Goal: Information Seeking & Learning: Learn about a topic

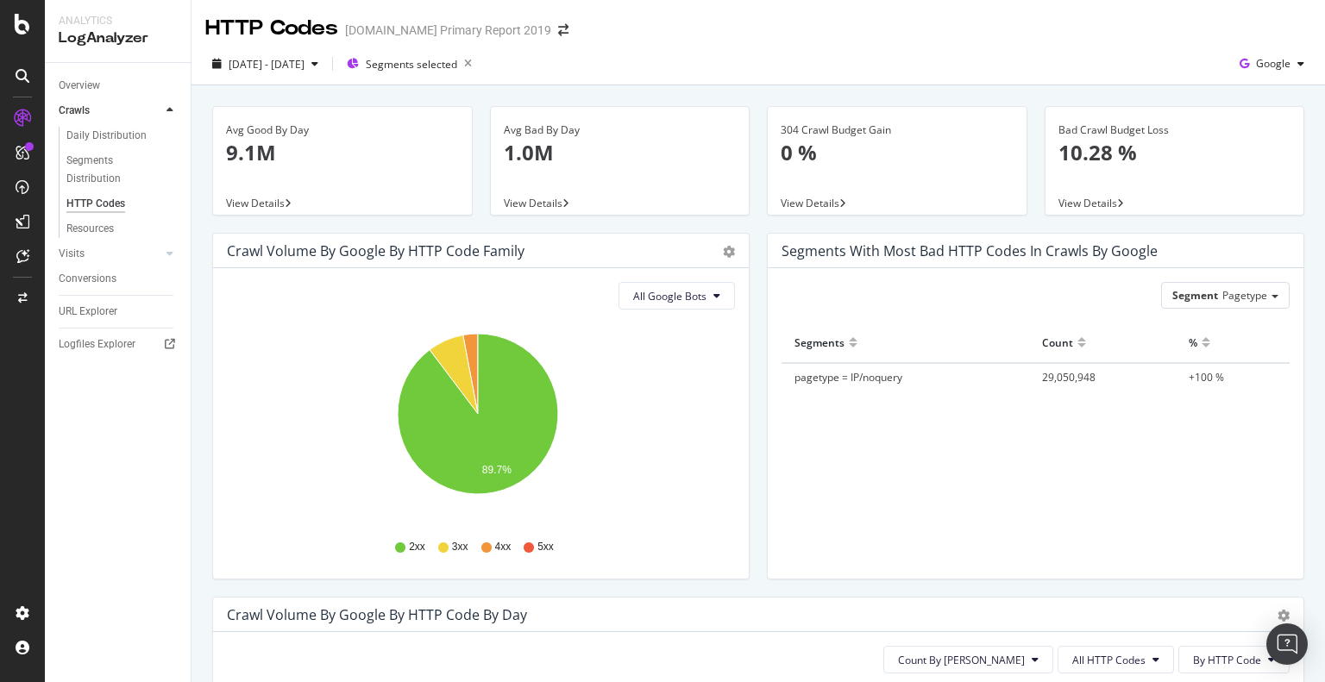
scroll to position [237, 0]
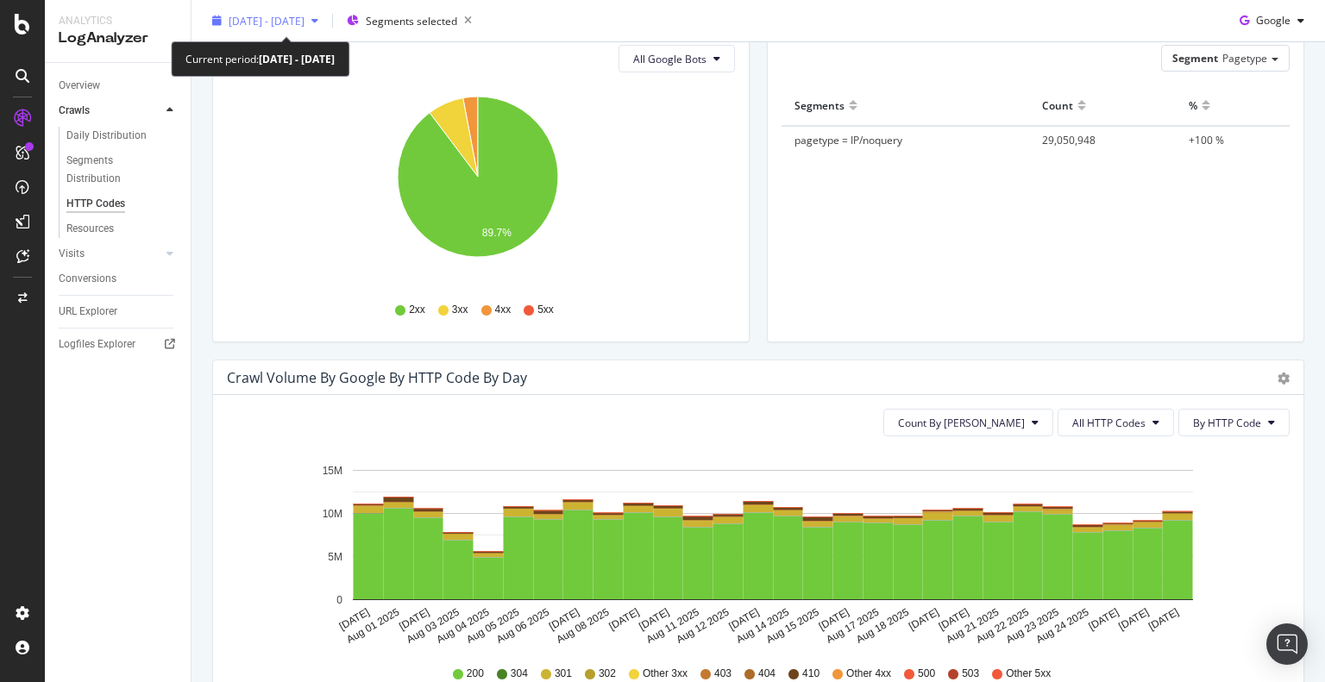
click at [310, 30] on div "[DATE] - [DATE]" at bounding box center [265, 21] width 120 height 26
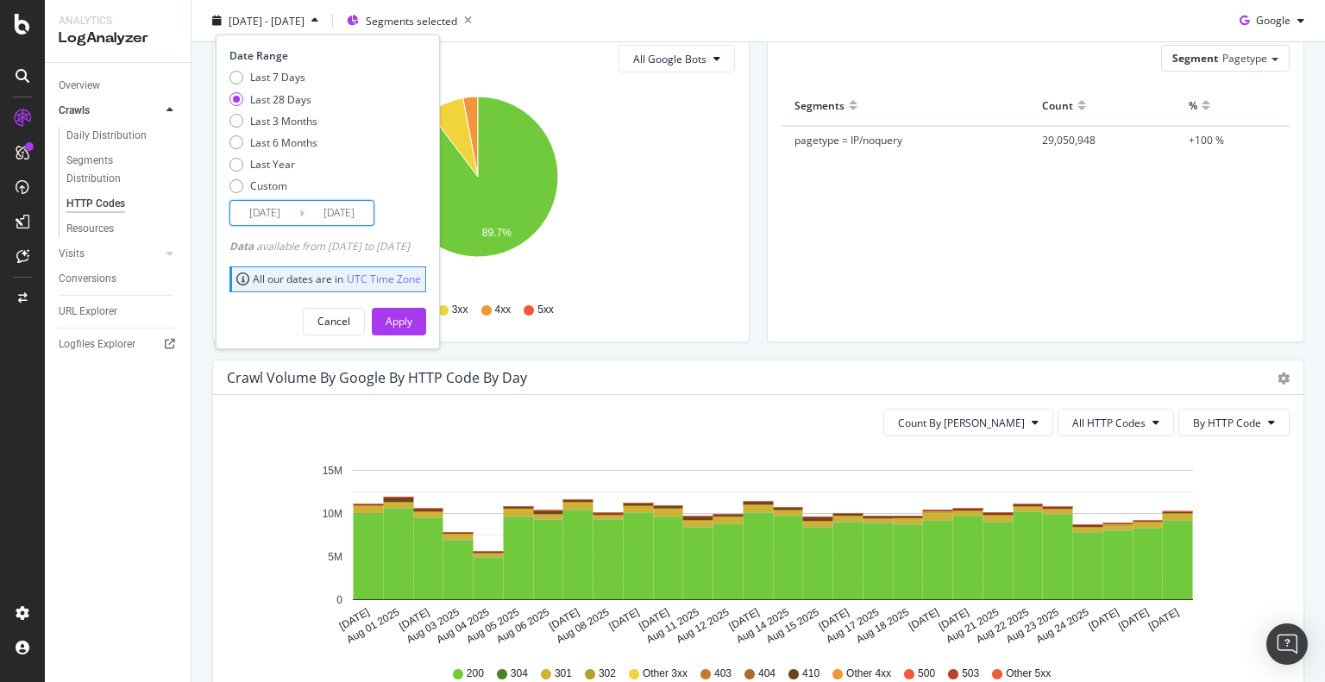
click at [260, 212] on input "2025/07/31" at bounding box center [264, 213] width 69 height 24
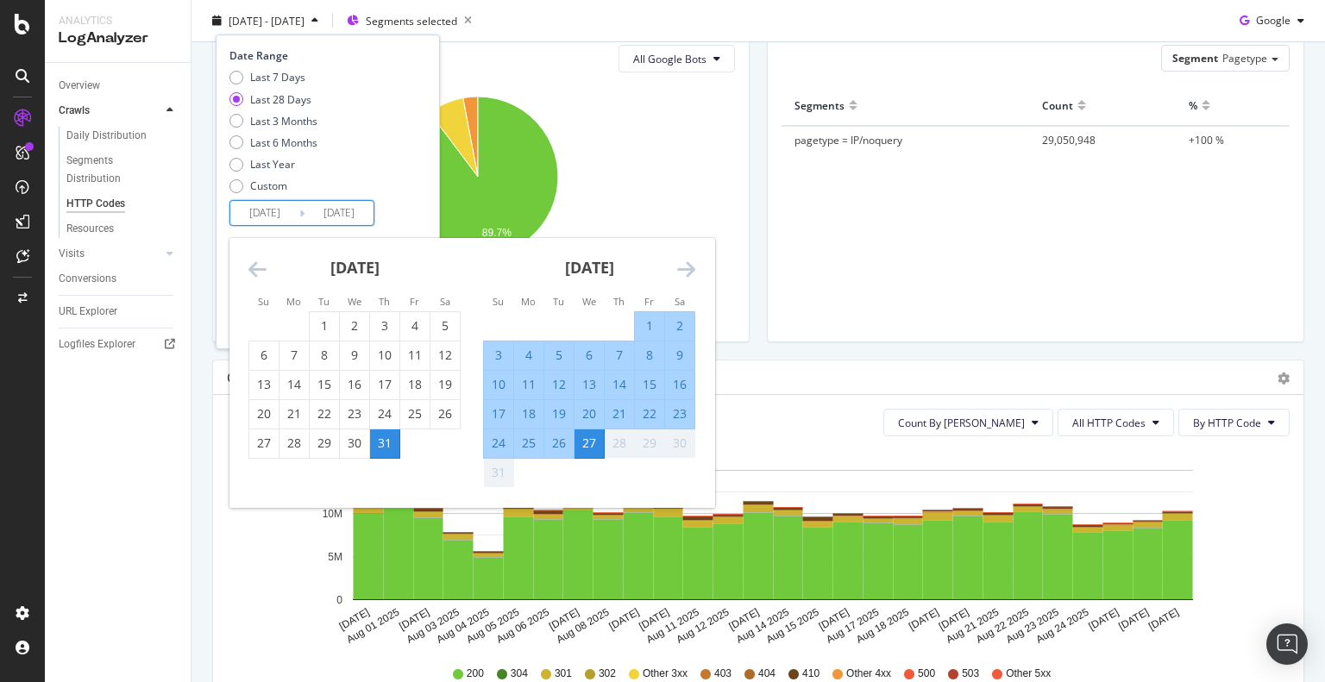
click at [250, 548] on icon "Jul 31 2025 Aug 01 2025 Aug 02 2025 Aug 03 2025 Aug 04 2025 Aug 05 2025 Aug 06 …" at bounding box center [752, 550] width 1050 height 200
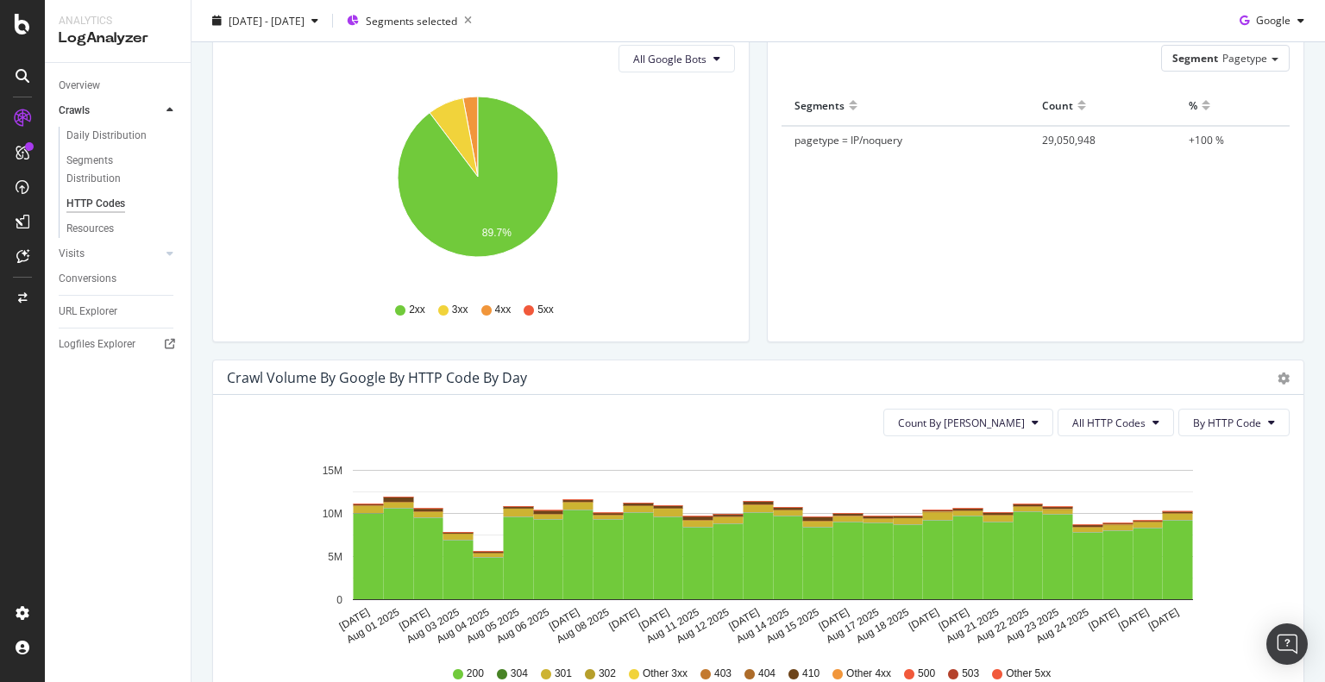
scroll to position [0, 0]
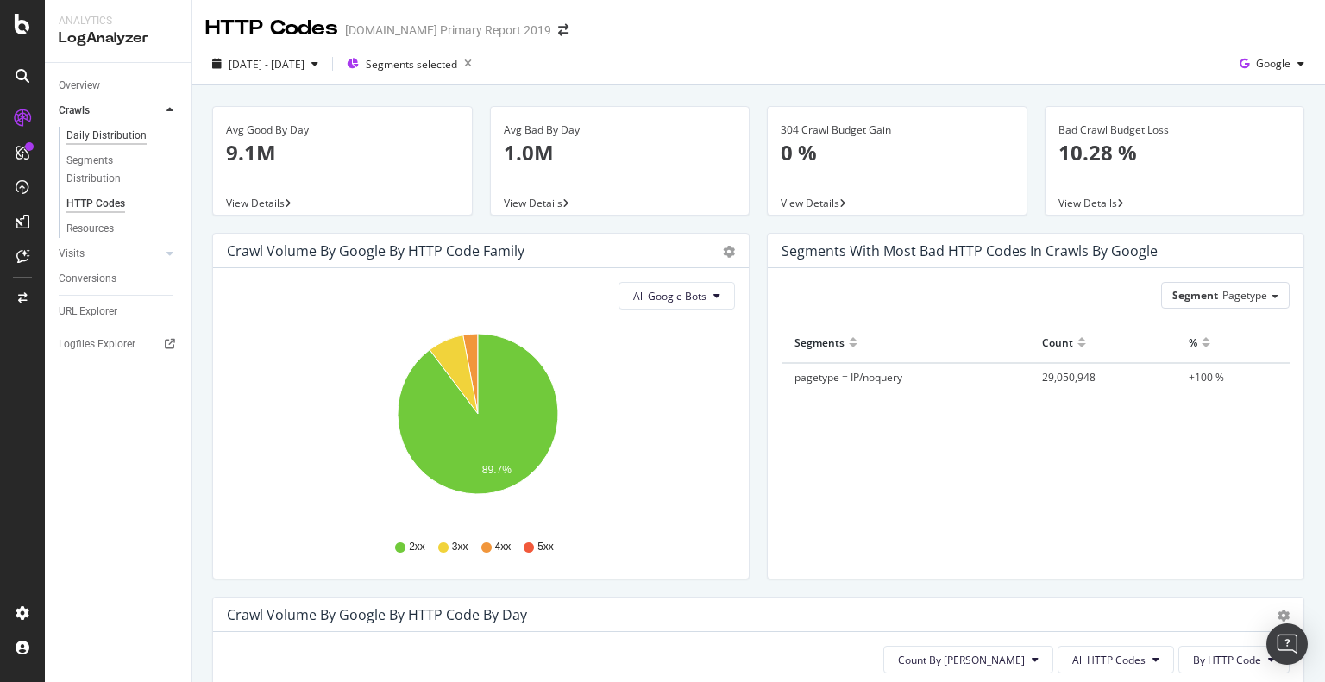
click at [93, 135] on div "Daily Distribution" at bounding box center [106, 136] width 80 height 18
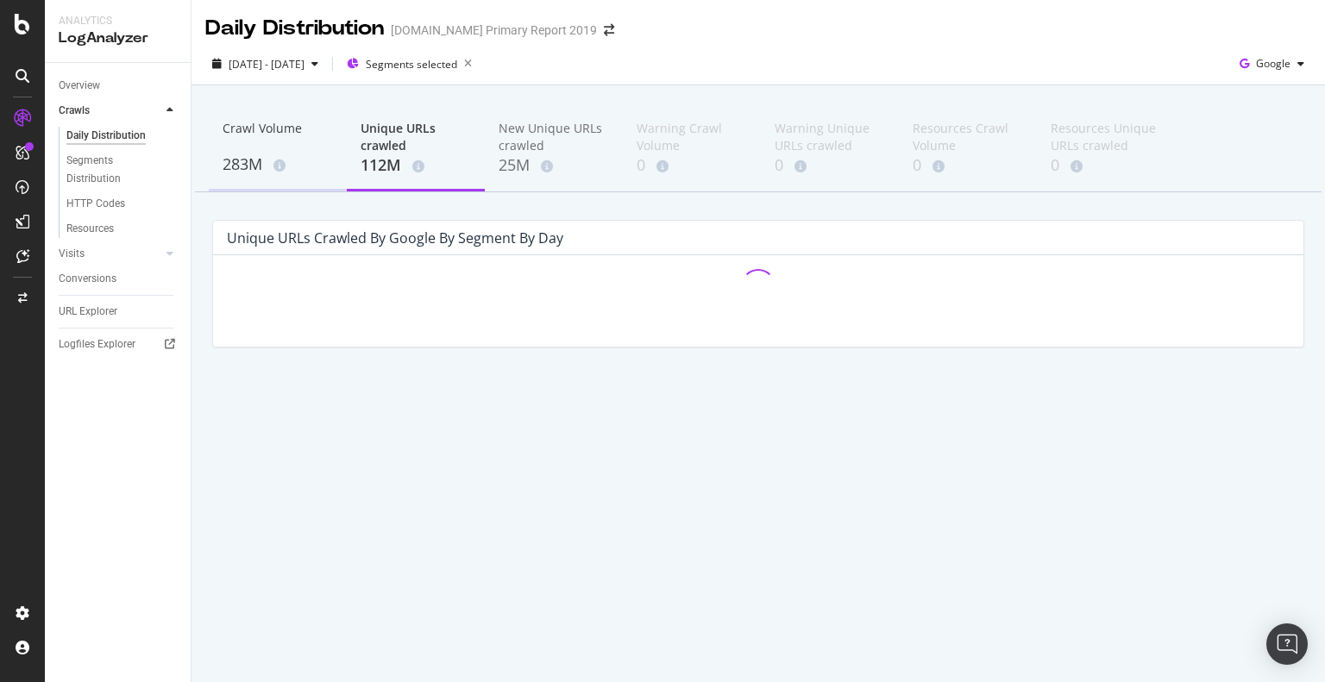
click at [282, 157] on div "283M" at bounding box center [277, 165] width 110 height 22
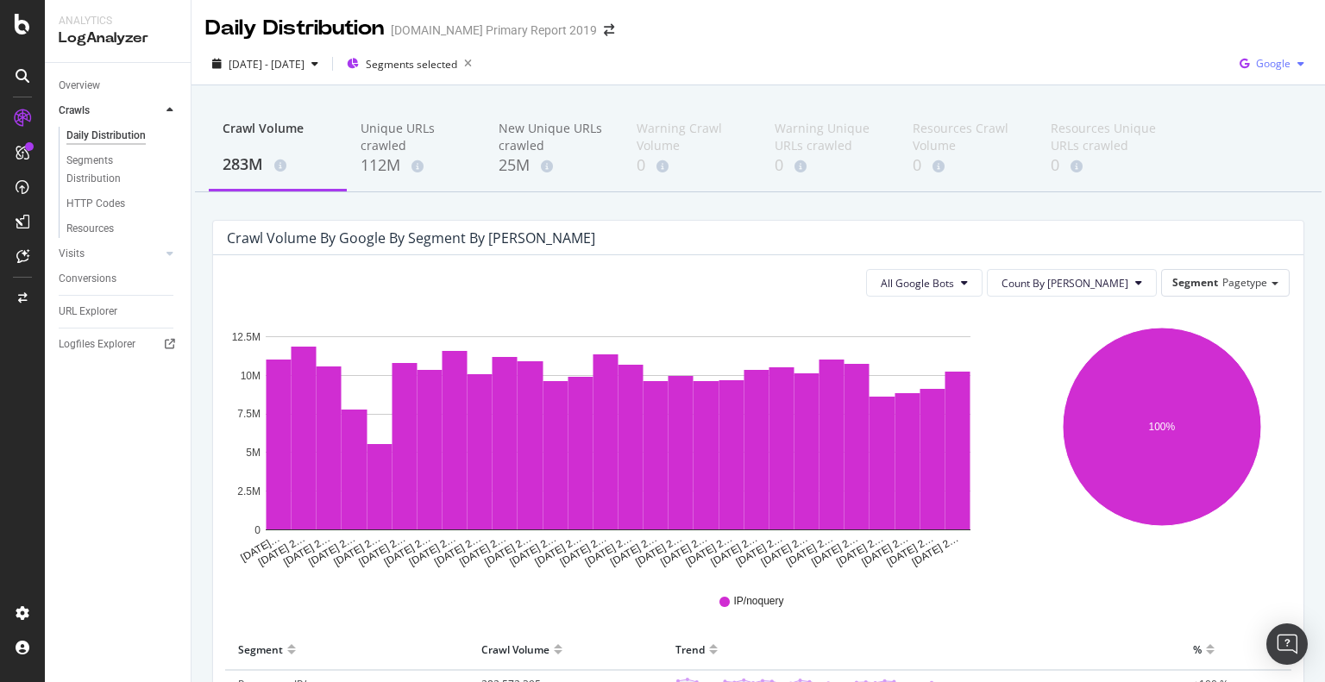
click at [1237, 66] on icon "button" at bounding box center [1243, 64] width 23 height 24
click at [1249, 138] on div "Bing" at bounding box center [1259, 129] width 119 height 25
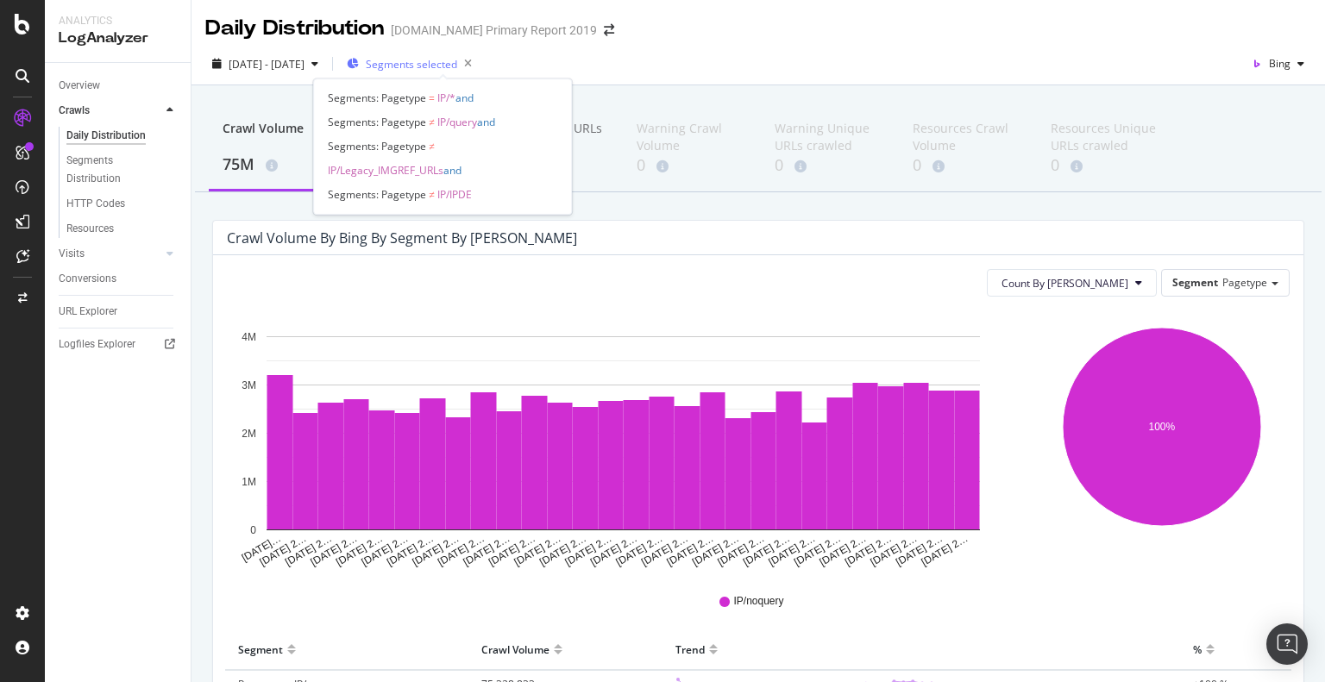
click at [457, 62] on span "Segments selected" at bounding box center [411, 64] width 91 height 15
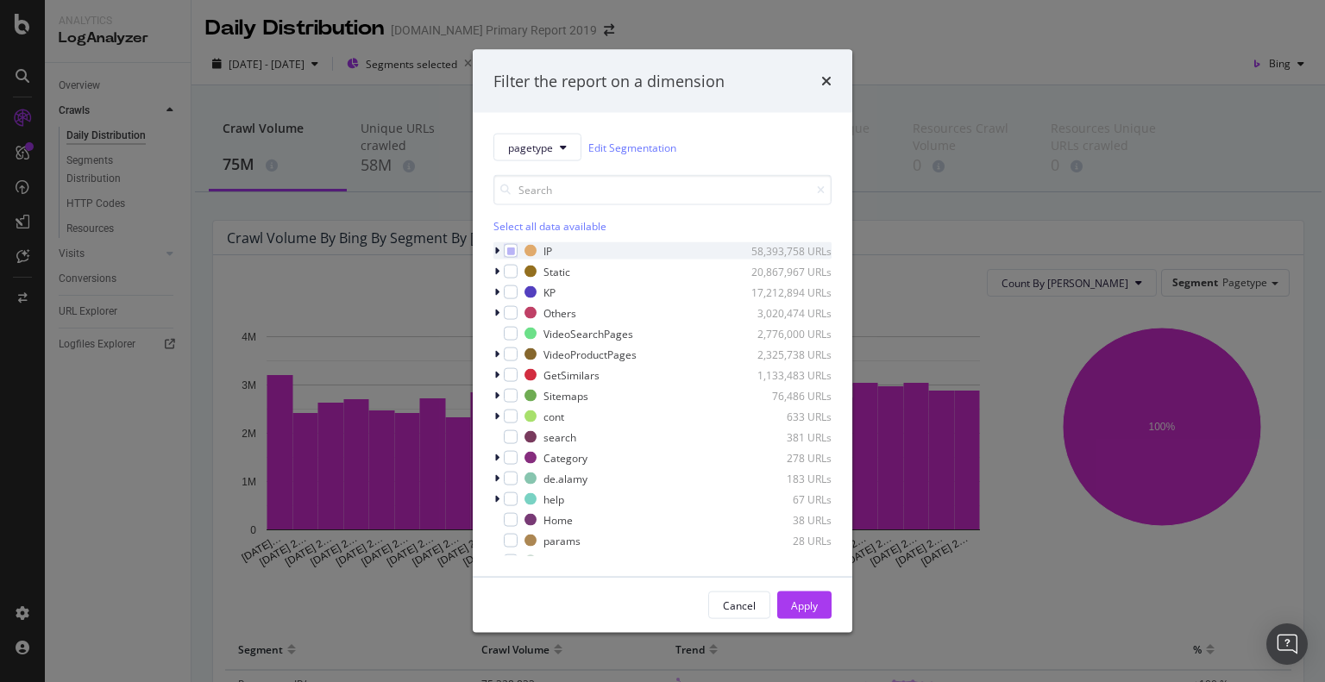
click at [498, 248] on icon "modal" at bounding box center [496, 251] width 5 height 10
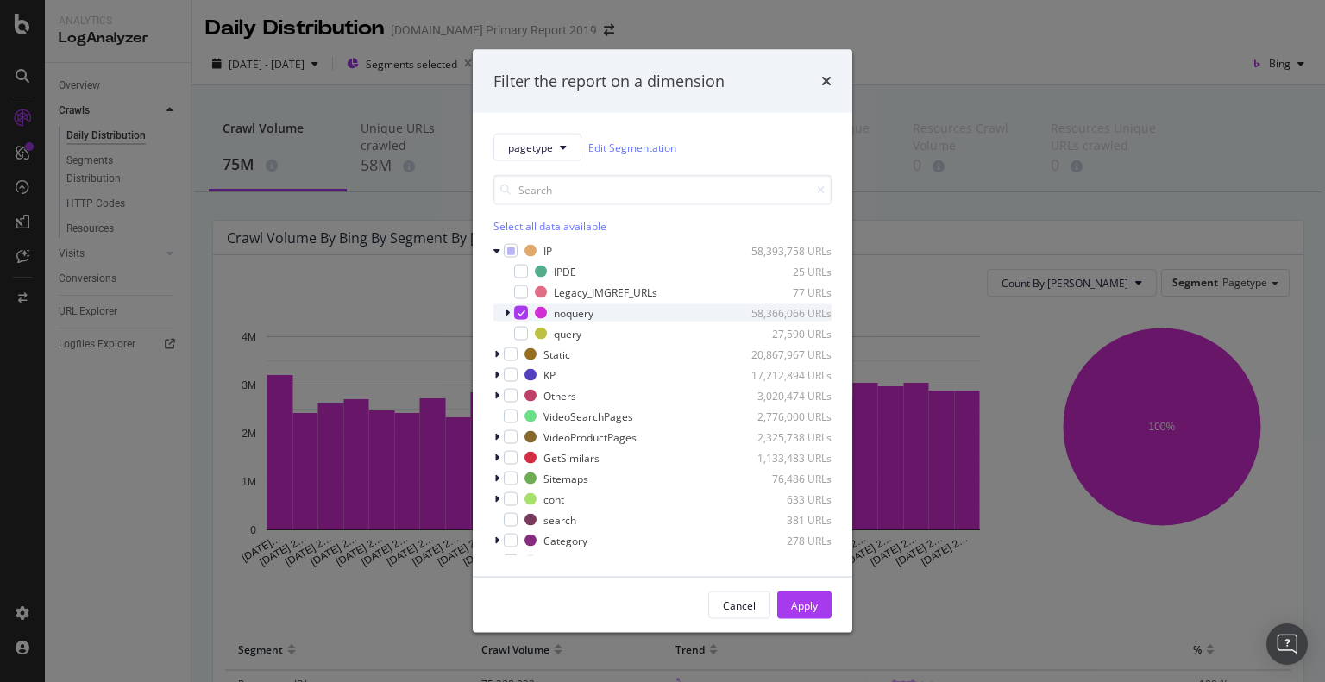
click at [507, 316] on icon "modal" at bounding box center [506, 313] width 5 height 10
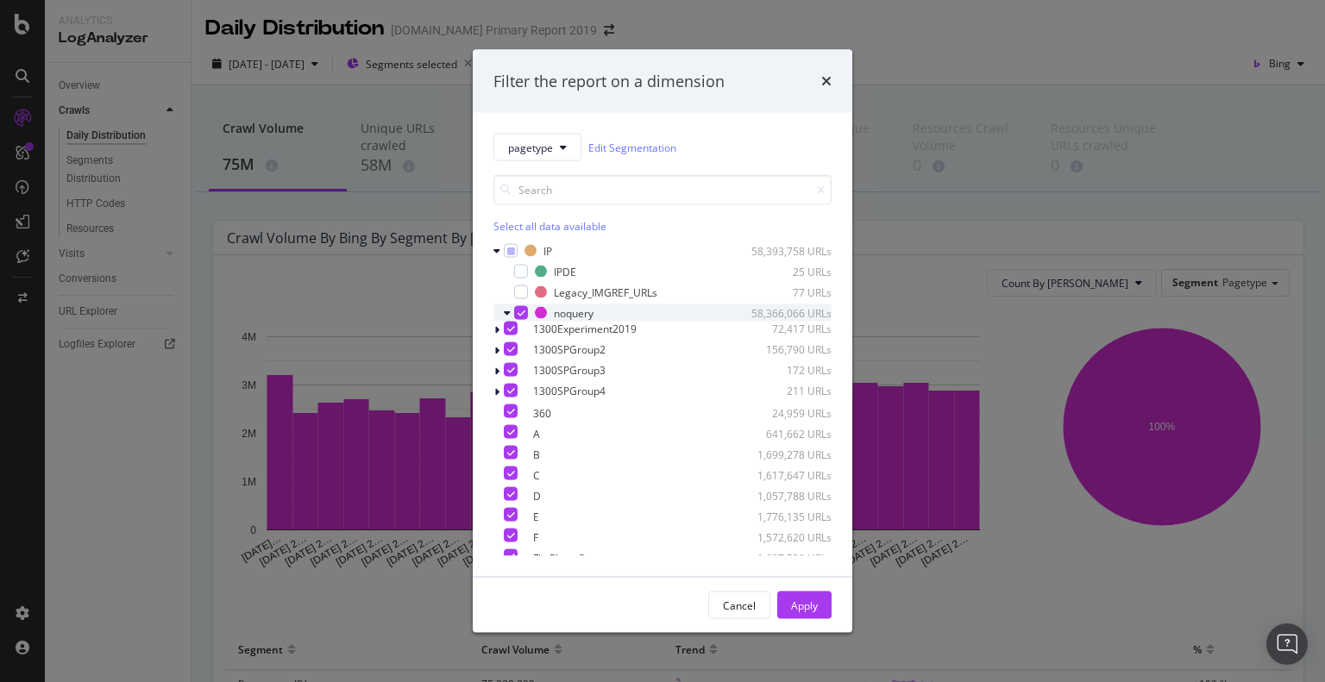
click at [508, 315] on icon "modal" at bounding box center [507, 313] width 7 height 10
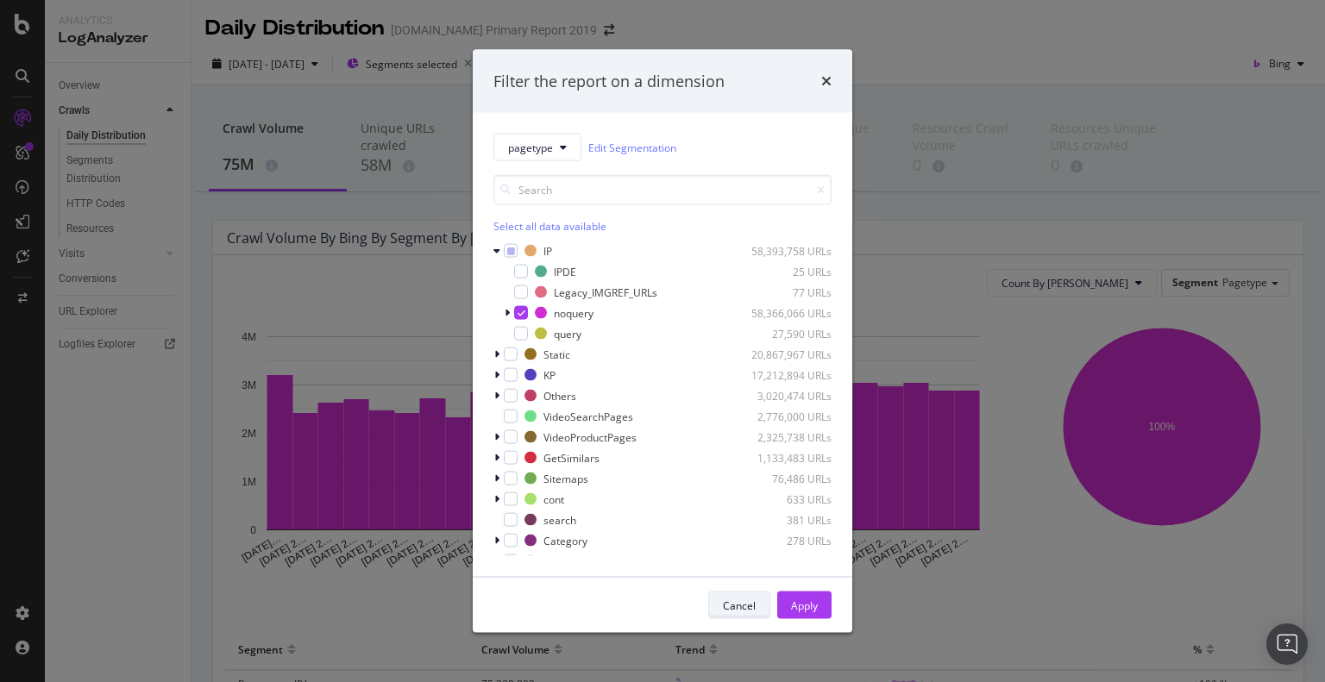
click at [735, 602] on div "Cancel" at bounding box center [739, 605] width 33 height 15
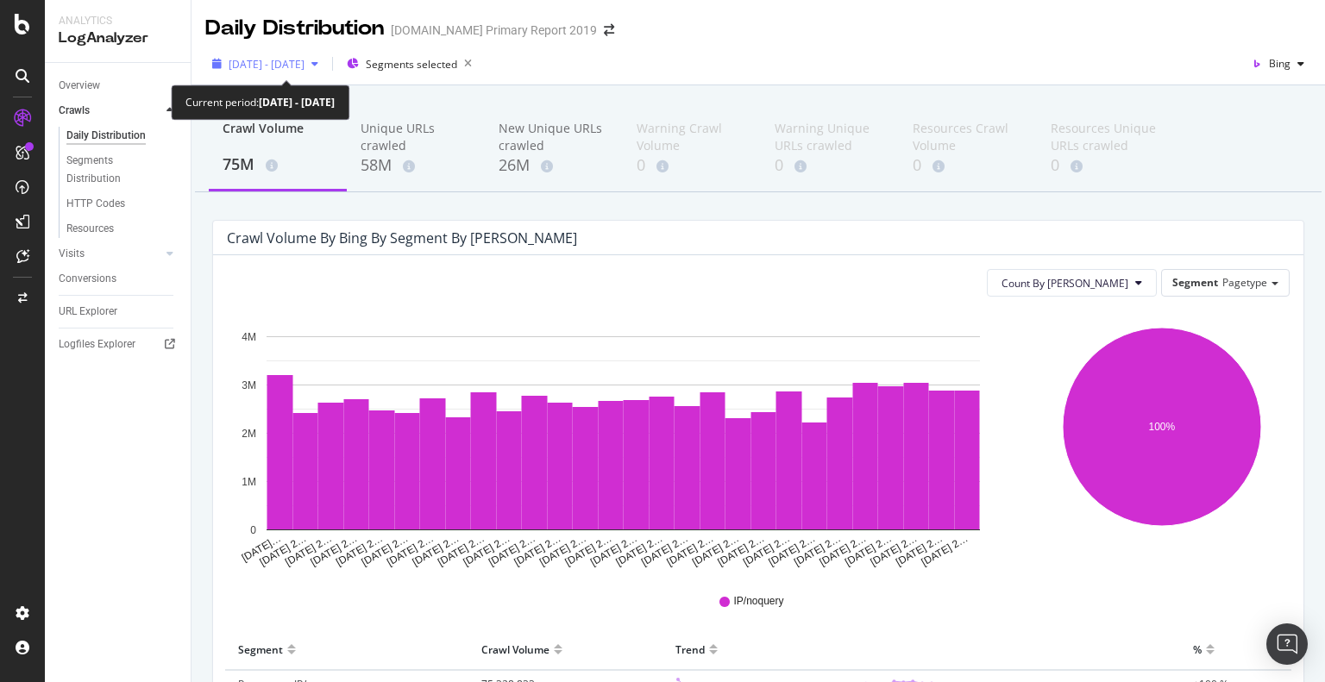
click at [291, 58] on span "2025 Jul. 31st - Aug. 27th" at bounding box center [267, 64] width 76 height 15
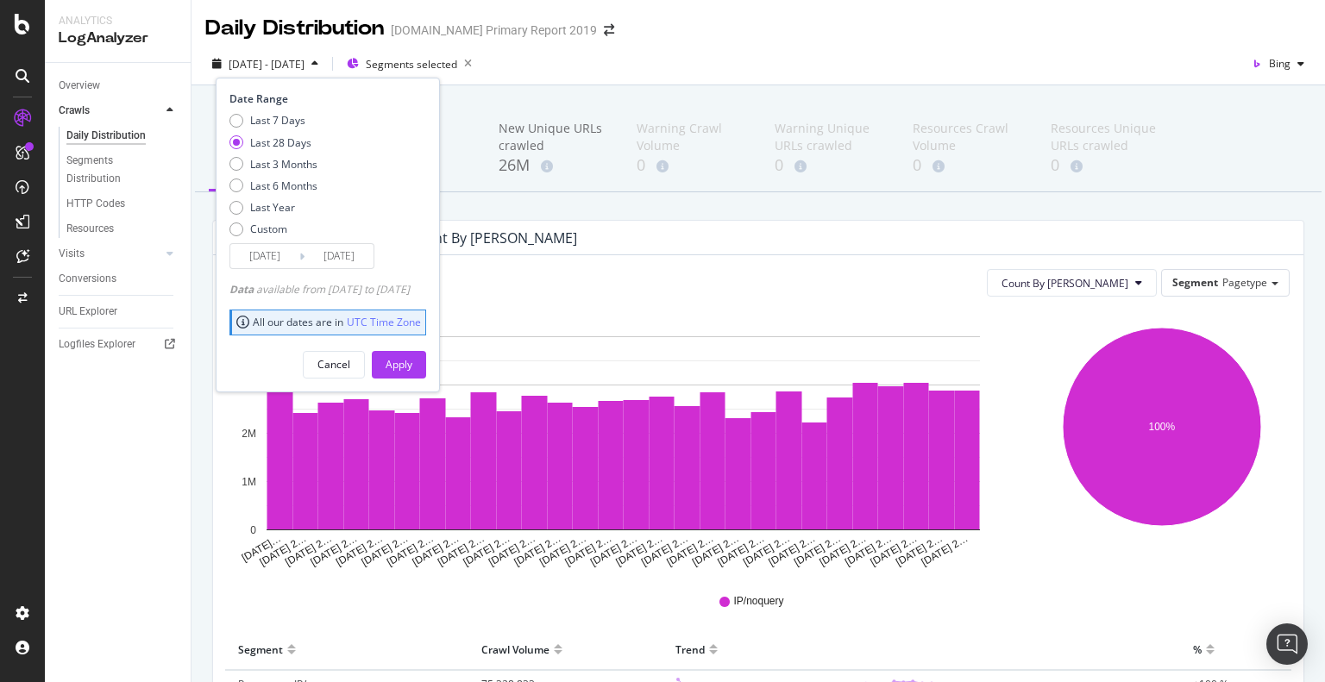
click at [276, 248] on input "2025/07/31" at bounding box center [264, 256] width 69 height 24
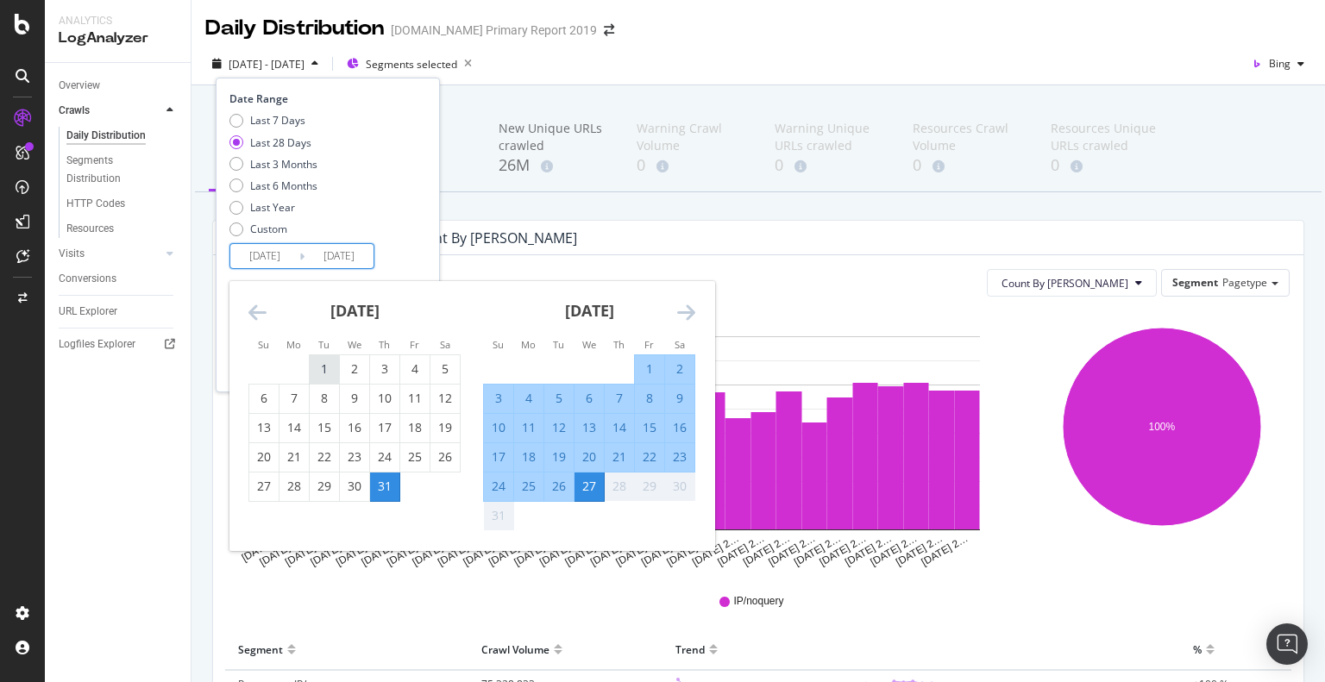
click at [323, 369] on div "1" at bounding box center [324, 368] width 29 height 17
type input "2025/07/01"
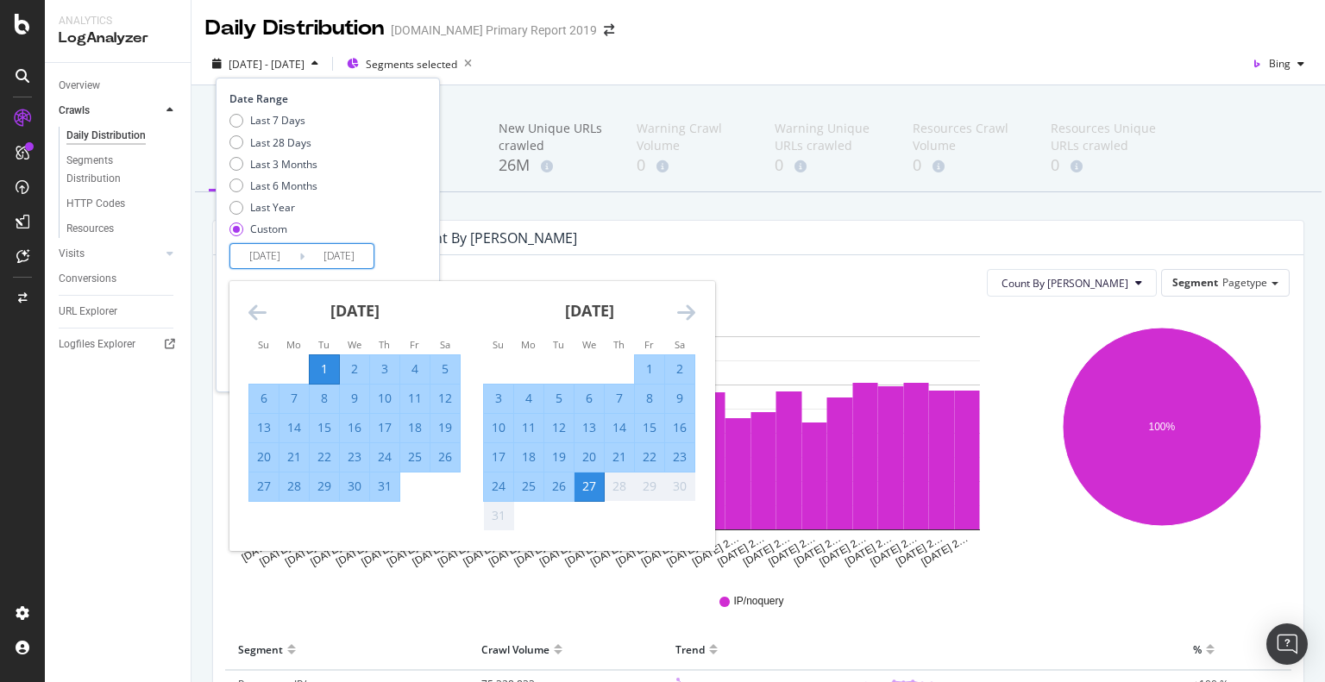
click at [380, 489] on div "31" at bounding box center [384, 486] width 29 height 17
type input "2025/07/31"
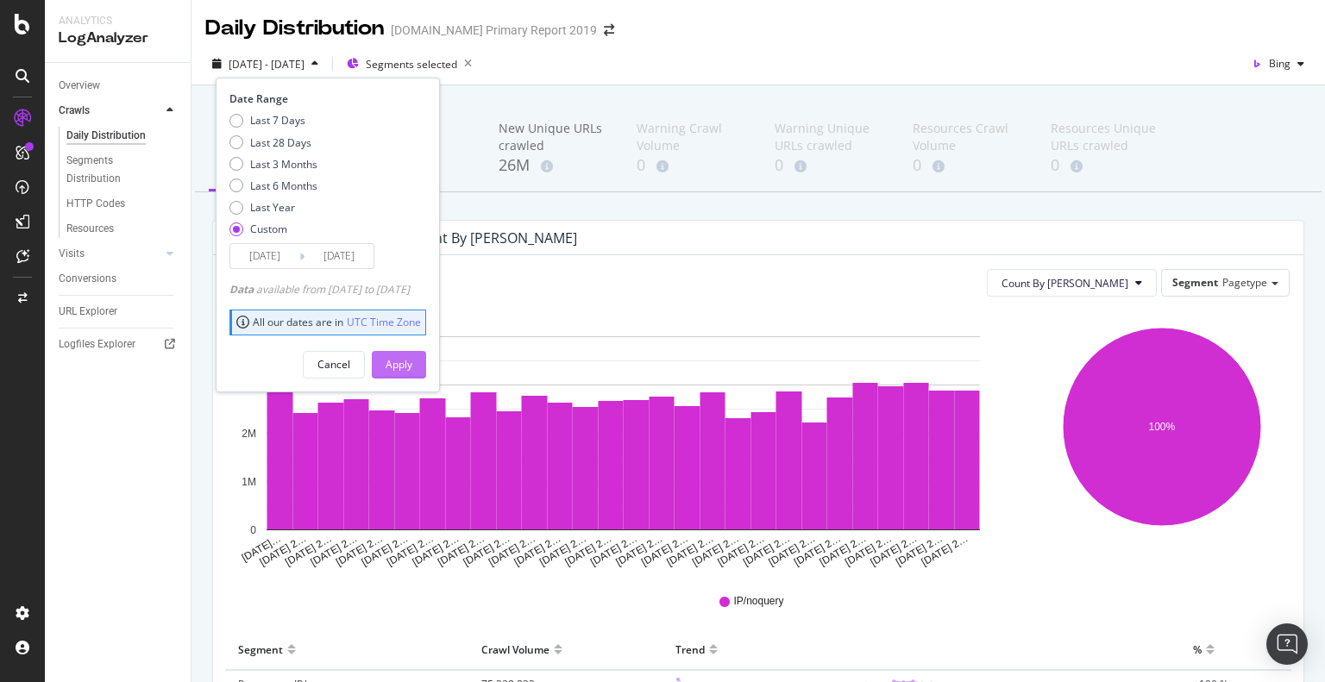
click at [412, 371] on div "Apply" at bounding box center [398, 365] width 27 height 26
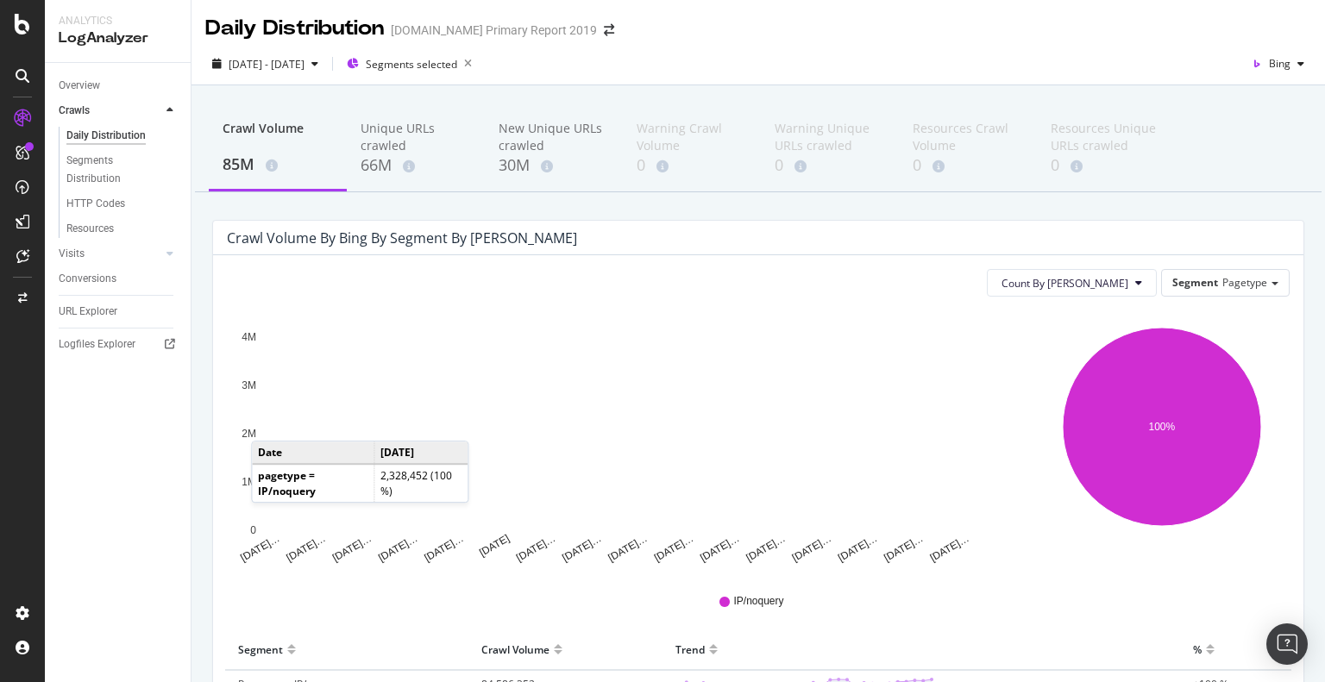
scroll to position [155, 0]
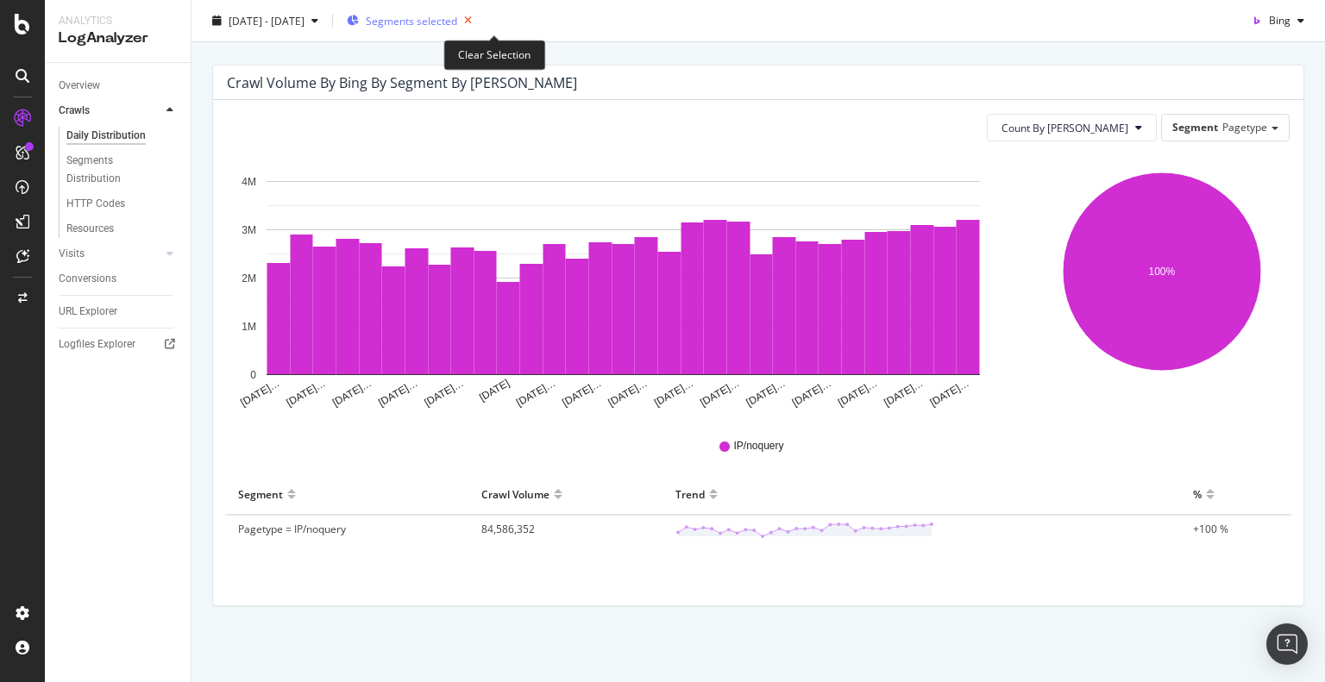
click at [479, 15] on icon "button" at bounding box center [468, 21] width 22 height 24
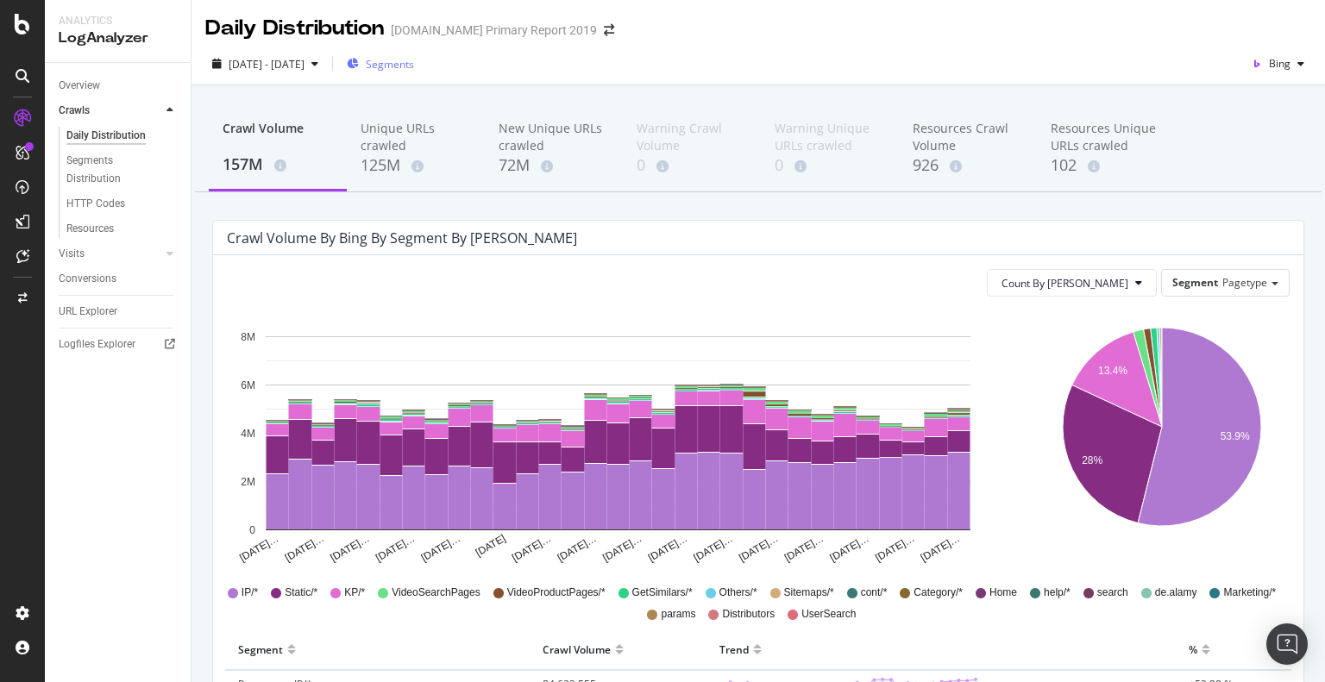
click at [414, 65] on span "Segments" at bounding box center [390, 64] width 48 height 15
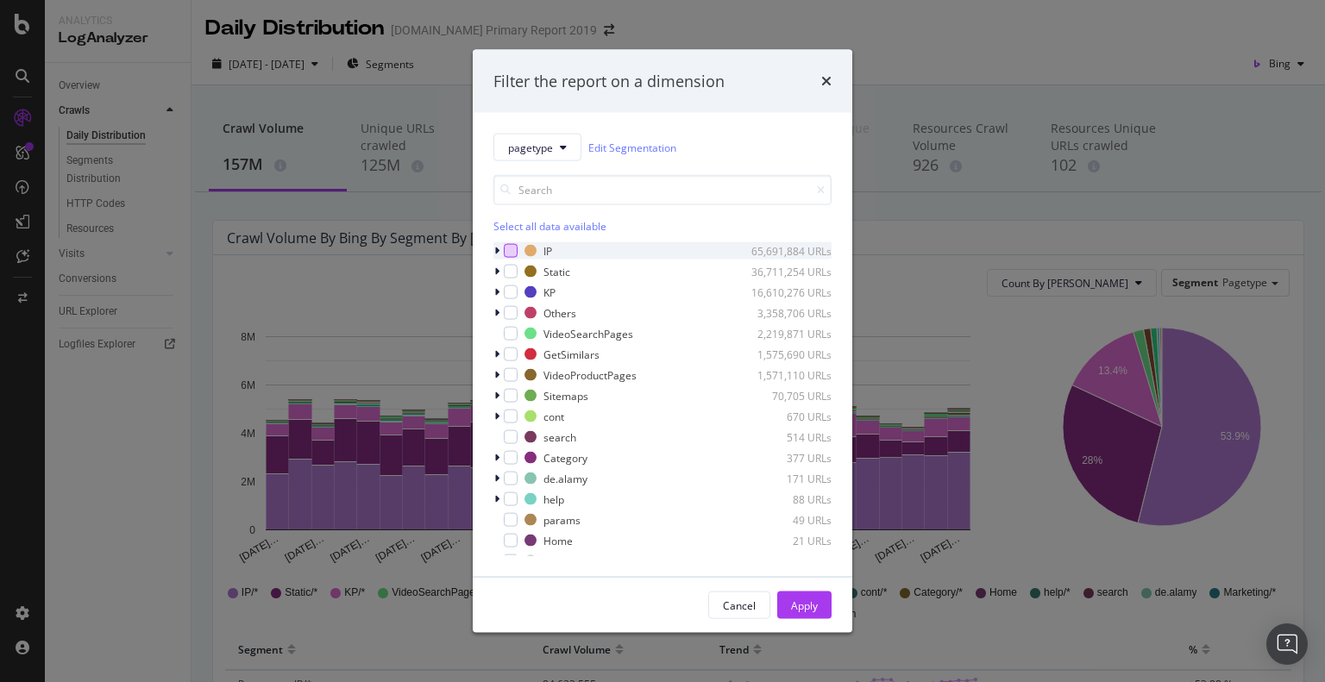
click at [505, 248] on div "modal" at bounding box center [511, 251] width 14 height 14
click at [504, 294] on div "KP 16,610,276 URLs" at bounding box center [662, 292] width 338 height 17
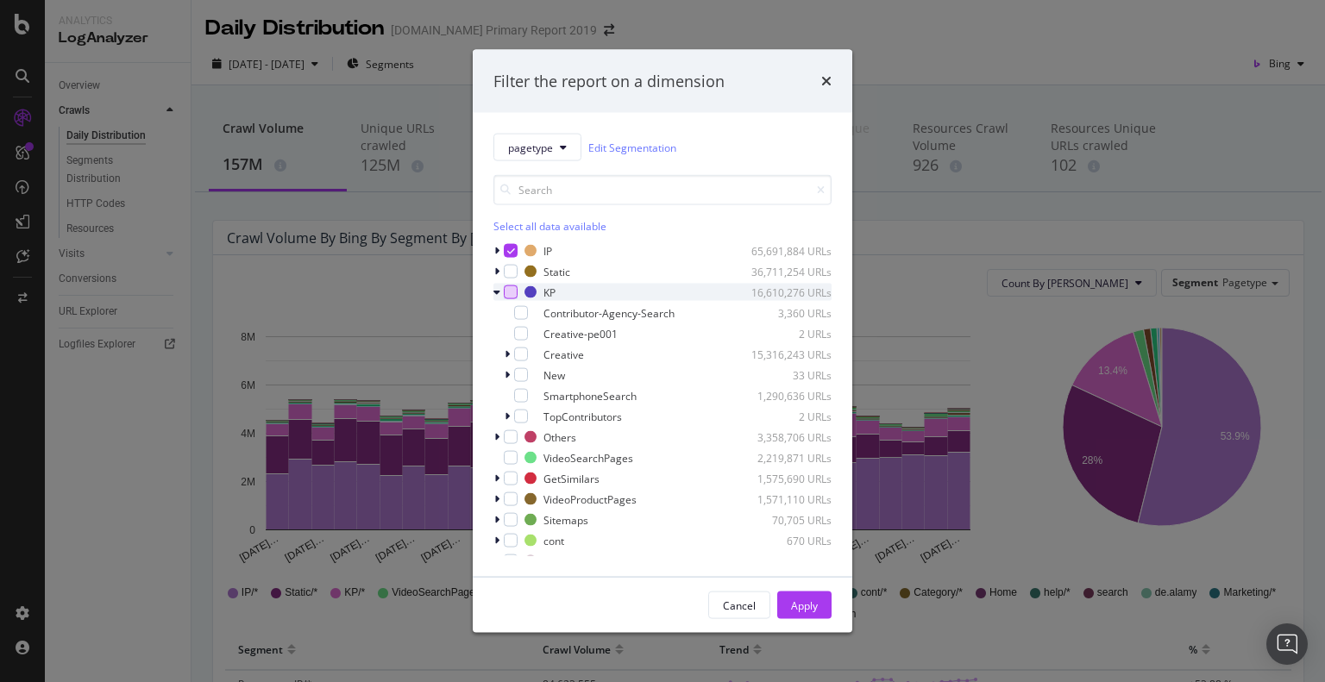
click at [508, 295] on div "modal" at bounding box center [511, 292] width 14 height 14
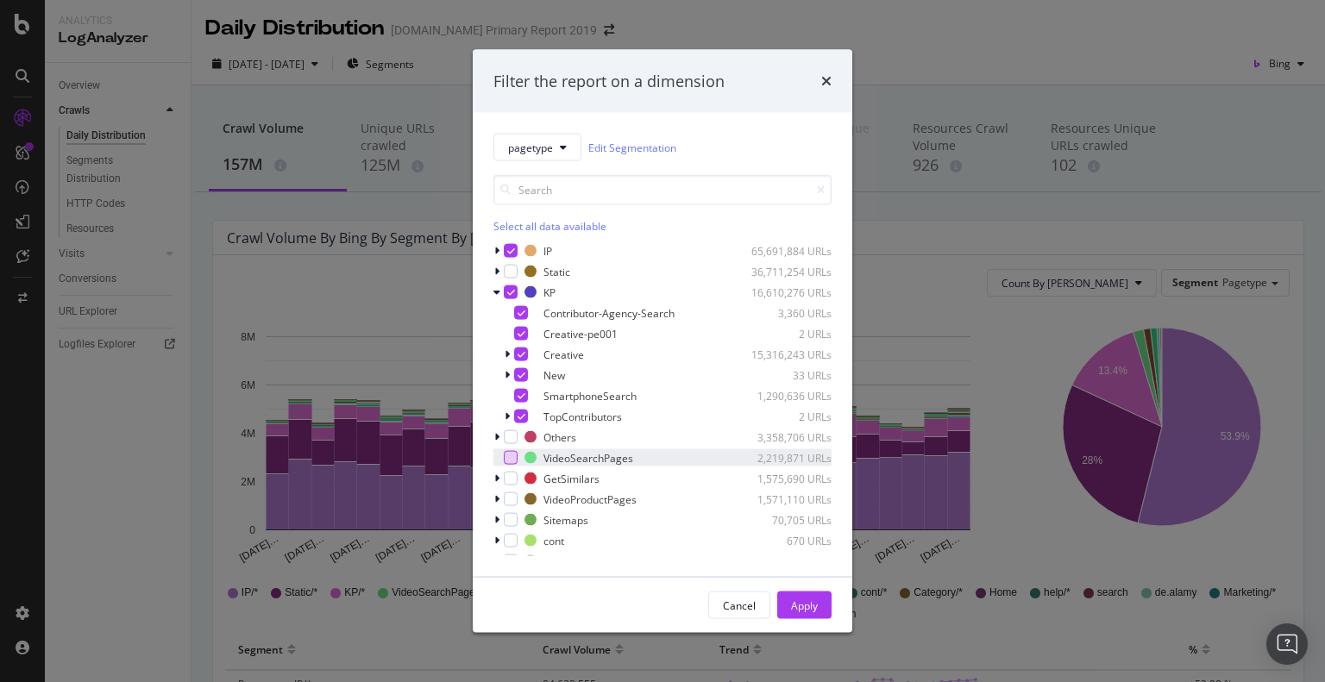
drag, startPoint x: 511, startPoint y: 442, endPoint x: 509, endPoint y: 464, distance: 22.6
click at [511, 441] on div "modal" at bounding box center [511, 437] width 14 height 14
click at [511, 458] on div "modal" at bounding box center [511, 458] width 14 height 14
click at [507, 482] on div "modal" at bounding box center [511, 479] width 14 height 14
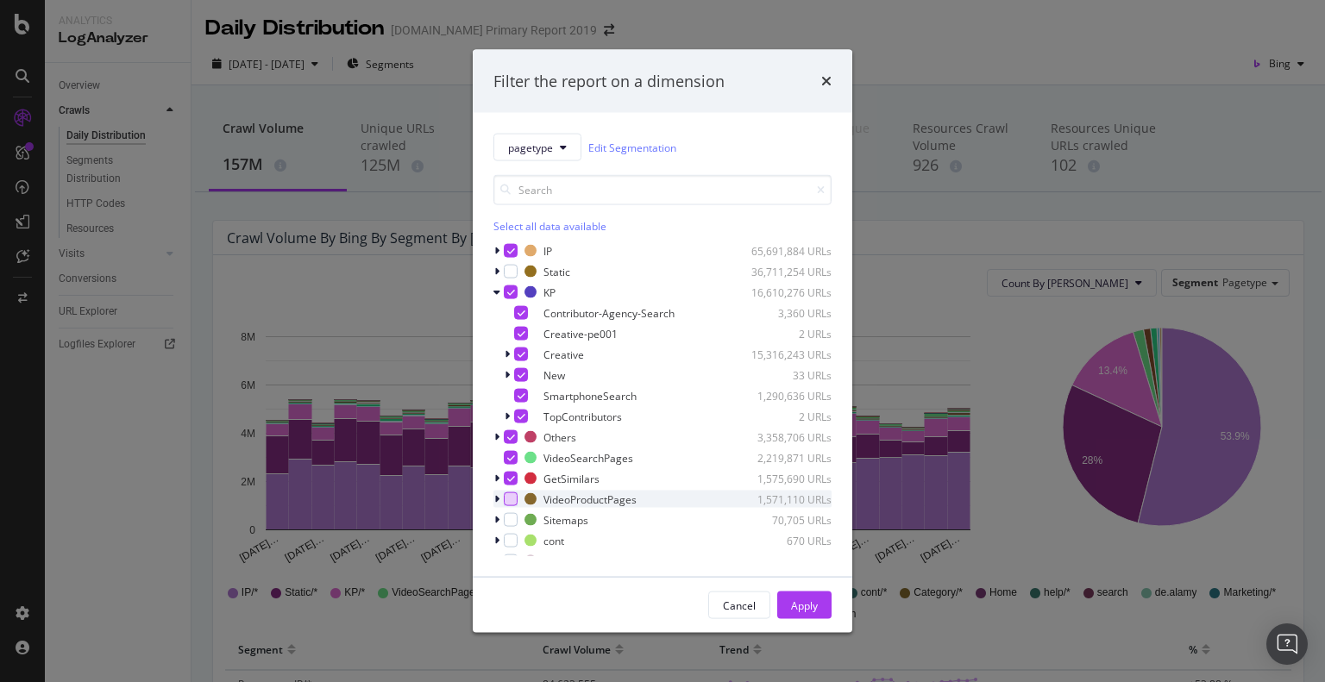
click at [507, 499] on div "modal" at bounding box center [511, 499] width 14 height 14
click at [507, 528] on div "Sitemaps 70,705 URLs" at bounding box center [662, 519] width 338 height 17
click at [516, 521] on div "modal" at bounding box center [511, 520] width 14 height 14
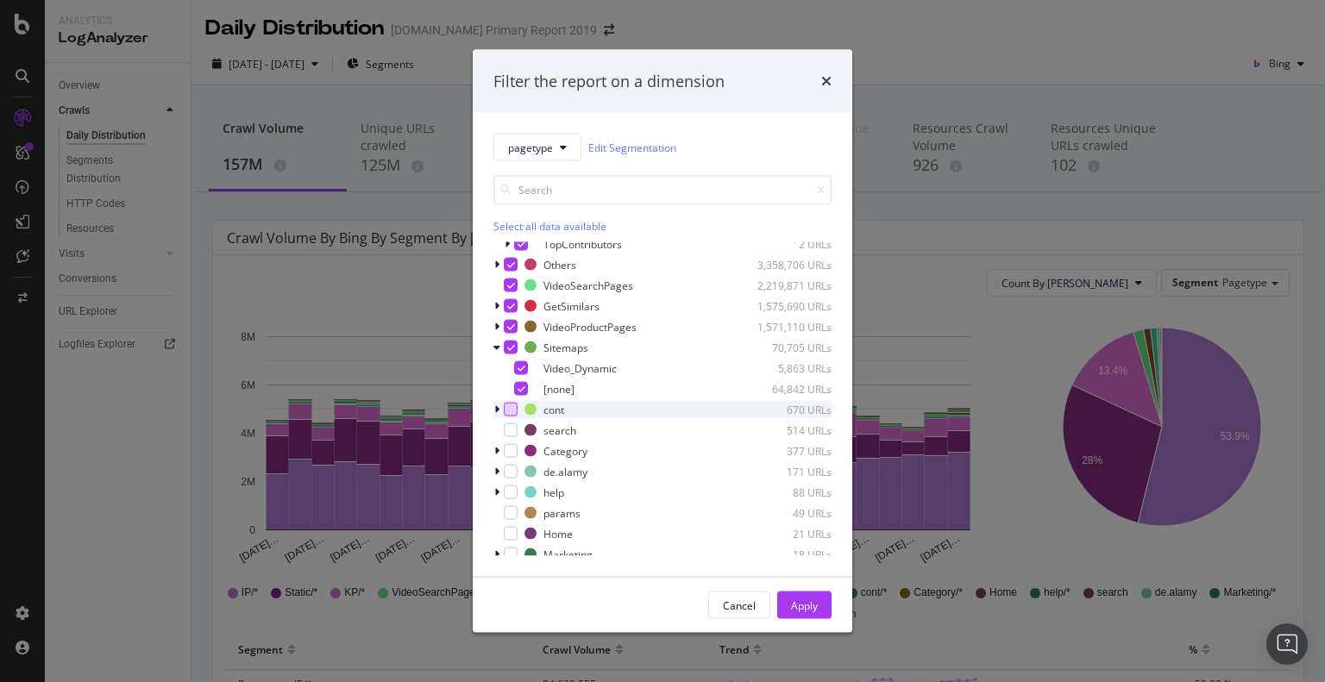
click at [514, 410] on div "modal" at bounding box center [511, 410] width 14 height 14
click at [512, 425] on div "modal" at bounding box center [511, 430] width 14 height 14
click at [508, 454] on div "modal" at bounding box center [511, 451] width 14 height 14
click at [511, 473] on div "modal" at bounding box center [511, 472] width 14 height 14
click at [508, 488] on div "modal" at bounding box center [511, 493] width 14 height 14
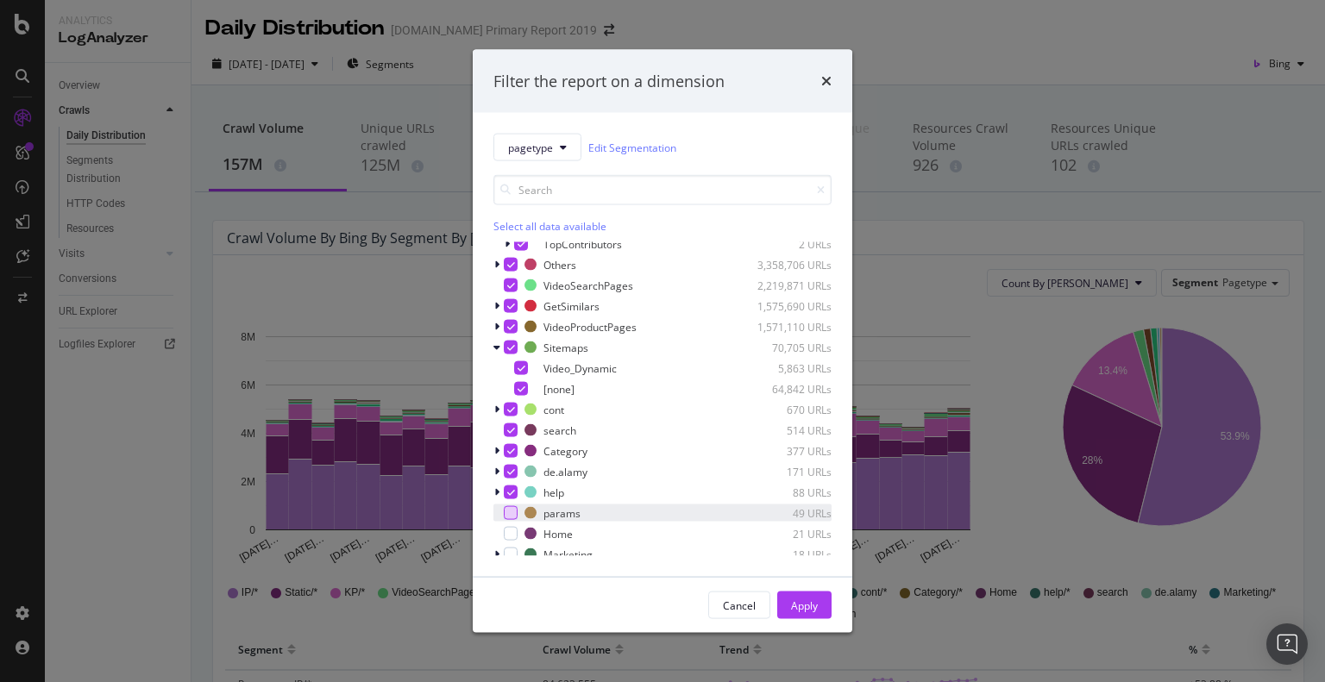
click at [513, 516] on div "modal" at bounding box center [511, 513] width 14 height 14
click at [511, 535] on div "modal" at bounding box center [511, 534] width 14 height 14
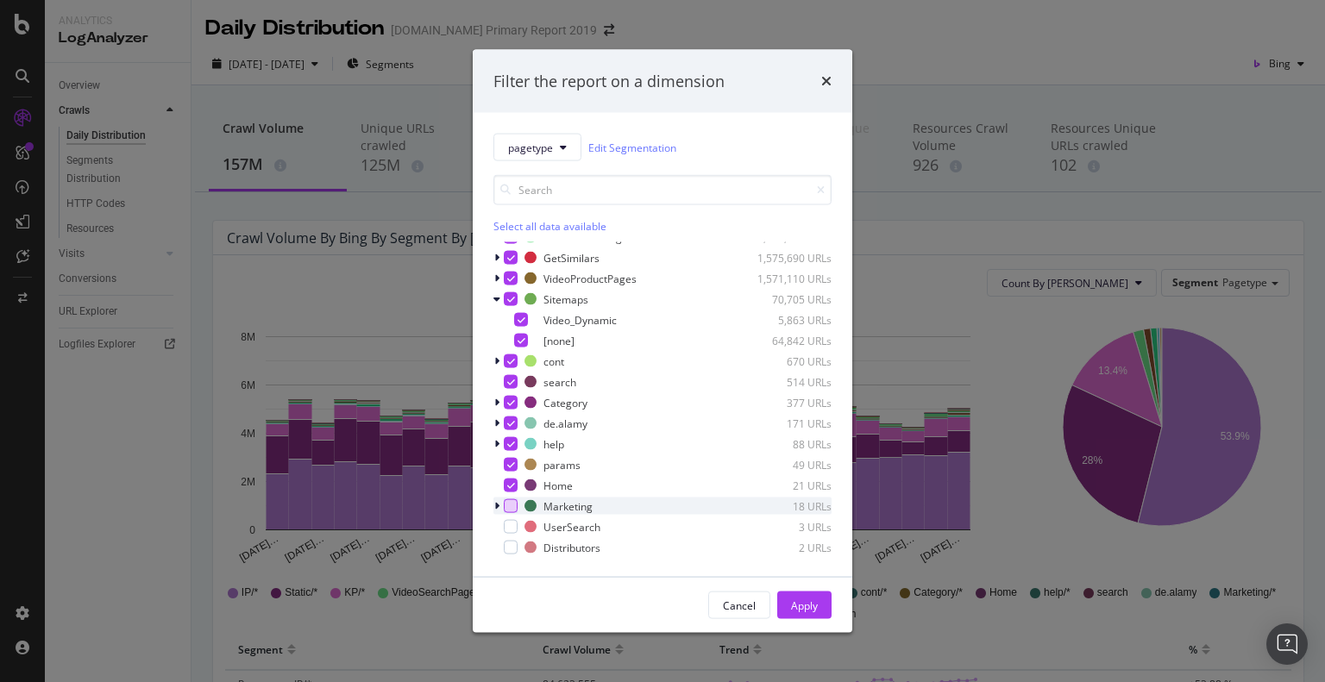
click at [511, 505] on div "modal" at bounding box center [511, 506] width 14 height 14
drag, startPoint x: 510, startPoint y: 520, endPoint x: 510, endPoint y: 548, distance: 27.6
click at [510, 520] on div "modal" at bounding box center [511, 527] width 14 height 14
click at [511, 552] on div "modal" at bounding box center [511, 548] width 14 height 14
click at [791, 601] on div "Apply" at bounding box center [804, 605] width 27 height 15
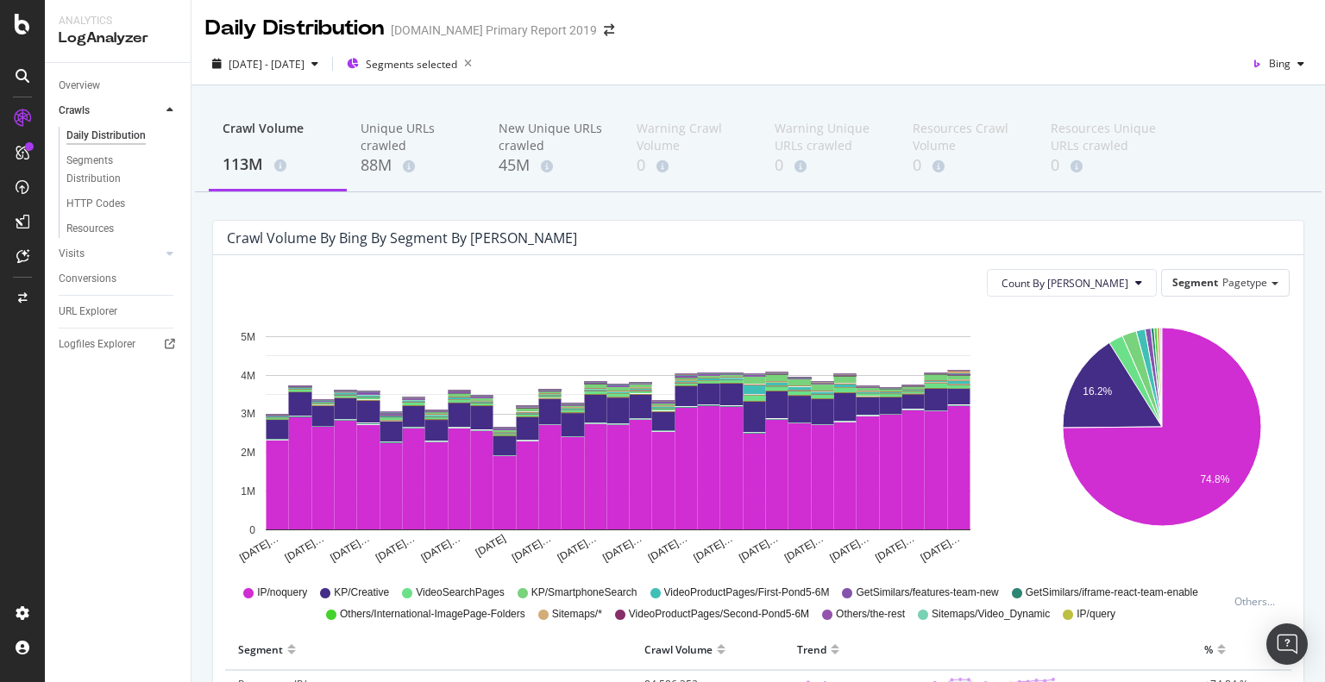
scroll to position [259, 0]
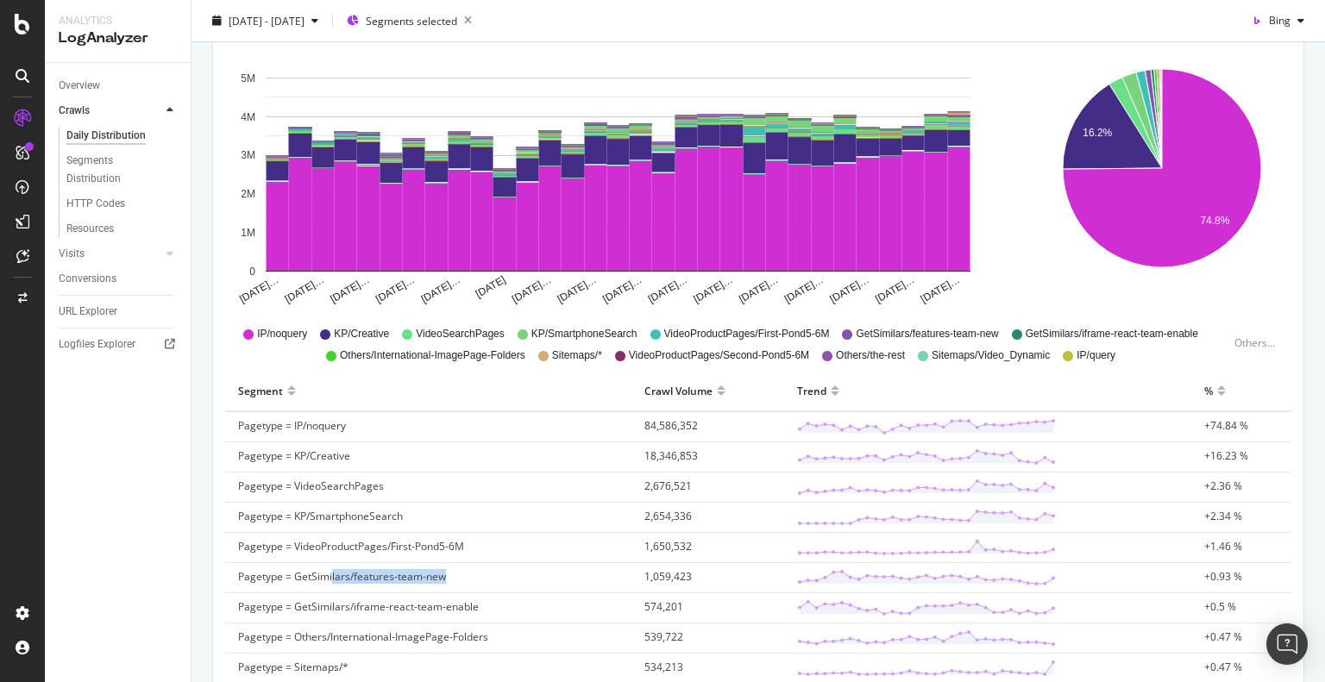
drag, startPoint x: 330, startPoint y: 576, endPoint x: 461, endPoint y: 572, distance: 131.2
click at [461, 572] on td "Pagetype = GetSimilars/features-team-new" at bounding box center [428, 578] width 406 height 30
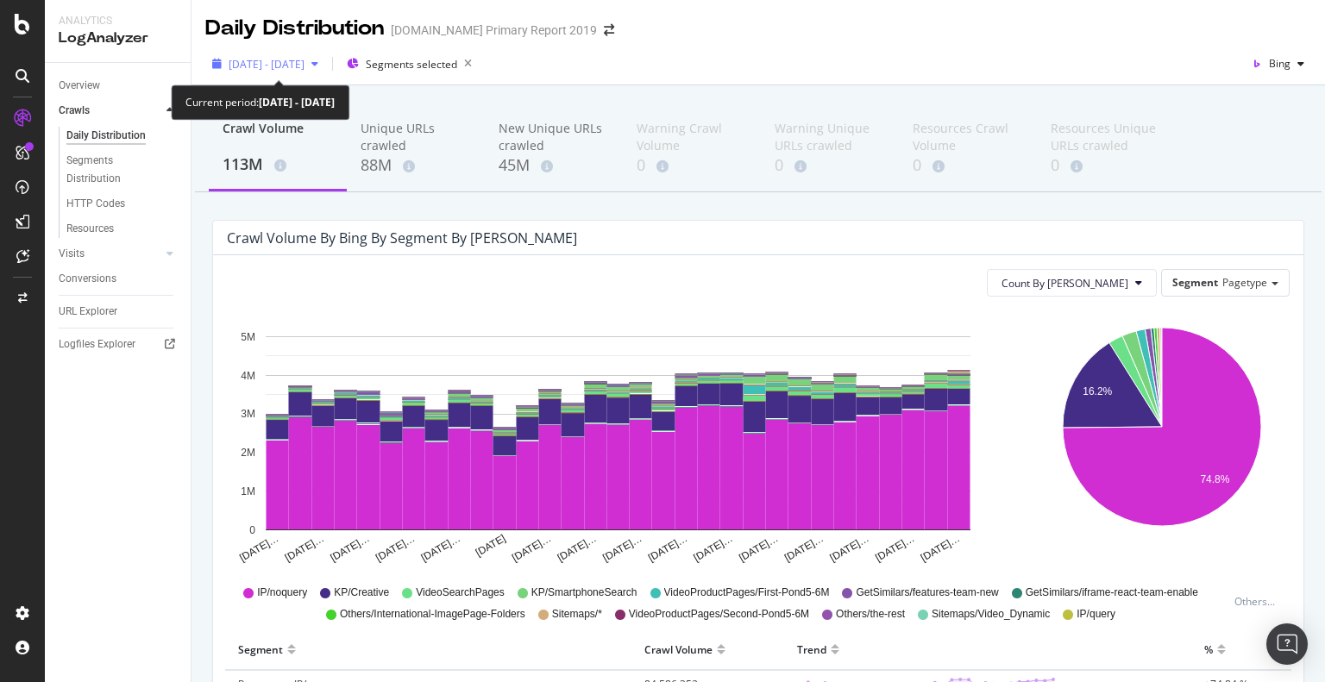
click at [267, 66] on span "[DATE] - [DATE]" at bounding box center [267, 64] width 76 height 15
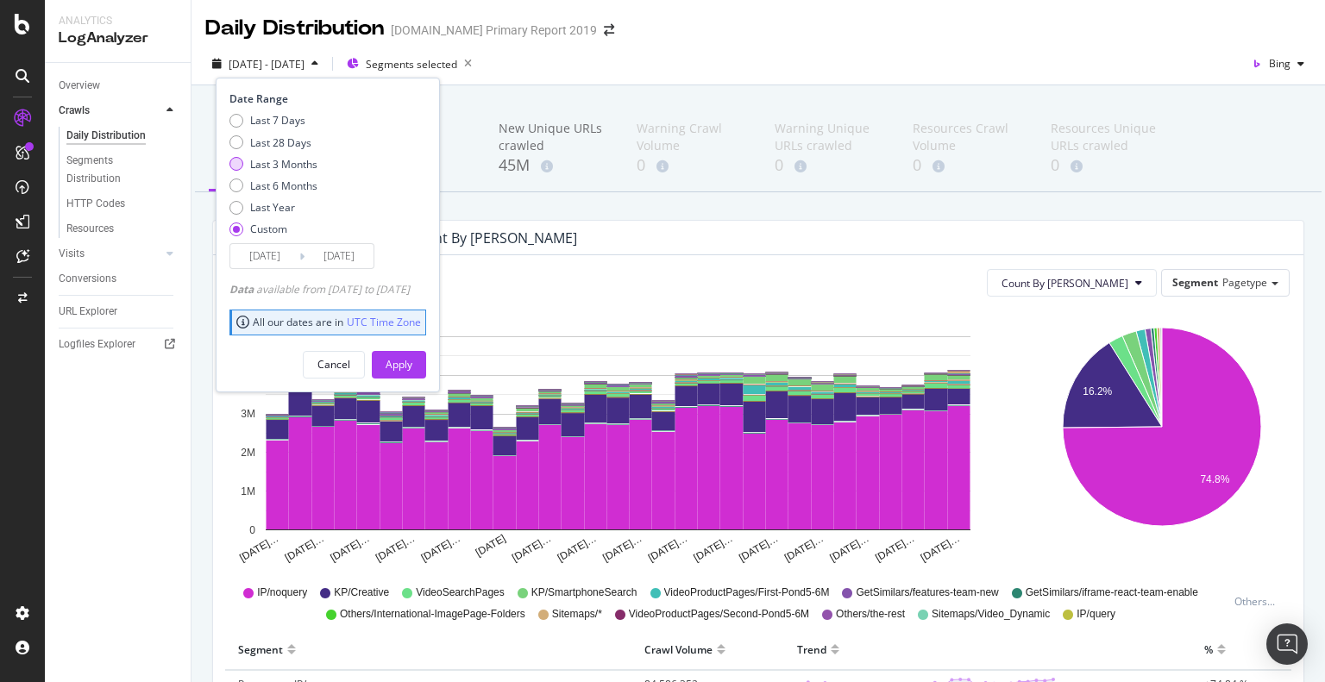
click at [234, 159] on div "Last 3 Months" at bounding box center [236, 164] width 14 height 14
type input "2025/05/28"
type input "2025/08/27"
click at [412, 365] on div "Apply" at bounding box center [398, 364] width 27 height 15
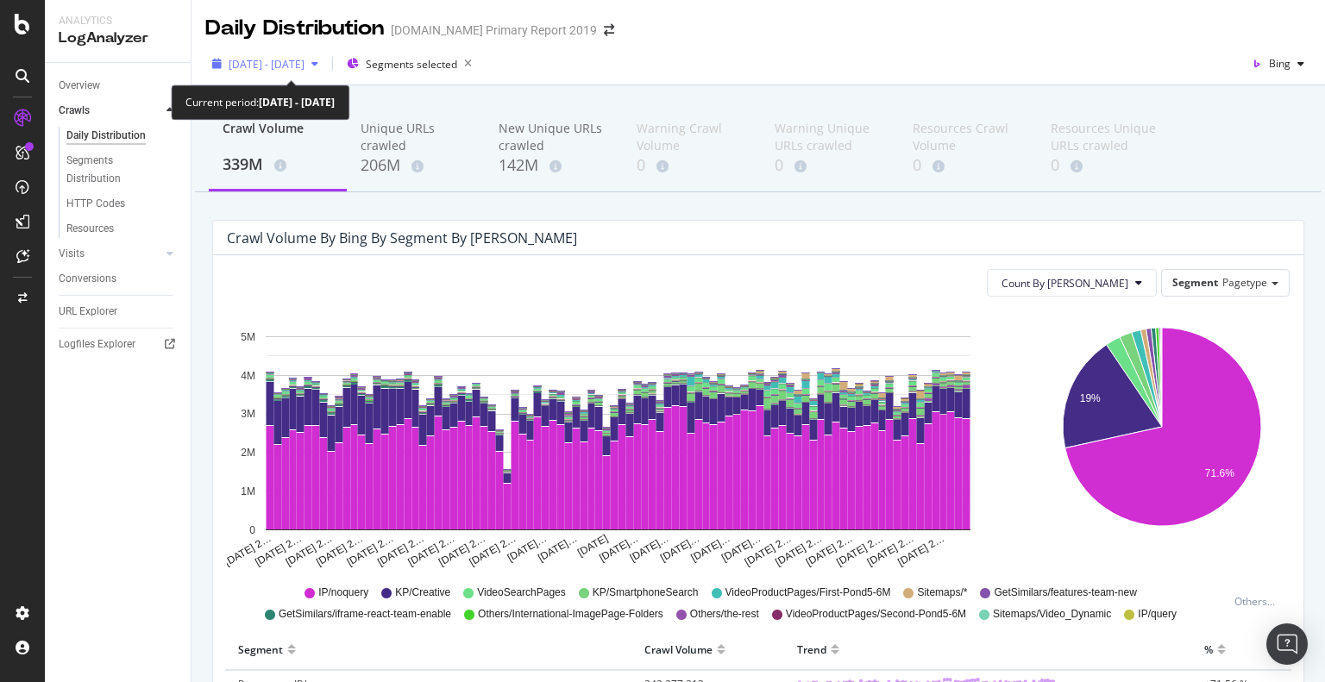
click at [304, 58] on span "2025 May. 28th - Aug. 27th" at bounding box center [267, 64] width 76 height 15
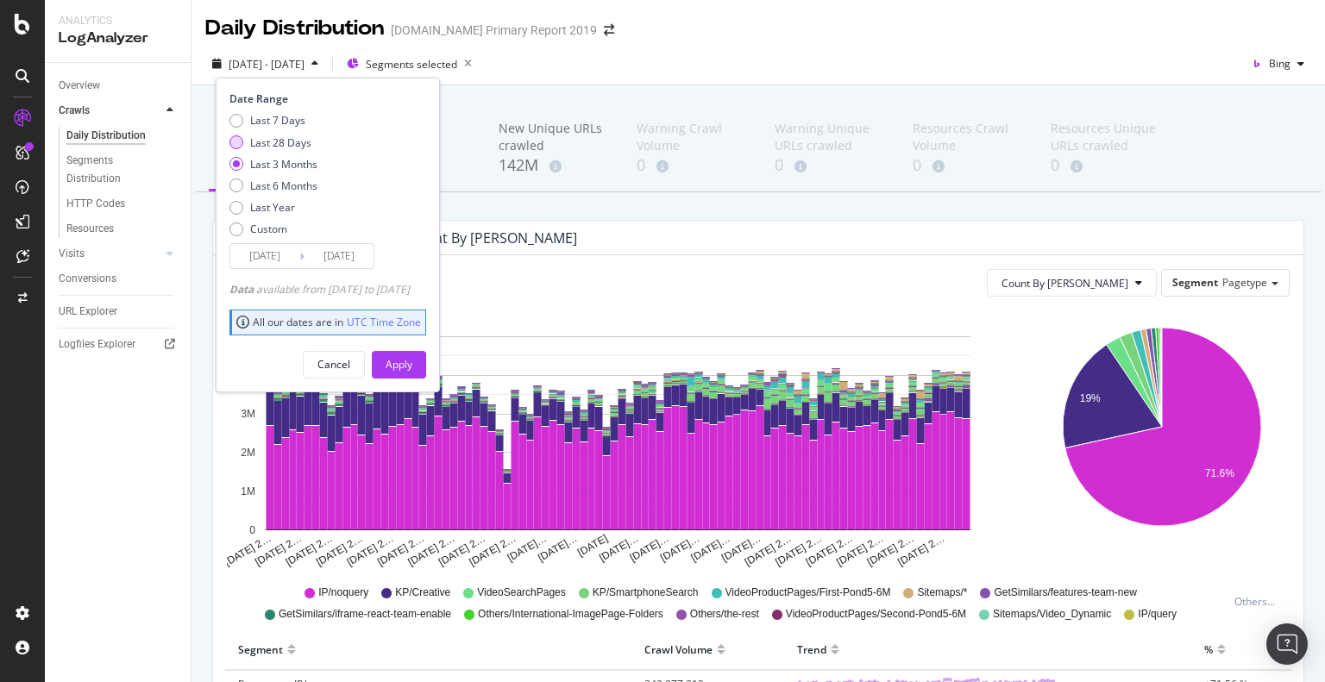
click at [246, 140] on div "Last 28 Days" at bounding box center [273, 142] width 88 height 15
type input "2025/07/31"
click at [412, 362] on div "Apply" at bounding box center [398, 364] width 27 height 15
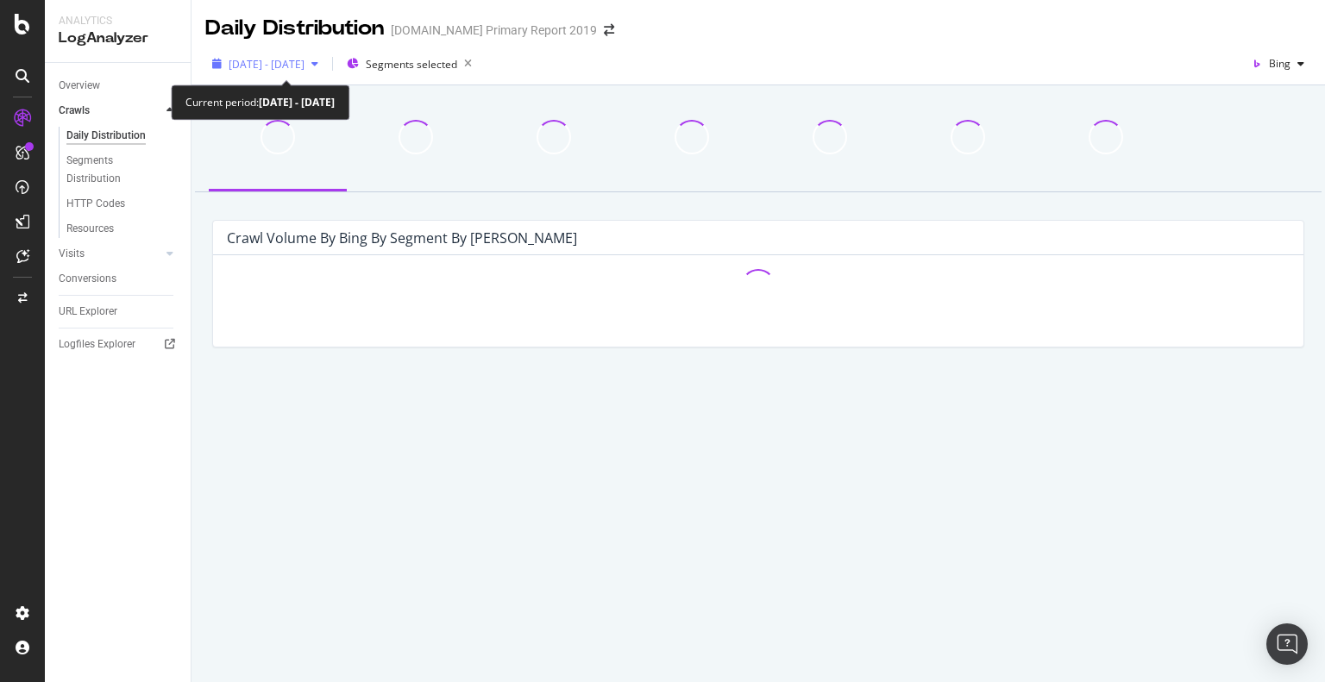
click at [295, 65] on span "2025 Jul. 31st - Aug. 27th" at bounding box center [267, 64] width 76 height 15
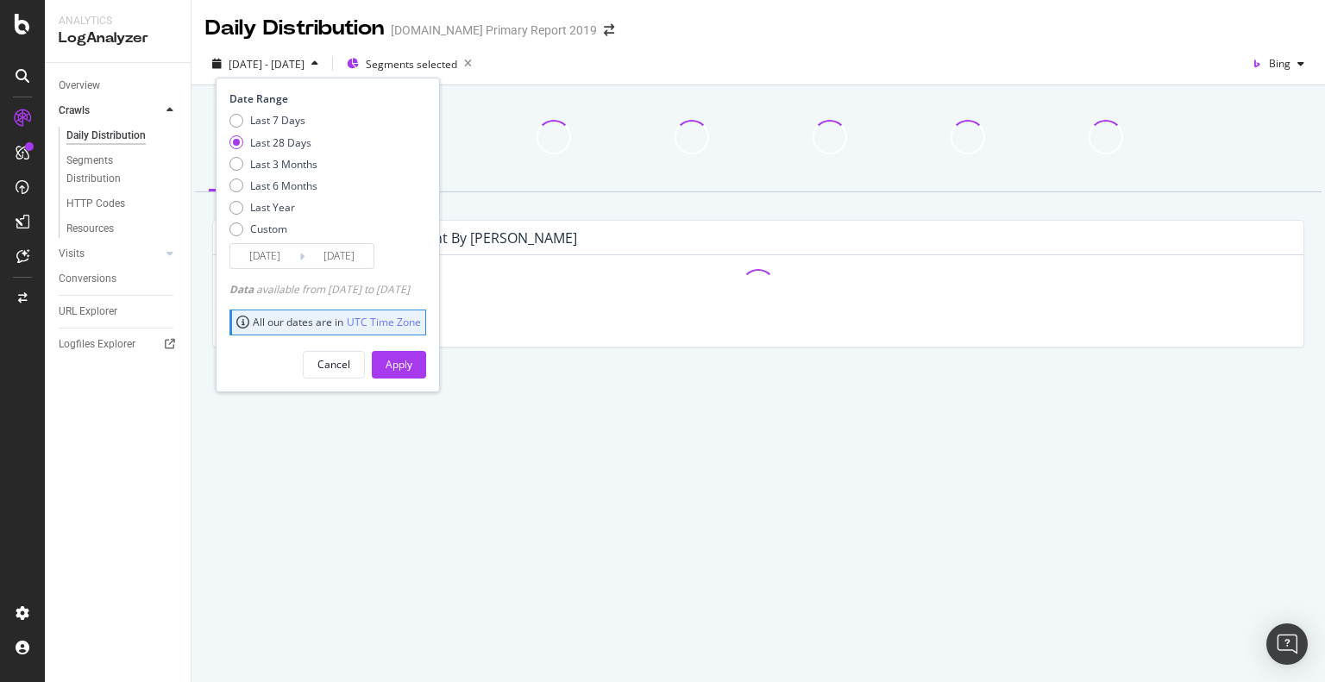
click at [278, 254] on input "2025/07/31" at bounding box center [264, 256] width 69 height 24
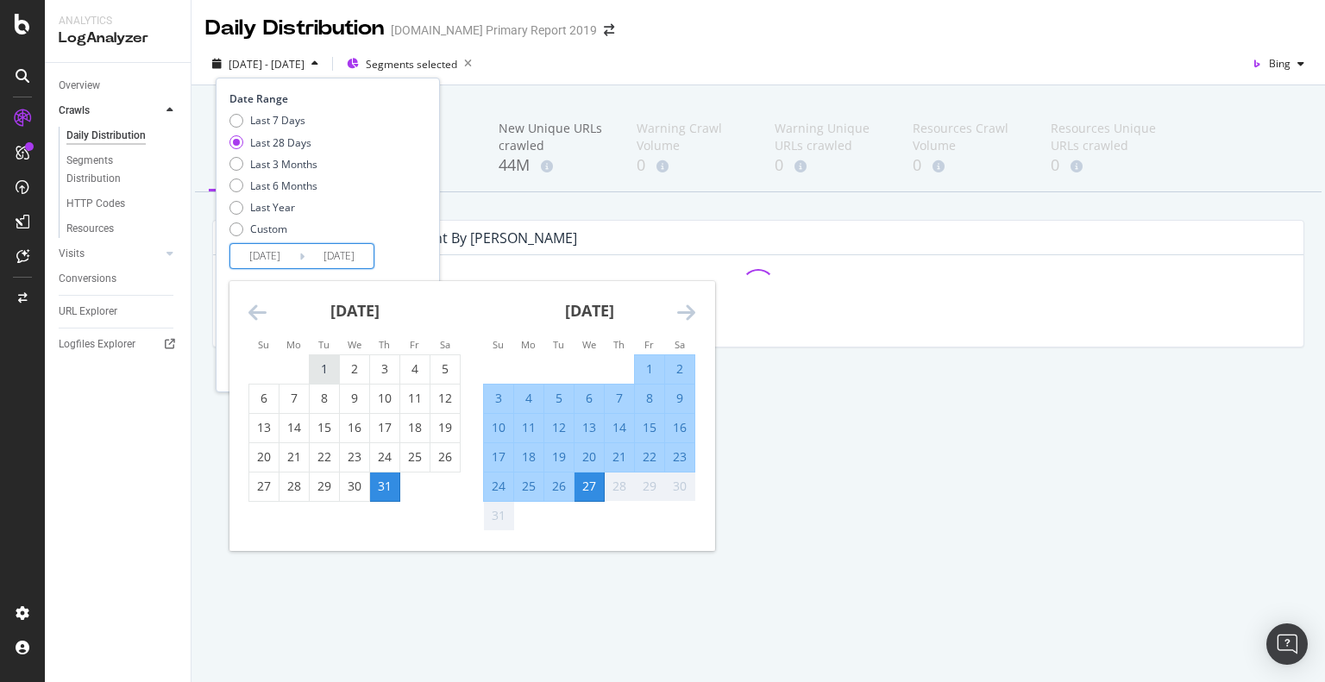
click at [320, 364] on div "1" at bounding box center [324, 368] width 29 height 17
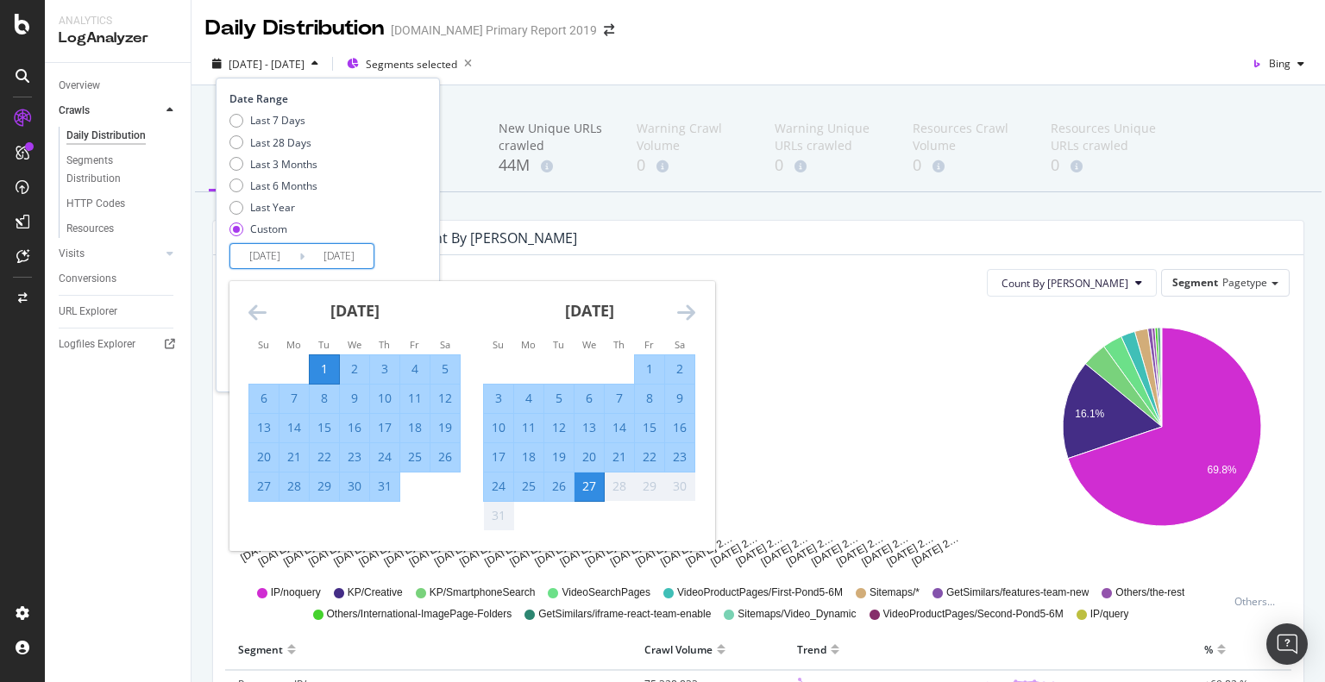
type input "2025/07/01"
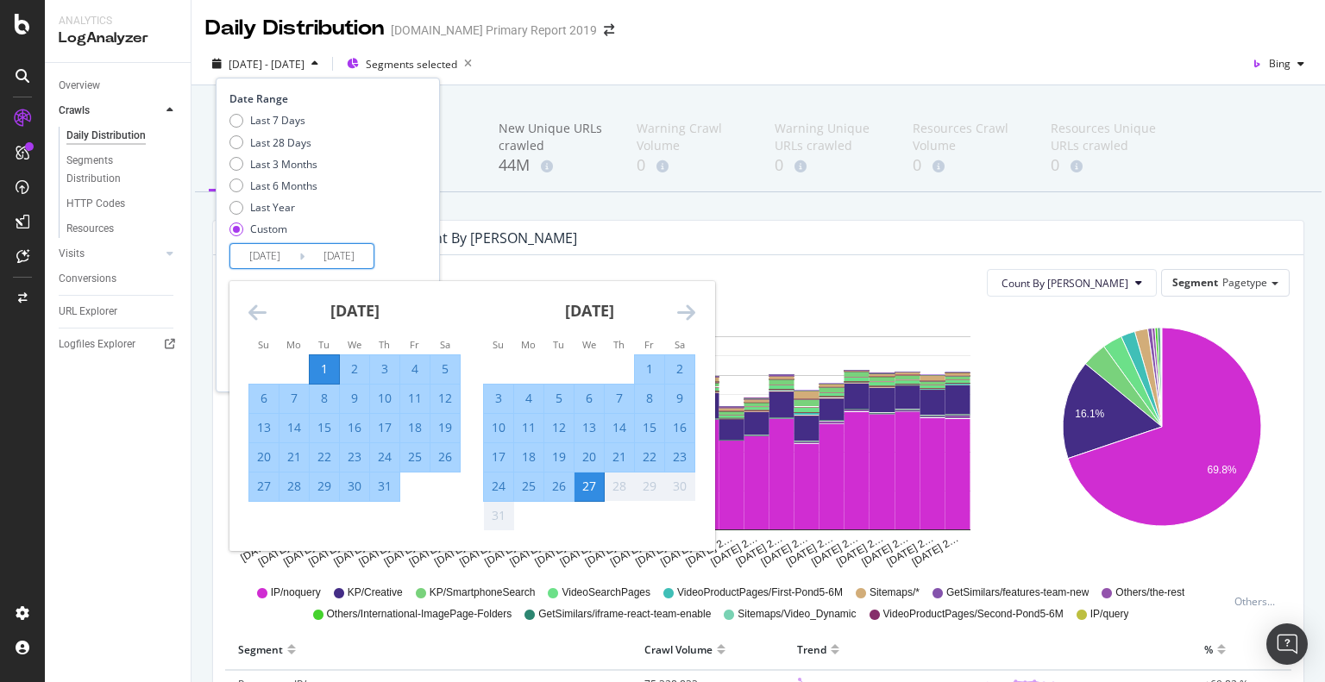
click at [680, 400] on div "9" at bounding box center [679, 398] width 29 height 17
type input "2025/08/09"
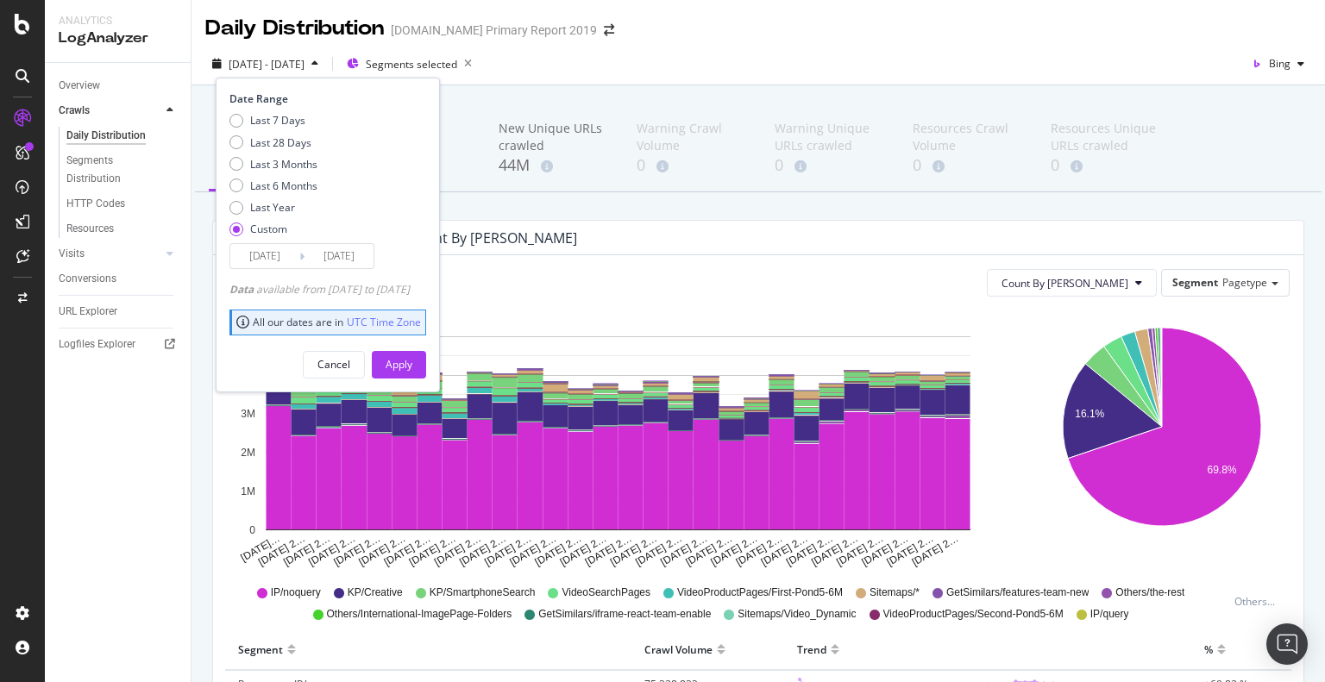
click at [279, 258] on input "2025/07/01" at bounding box center [264, 256] width 69 height 24
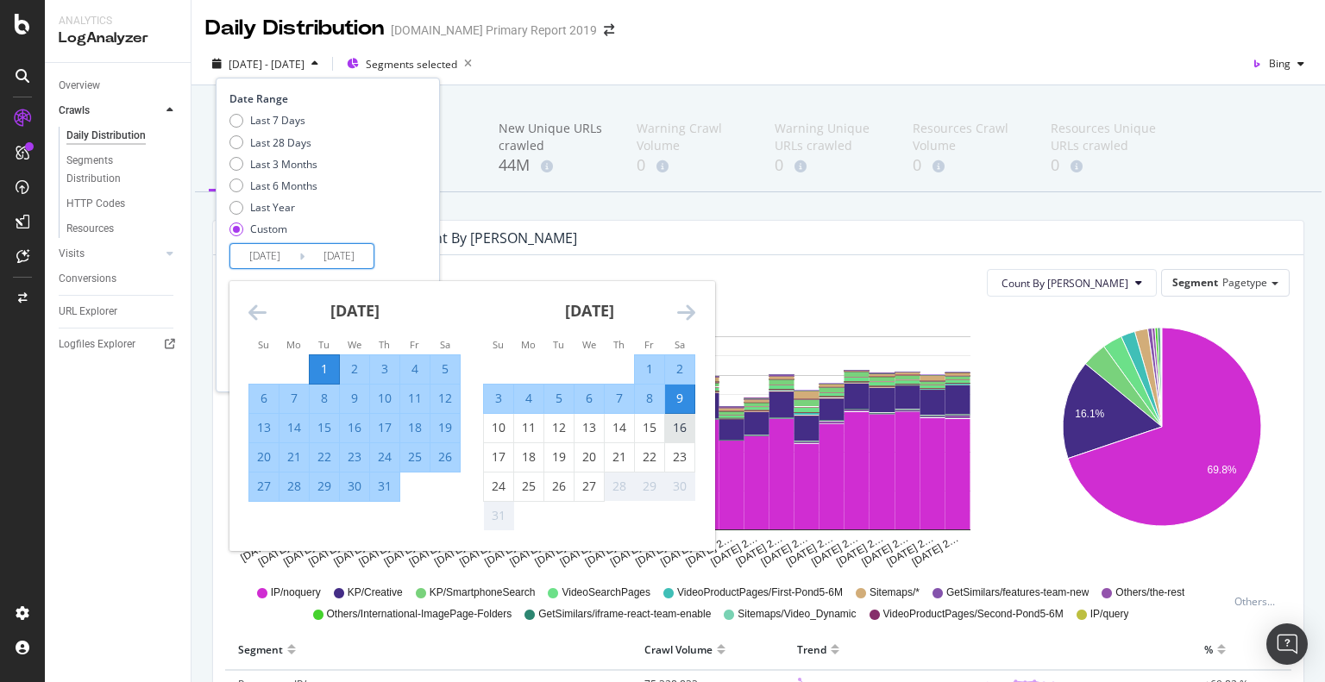
click at [680, 429] on div "16" at bounding box center [679, 427] width 29 height 17
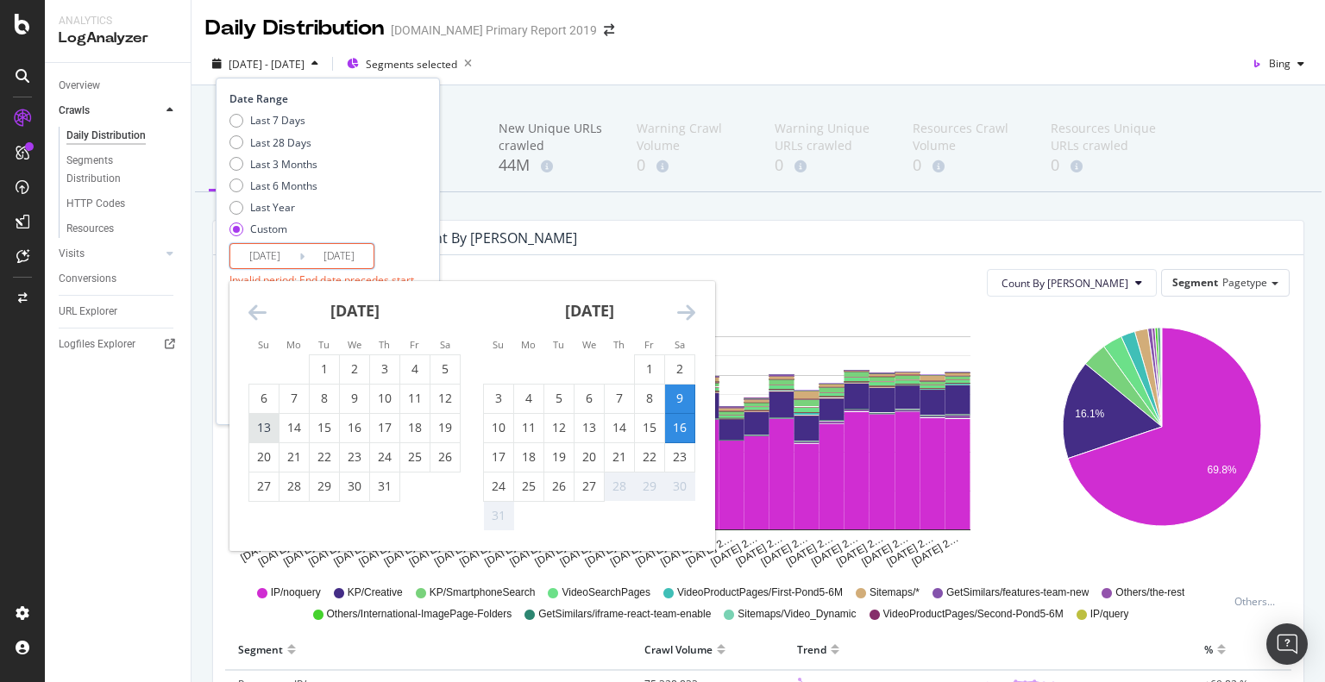
click at [260, 426] on div "13" at bounding box center [263, 427] width 29 height 17
type input "2025/07/13"
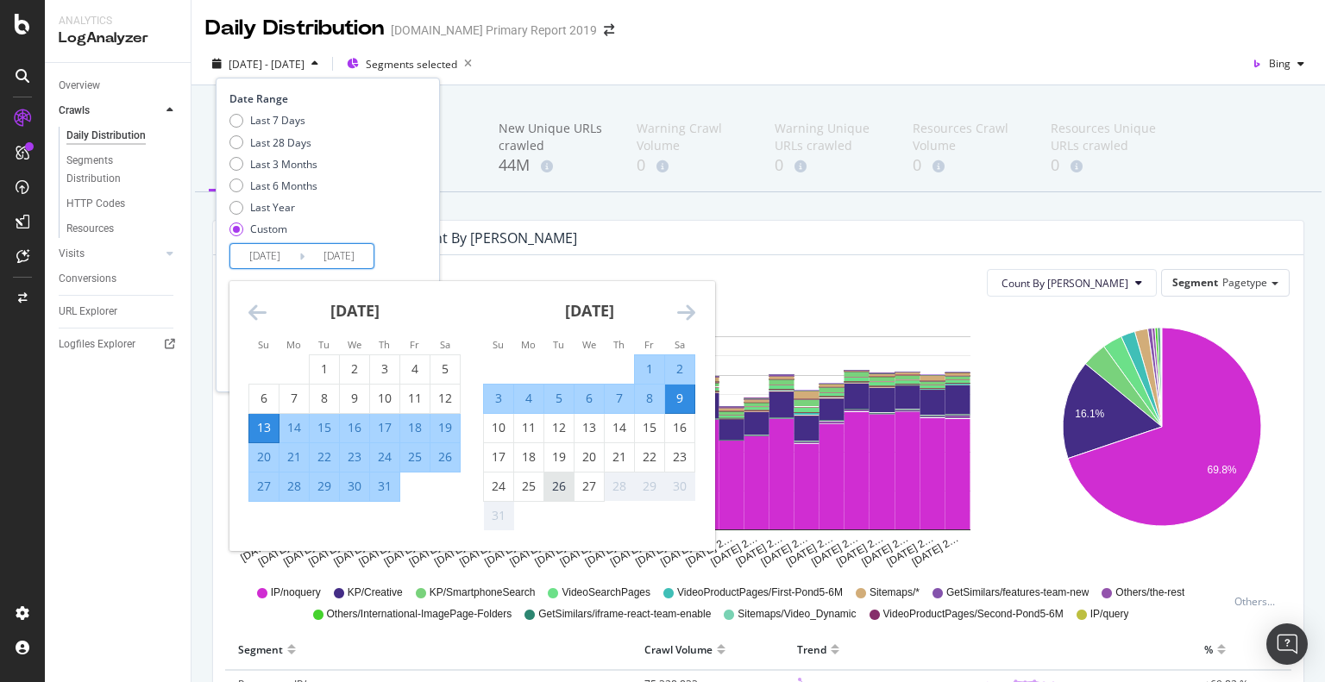
scroll to position [259, 0]
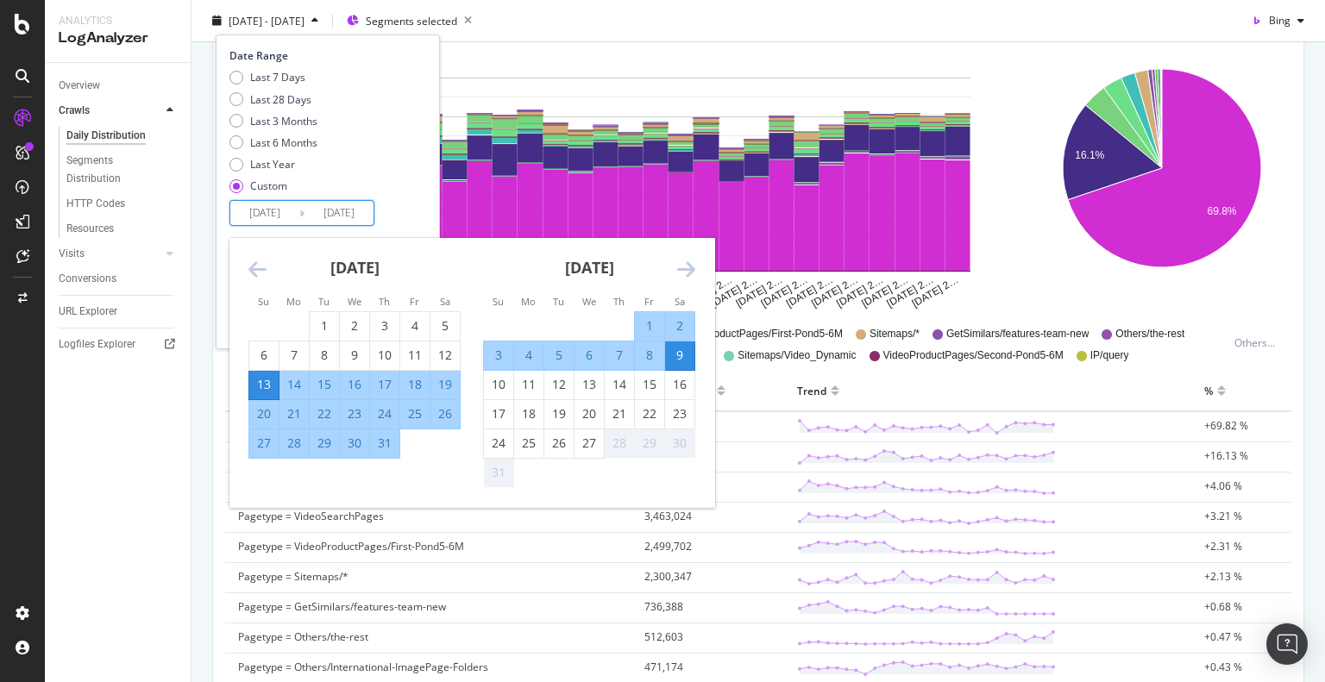
click at [269, 378] on div "13" at bounding box center [263, 384] width 29 height 17
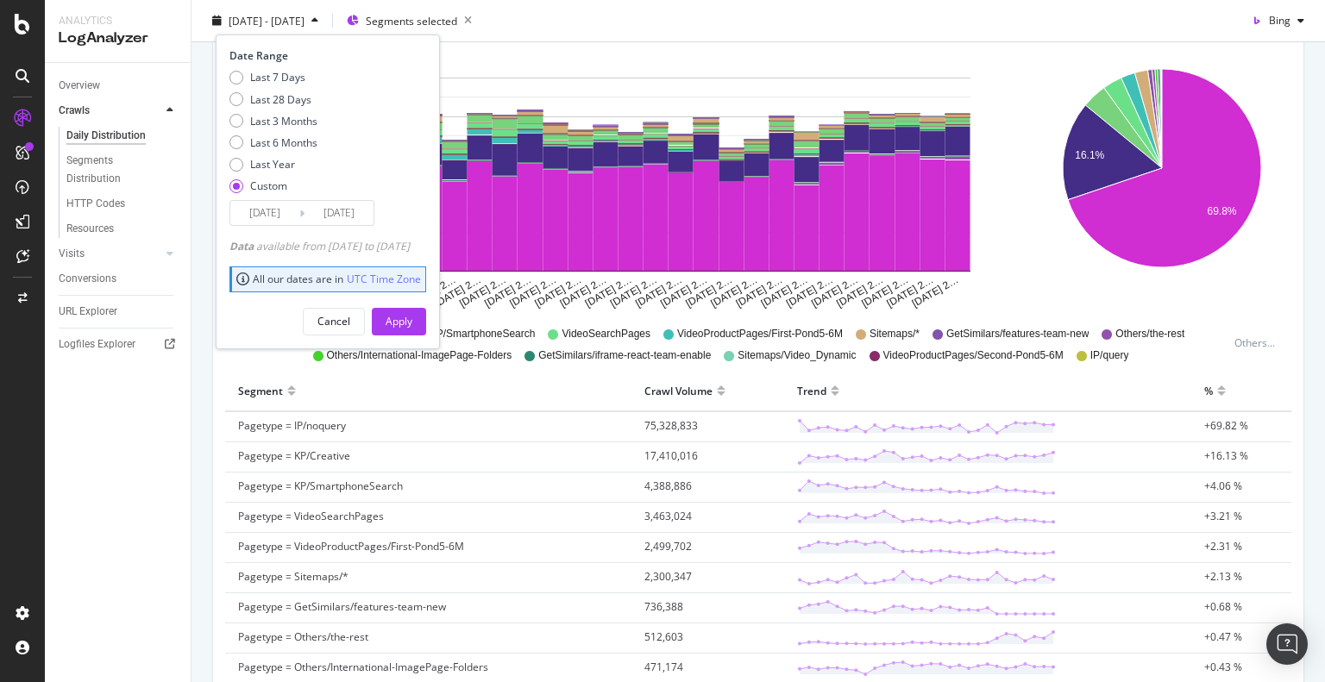
click at [338, 207] on input "2025/07/13" at bounding box center [338, 213] width 69 height 24
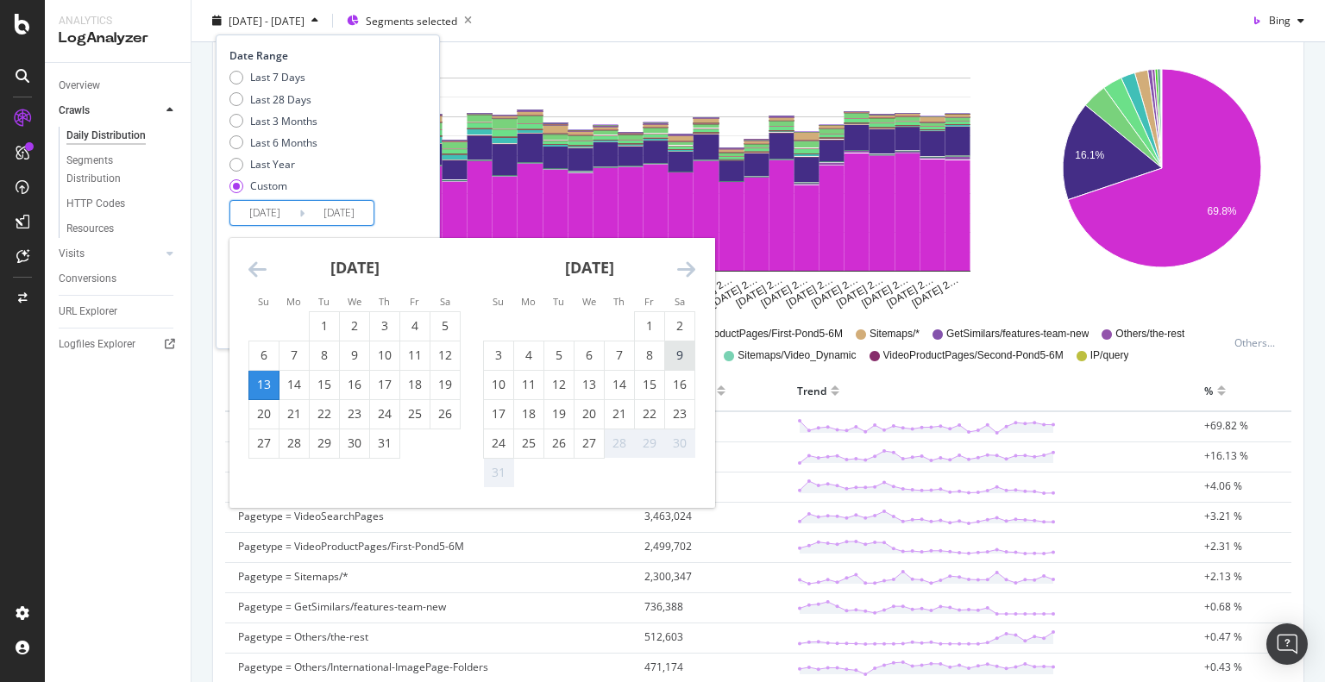
click at [680, 361] on div "9" at bounding box center [679, 355] width 29 height 17
type input "2025/08/09"
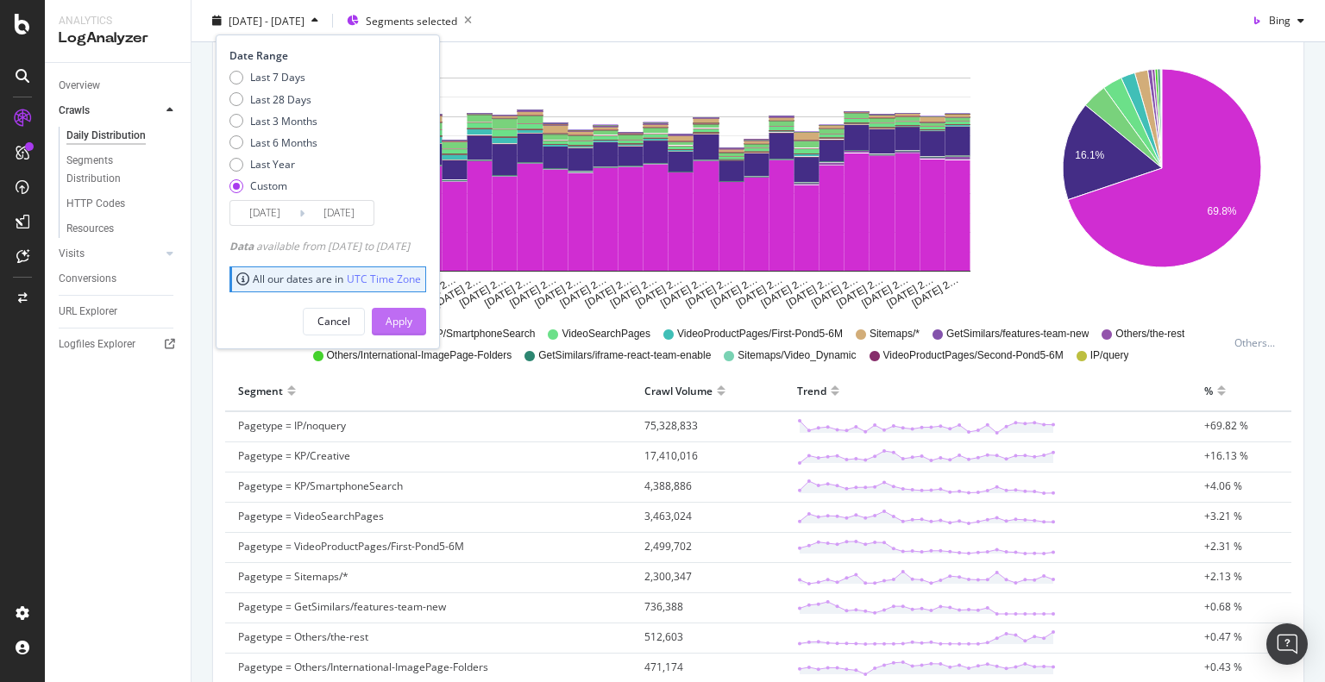
click at [412, 320] on div "Apply" at bounding box center [398, 321] width 27 height 15
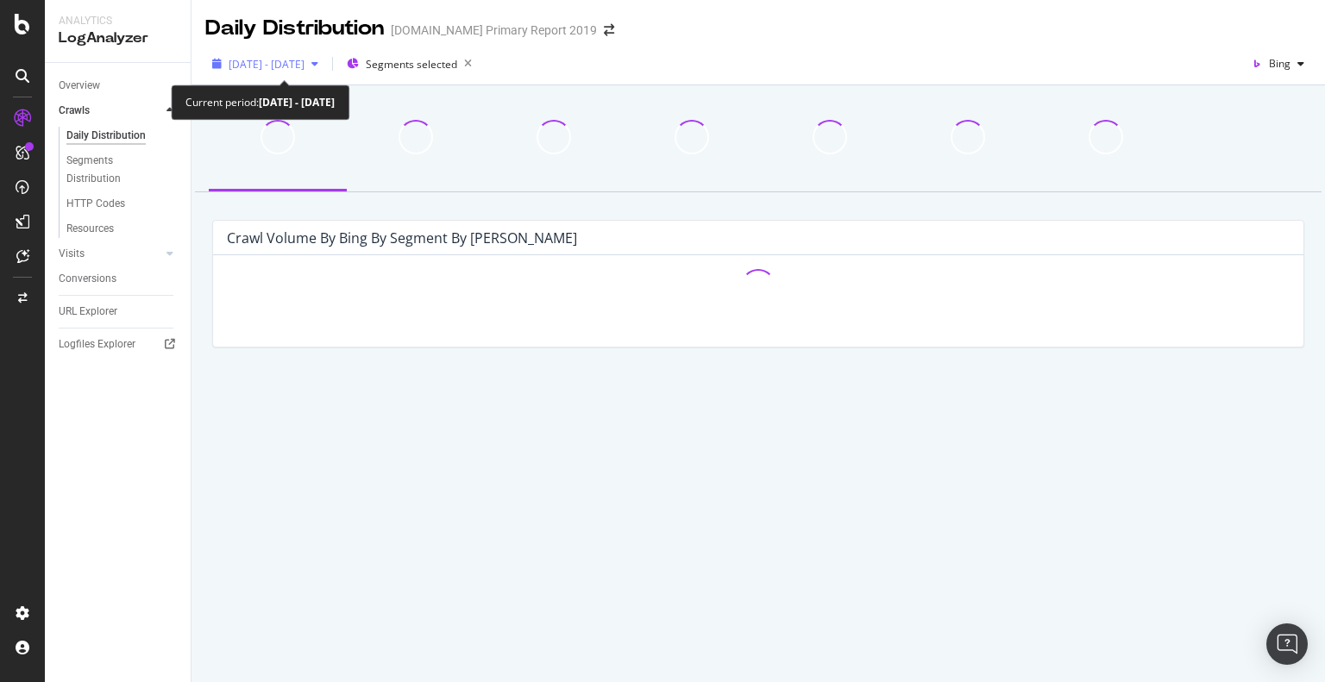
click at [304, 63] on span "2025 Jul. 13th - Aug. 9th" at bounding box center [267, 64] width 76 height 15
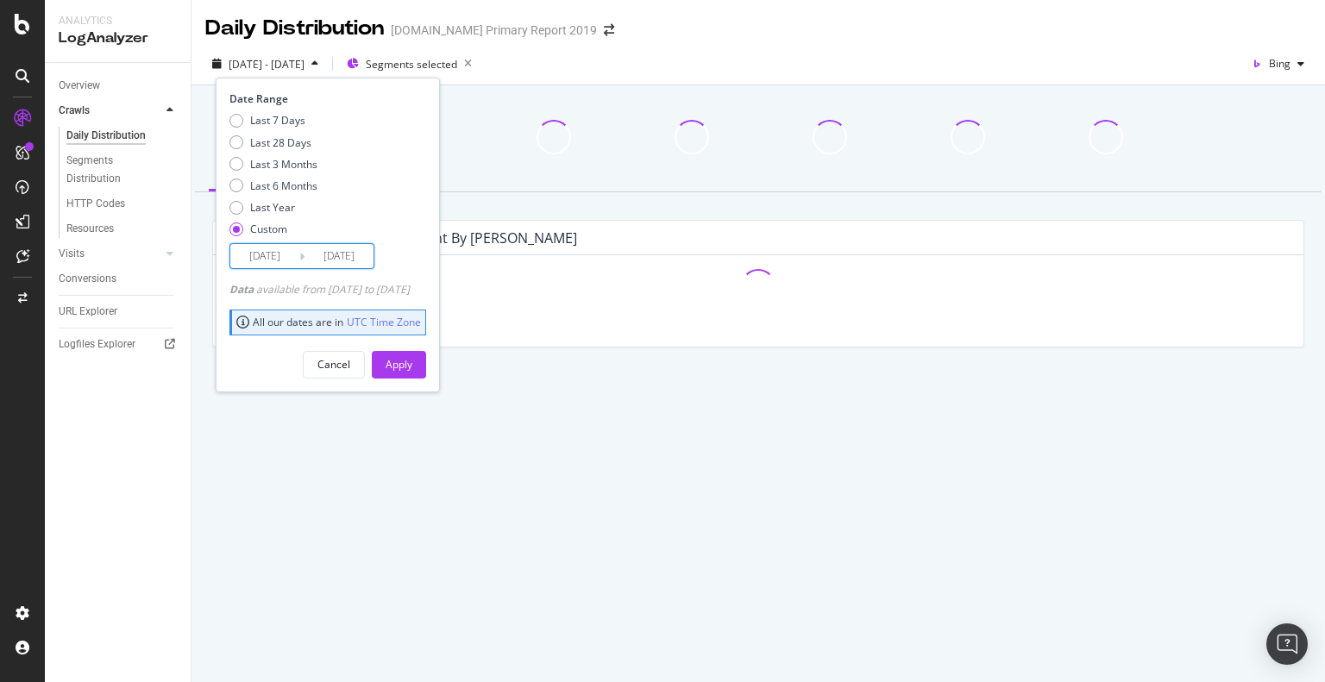
click at [331, 265] on input "2025/08/09" at bounding box center [338, 256] width 69 height 24
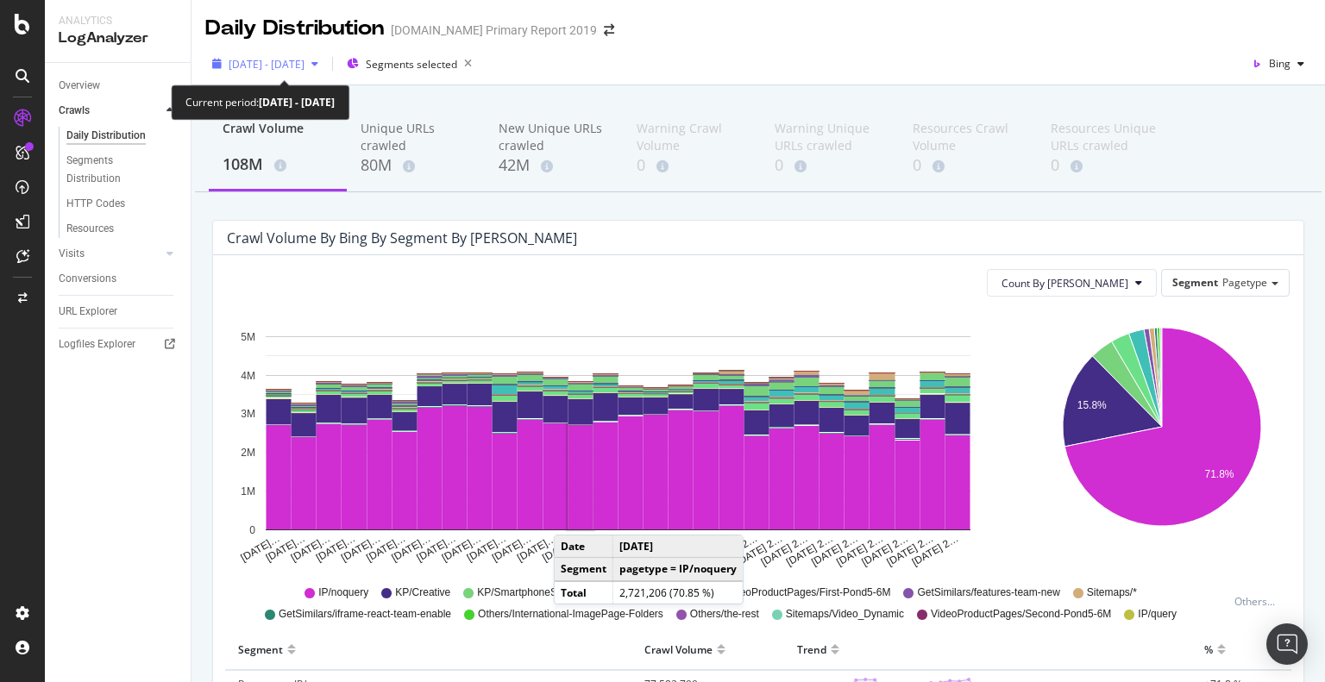
click at [288, 64] on span "2025 Jul. 13th - Aug. 9th" at bounding box center [267, 64] width 76 height 15
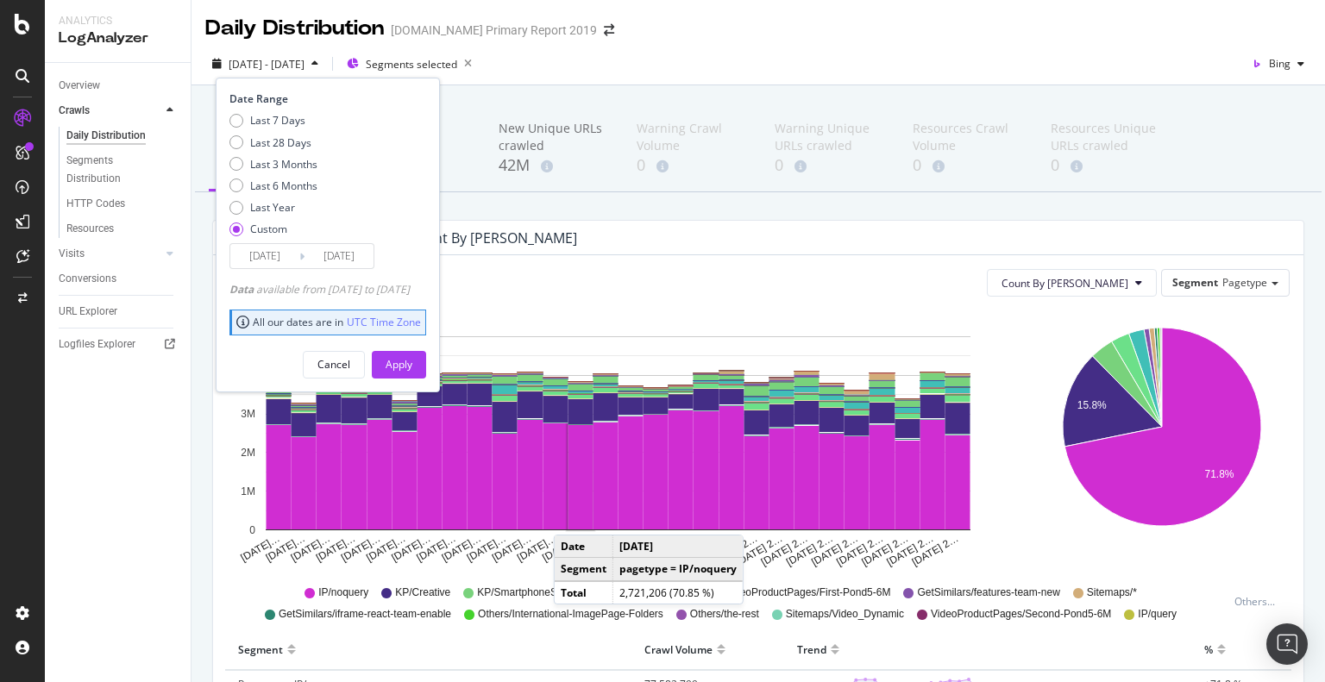
click at [282, 261] on input "2025/07/13" at bounding box center [264, 256] width 69 height 24
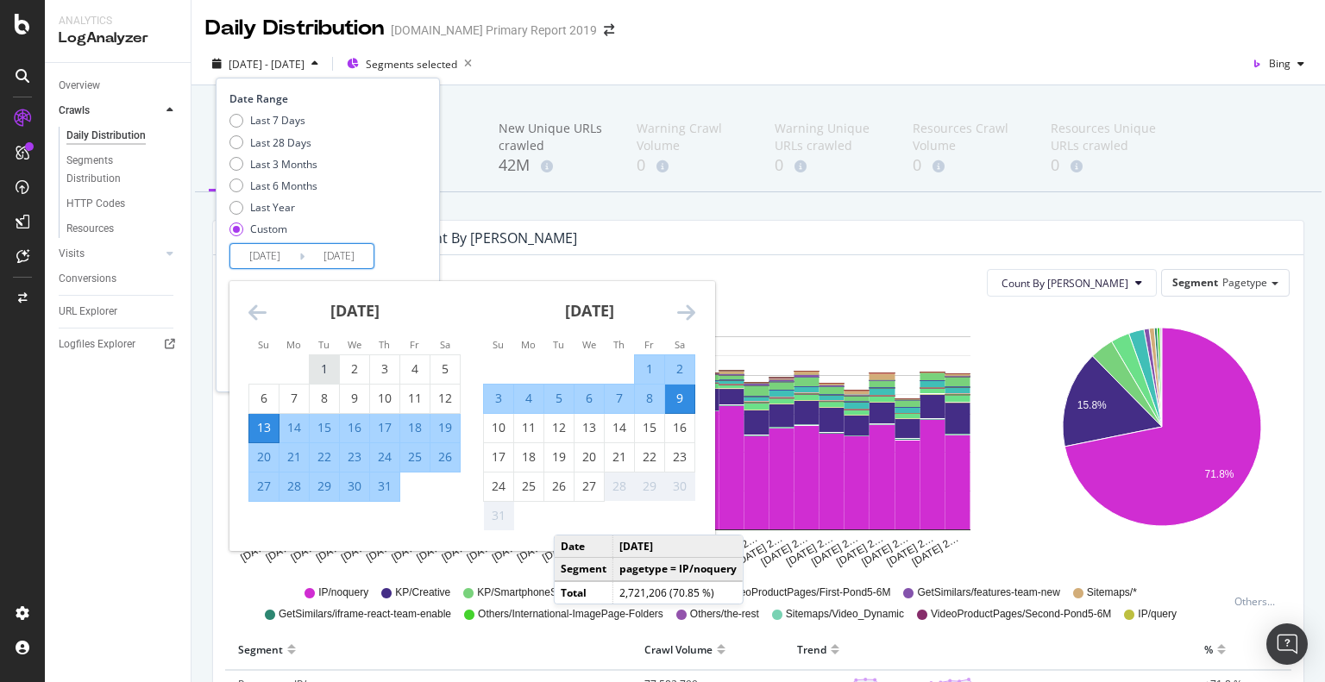
click at [334, 367] on div "1" at bounding box center [324, 368] width 29 height 17
type input "2025/07/01"
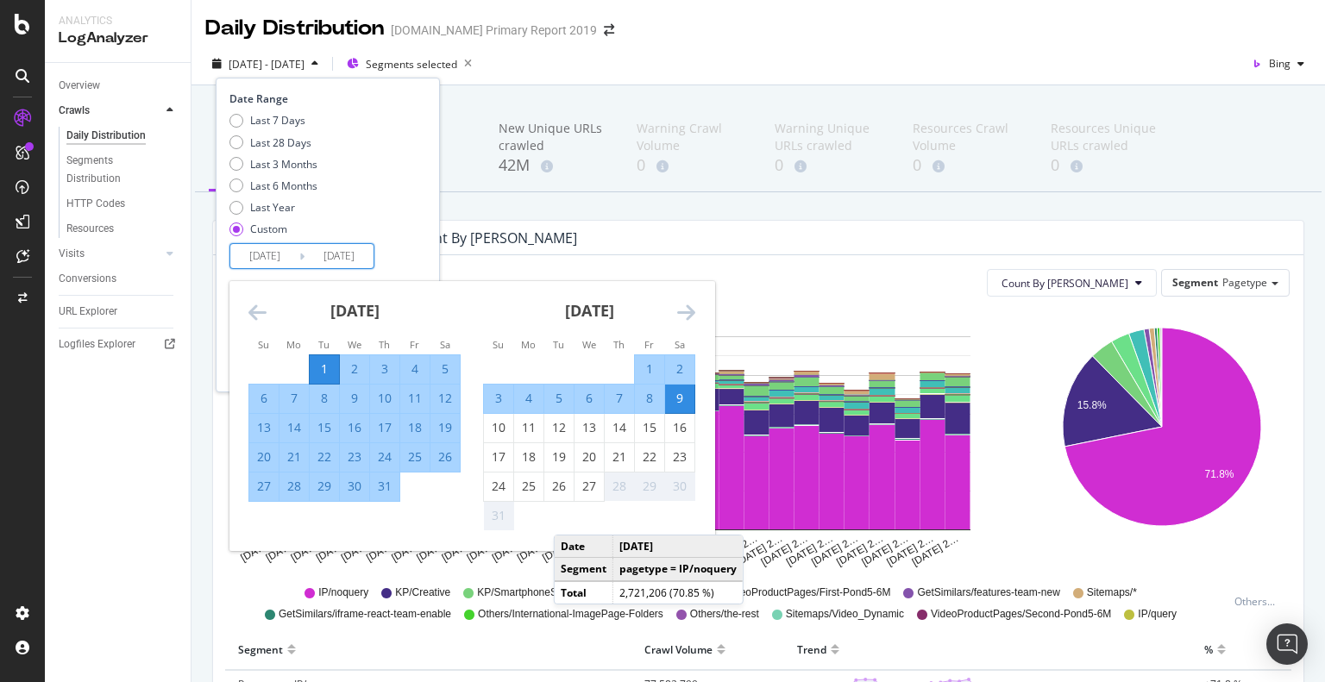
click at [390, 492] on div "31" at bounding box center [384, 486] width 29 height 17
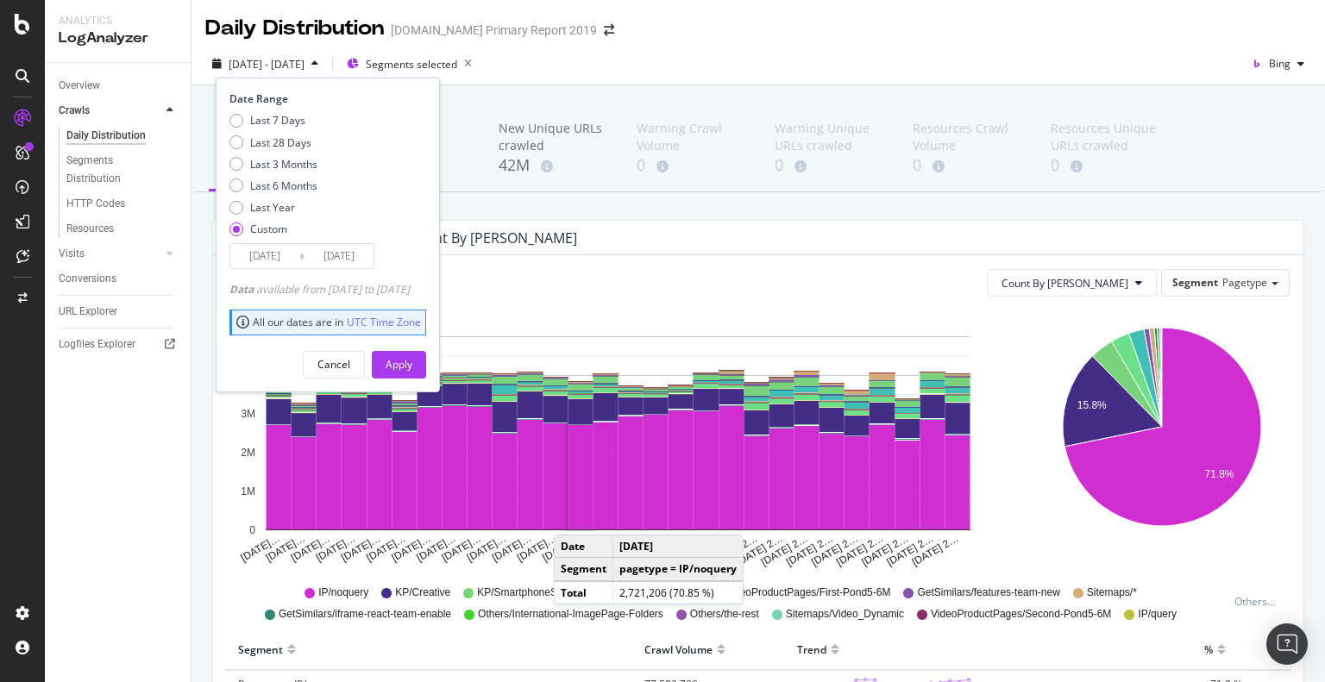
type input "2025/07/31"
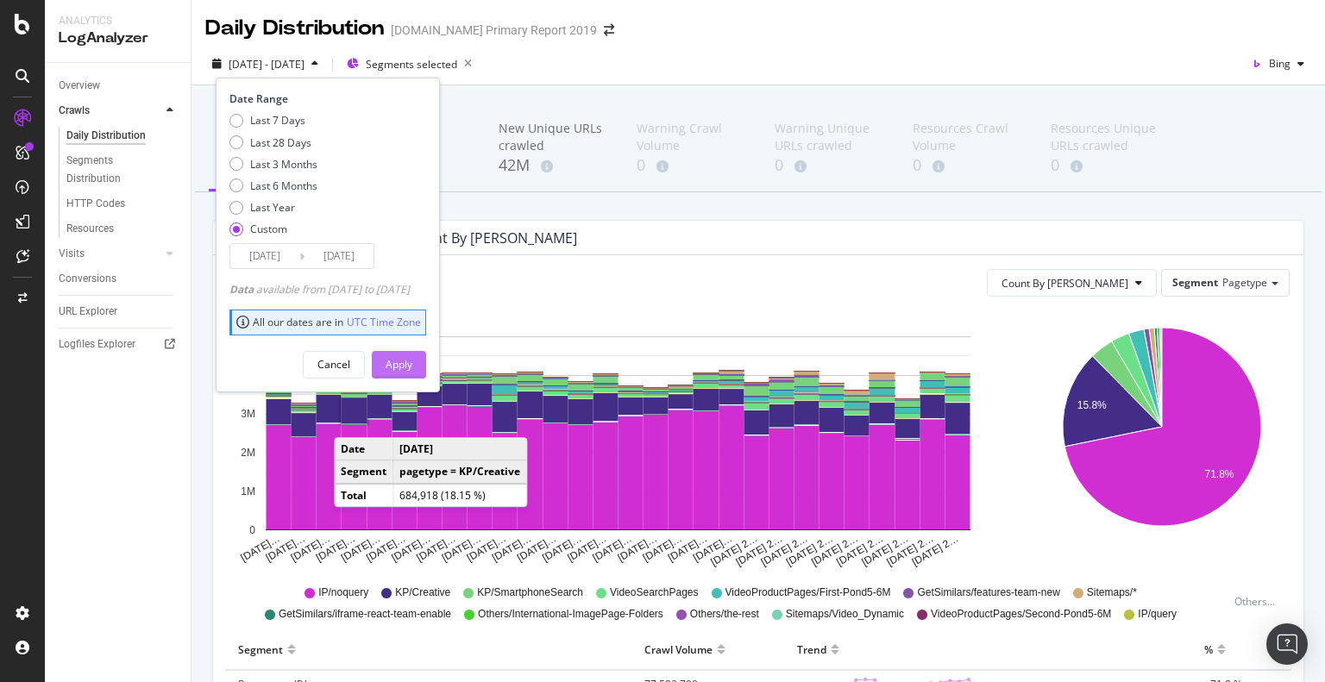
click at [412, 360] on div "Apply" at bounding box center [398, 364] width 27 height 15
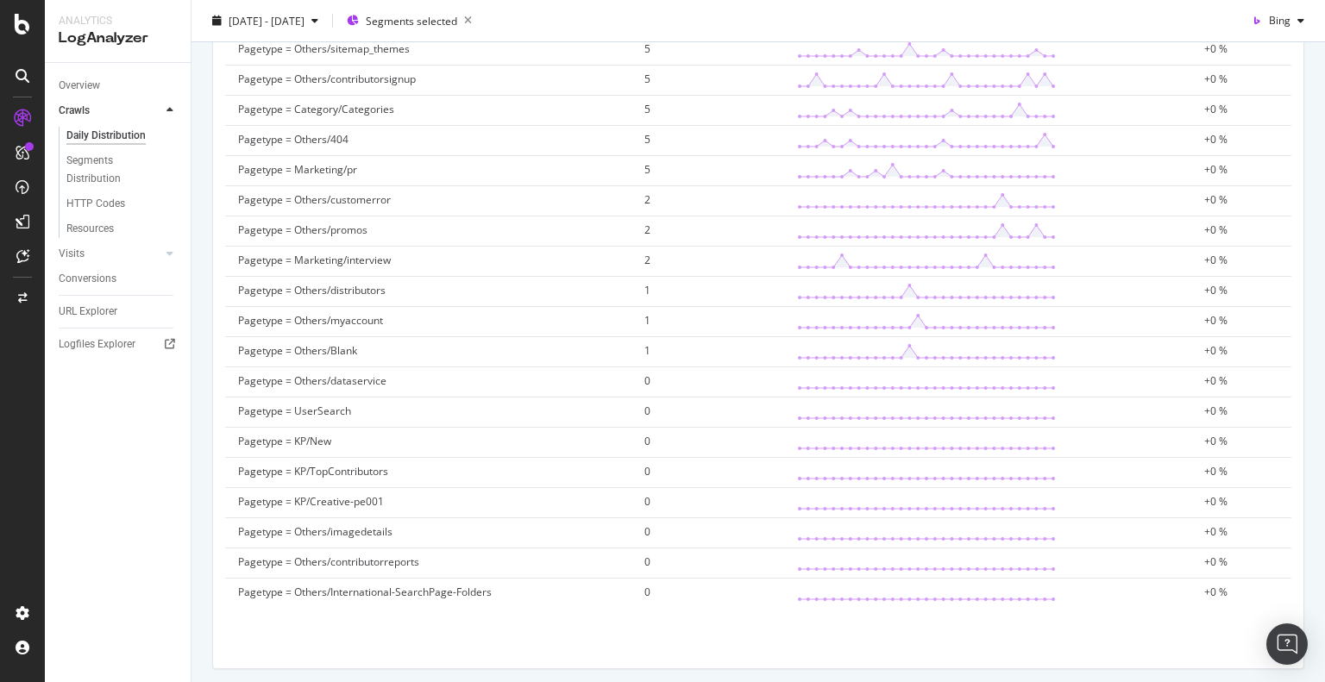
scroll to position [2347, 0]
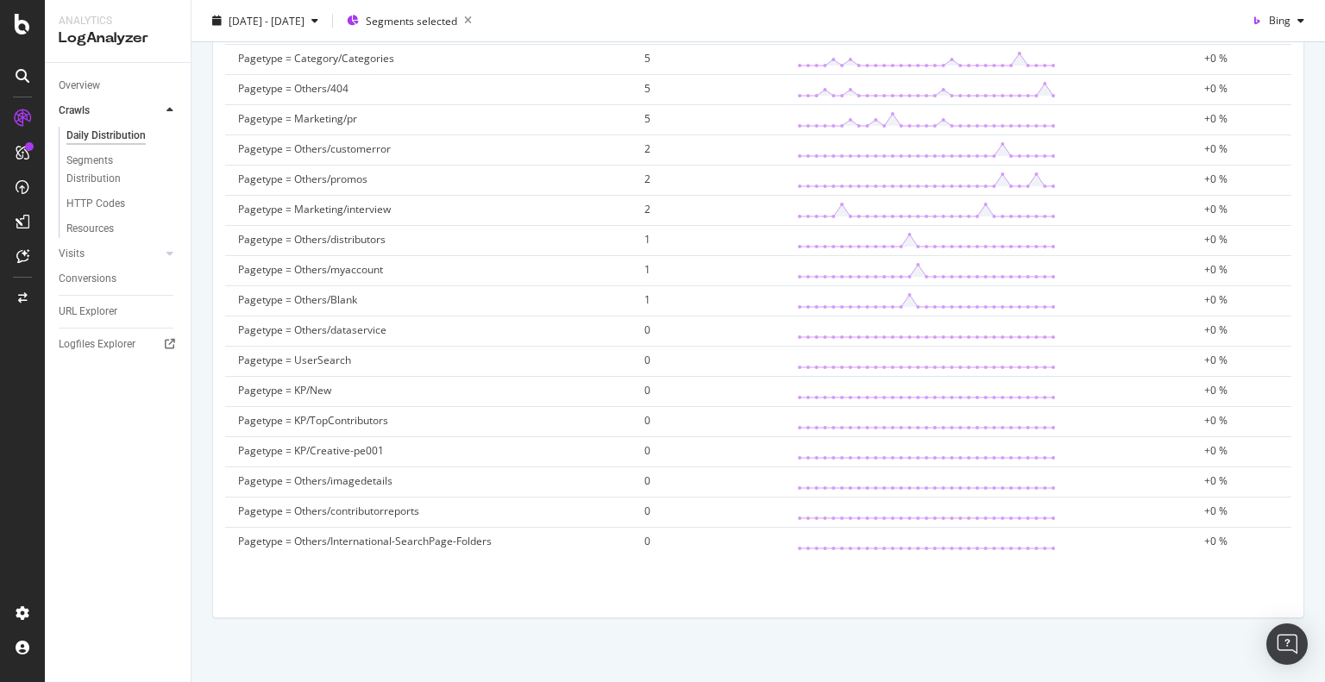
drag, startPoint x: 238, startPoint y: 216, endPoint x: 1239, endPoint y: 548, distance: 1054.8
copy thead
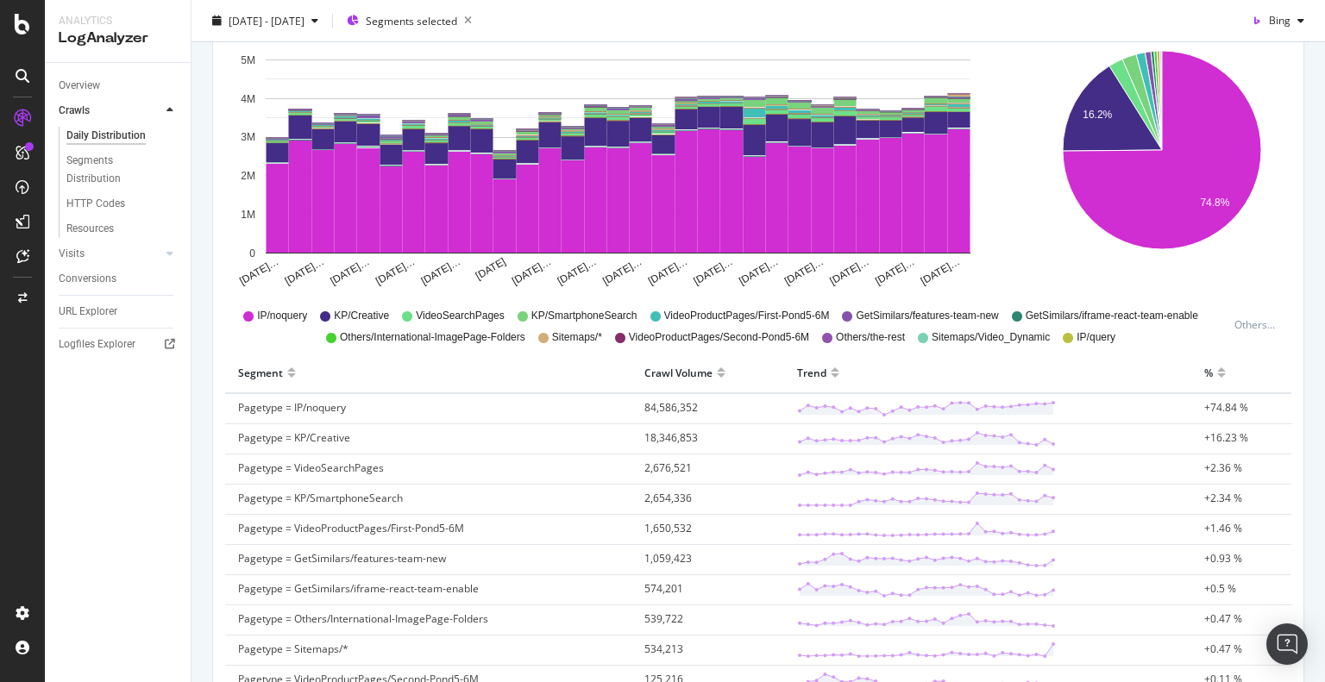
scroll to position [0, 0]
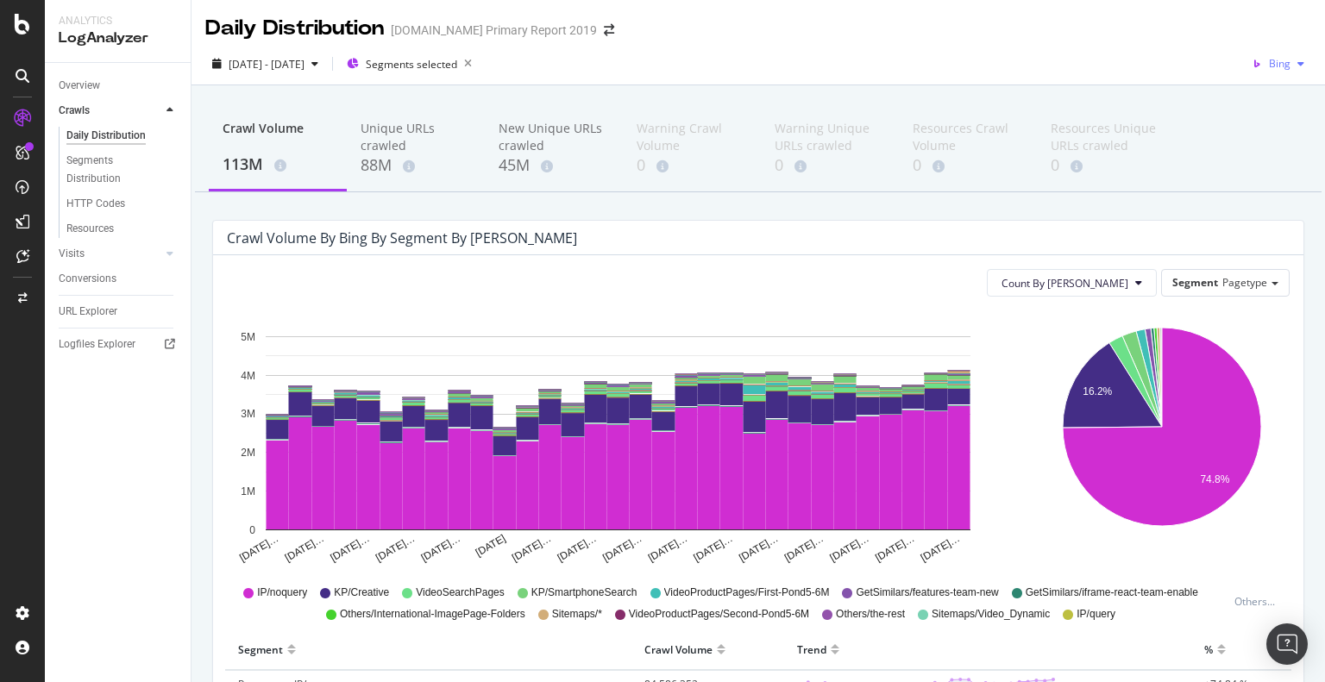
click at [1269, 64] on span "Bing" at bounding box center [1280, 63] width 22 height 15
click at [1264, 112] on div "Bing" at bounding box center [1259, 126] width 119 height 32
click at [1269, 61] on span "Bing" at bounding box center [1280, 63] width 22 height 15
click at [1262, 108] on div "Google" at bounding box center [1259, 97] width 119 height 25
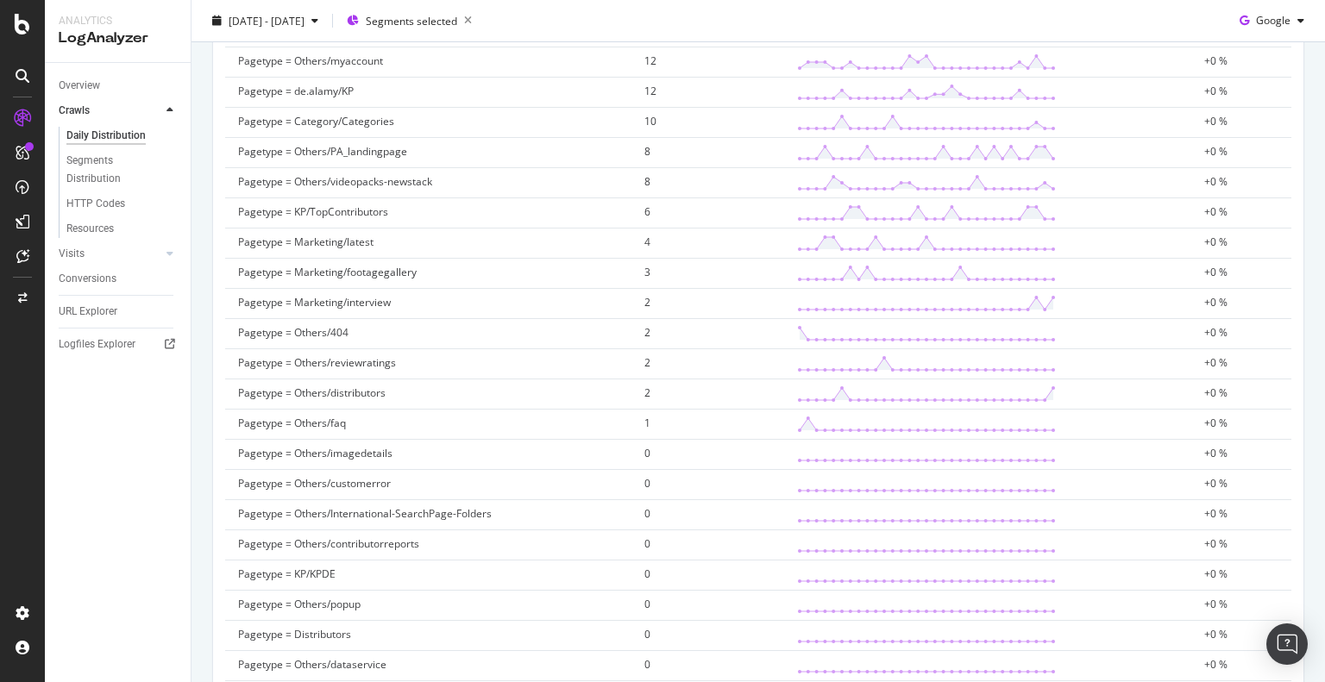
scroll to position [2736, 0]
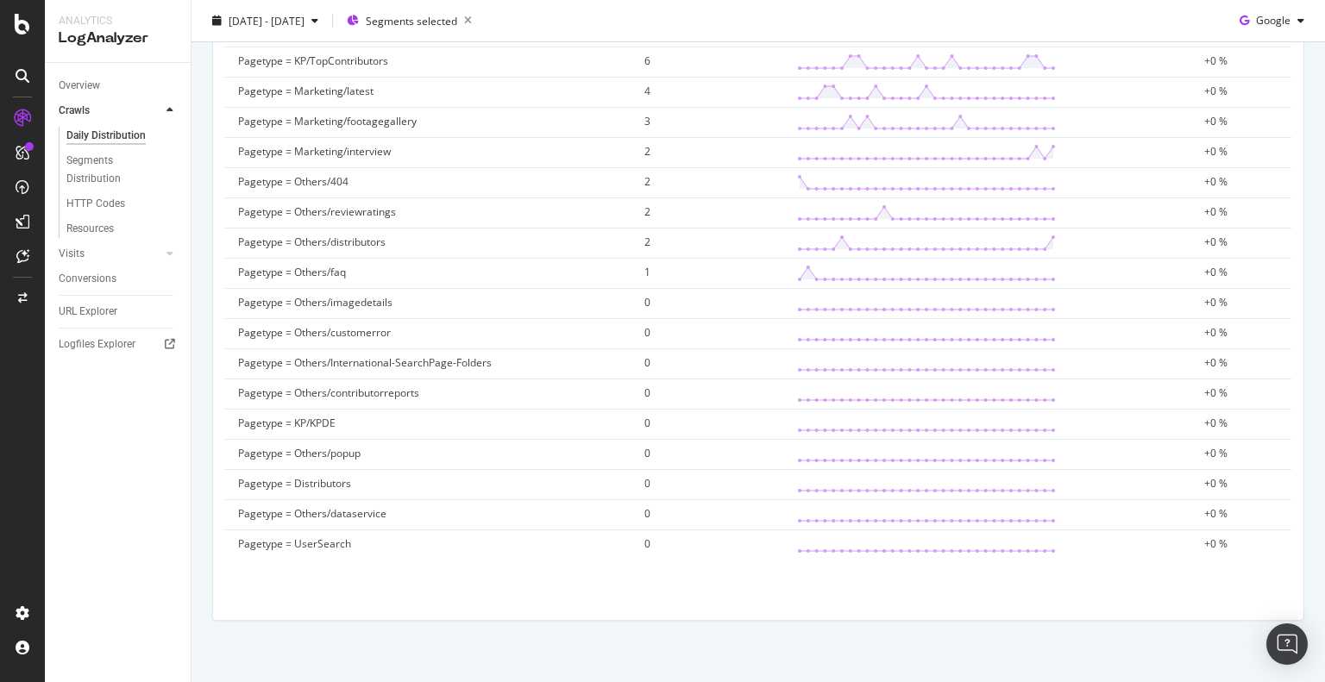
drag, startPoint x: 239, startPoint y: 218, endPoint x: 1273, endPoint y: 587, distance: 1097.9
copy thead
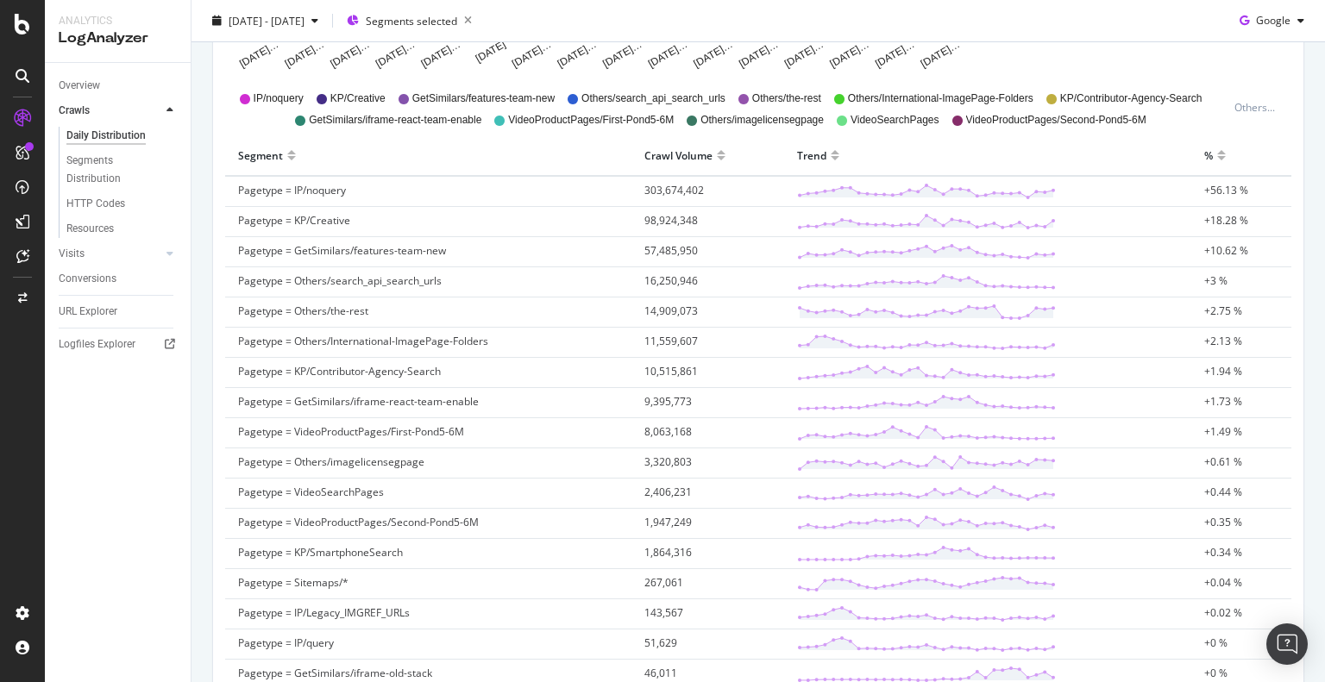
scroll to position [0, 0]
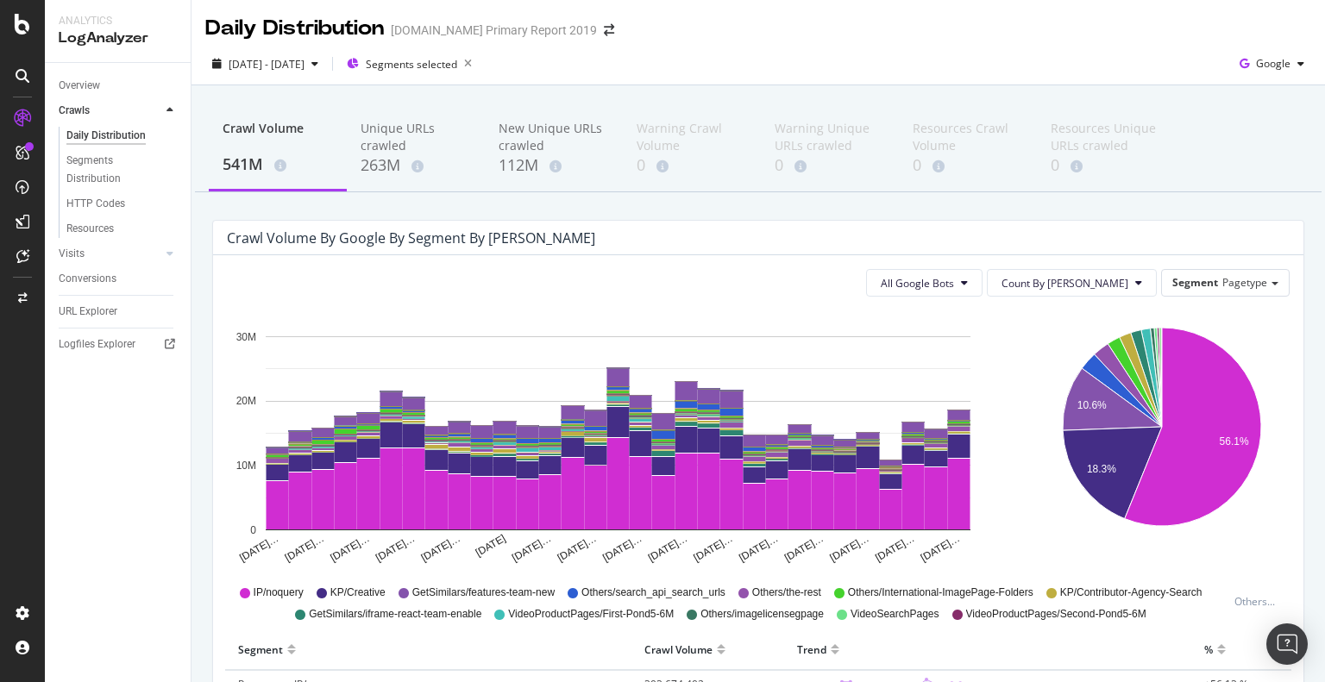
click at [172, 412] on div "Overview Crawls Daily Distribution Segments Distribution HTTP Codes Resources V…" at bounding box center [118, 372] width 146 height 619
click at [1256, 61] on span "Google" at bounding box center [1273, 63] width 34 height 15
drag, startPoint x: 1241, startPoint y: 133, endPoint x: 1214, endPoint y: 134, distance: 26.7
click at [1241, 134] on span "Bing" at bounding box center [1273, 130] width 64 height 16
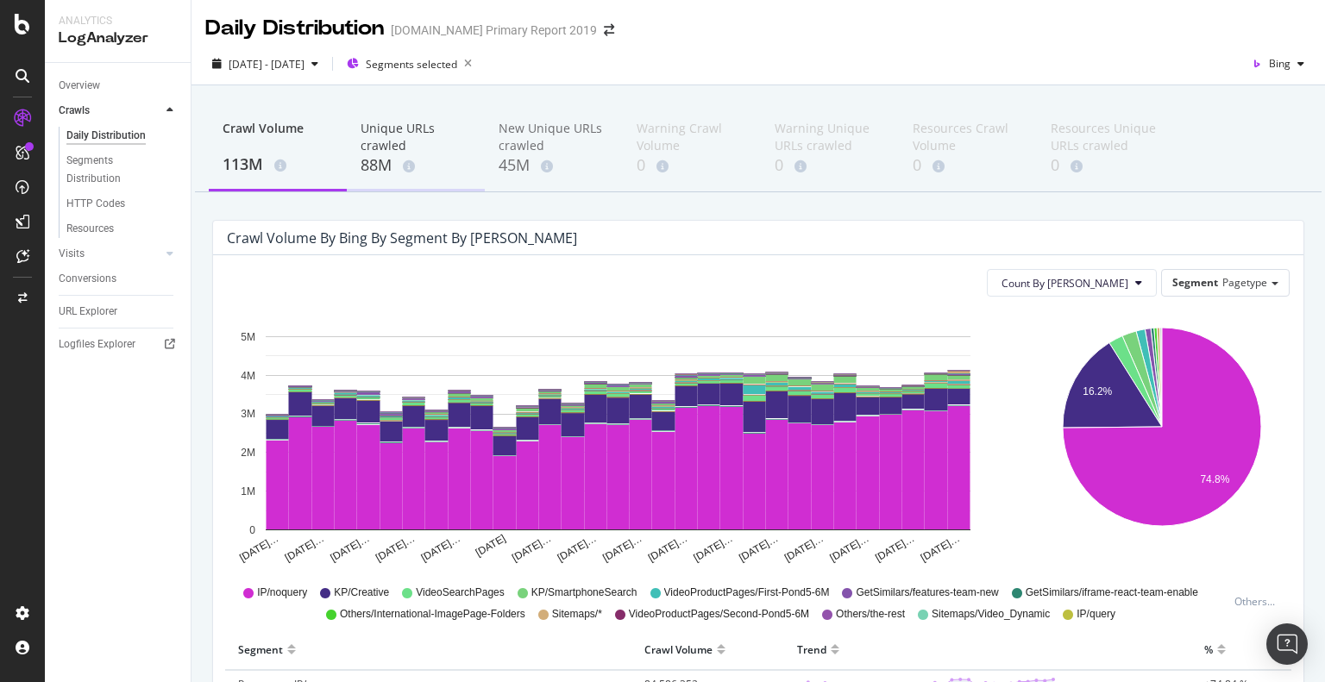
click at [383, 166] on div "88M" at bounding box center [415, 165] width 110 height 22
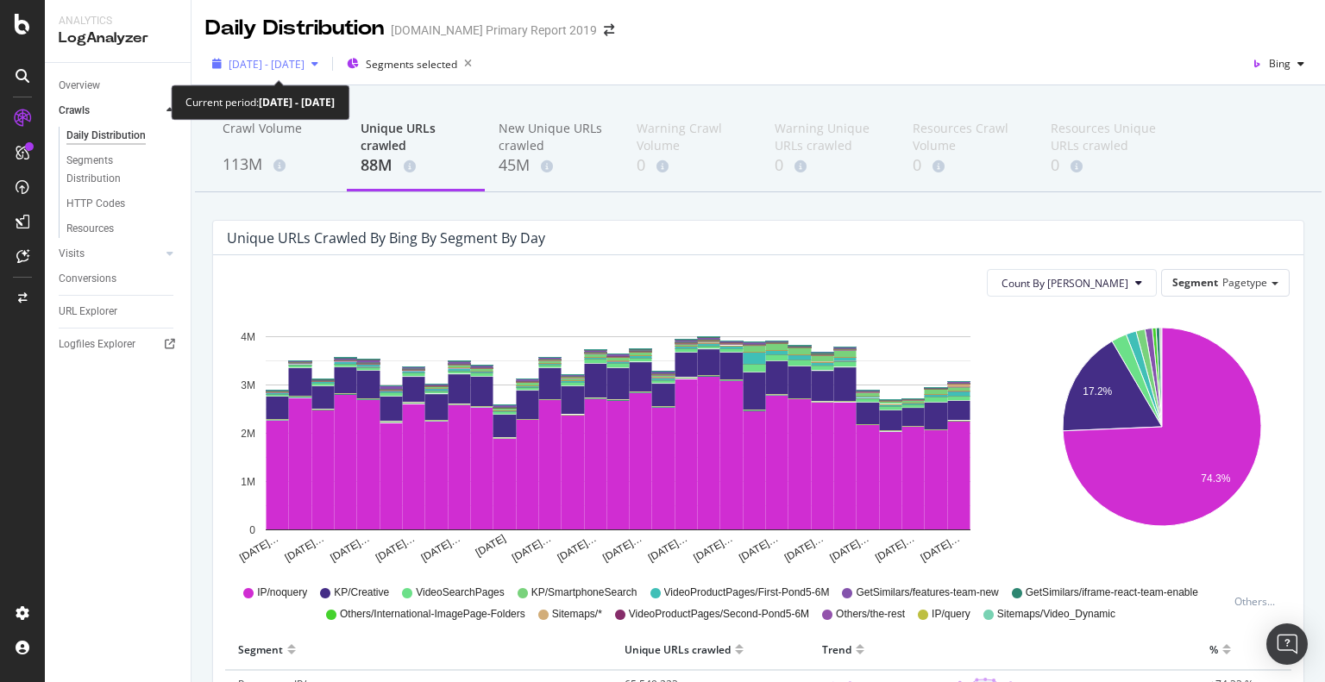
click at [304, 63] on span "[DATE] - [DATE]" at bounding box center [267, 64] width 76 height 15
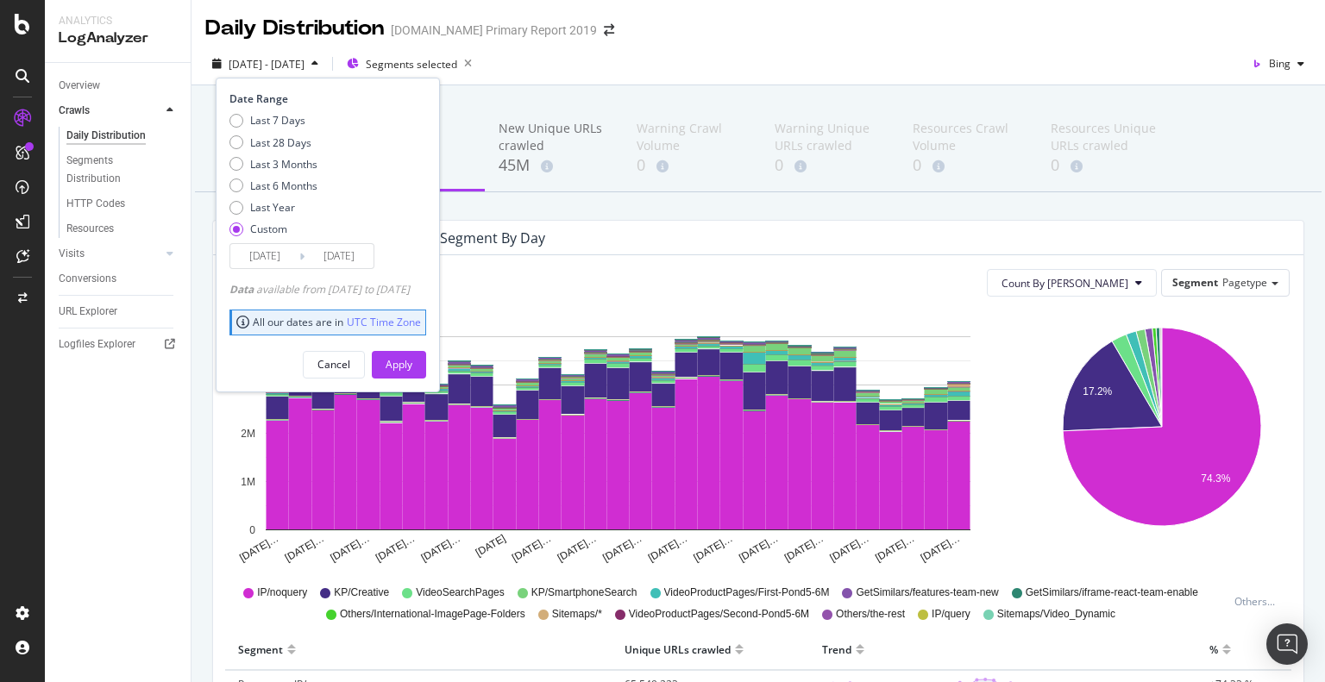
click at [304, 63] on span "[DATE] - [DATE]" at bounding box center [267, 64] width 76 height 15
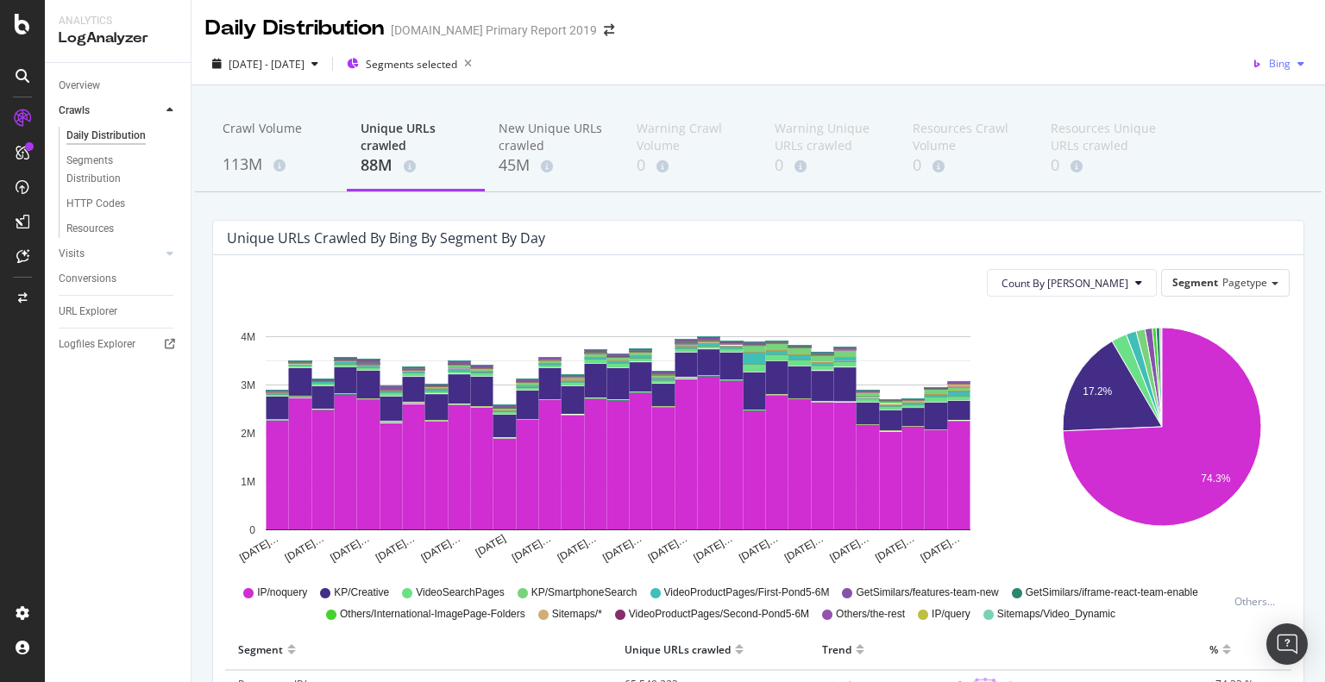
click at [1250, 68] on icon "button" at bounding box center [1256, 64] width 24 height 24
click at [1244, 135] on span "Bing" at bounding box center [1273, 130] width 64 height 16
click at [738, 55] on div "2025 Jul. 1st - Jul. 31st Segments selected Bing" at bounding box center [757, 67] width 1133 height 34
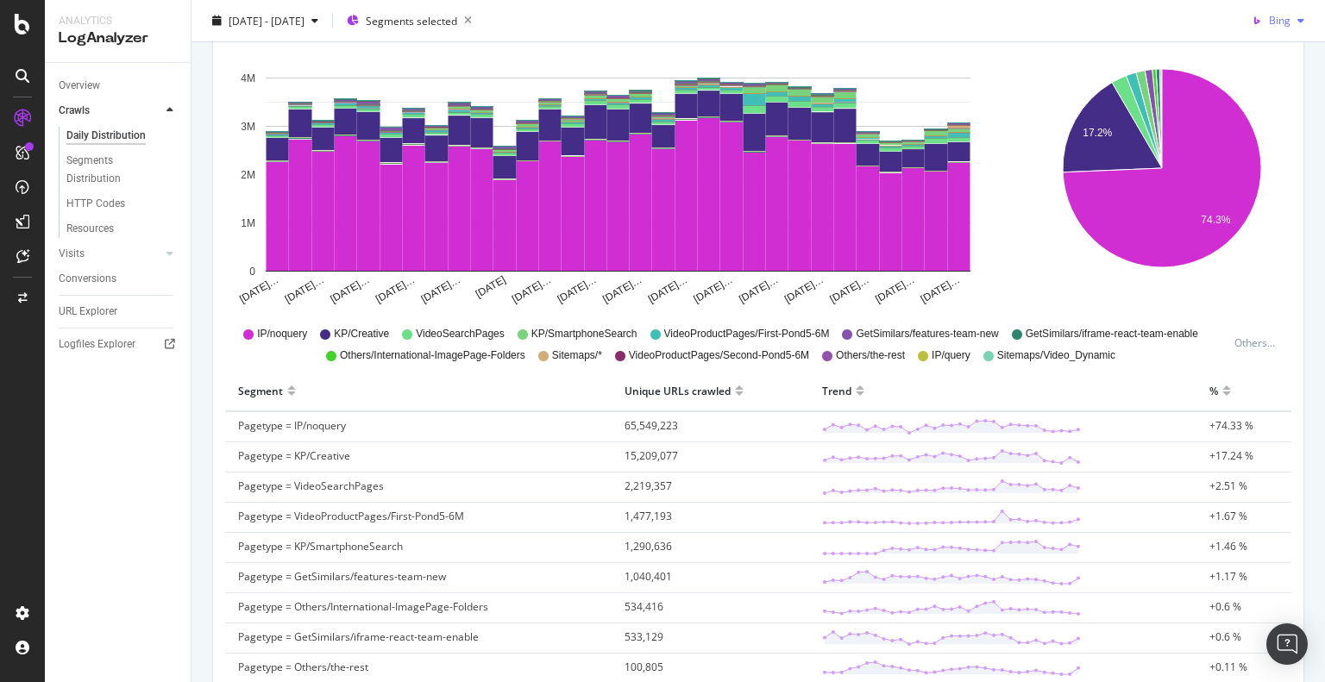
click at [1290, 23] on div "button" at bounding box center [1300, 21] width 21 height 10
click at [1242, 62] on div "Google" at bounding box center [1259, 54] width 119 height 25
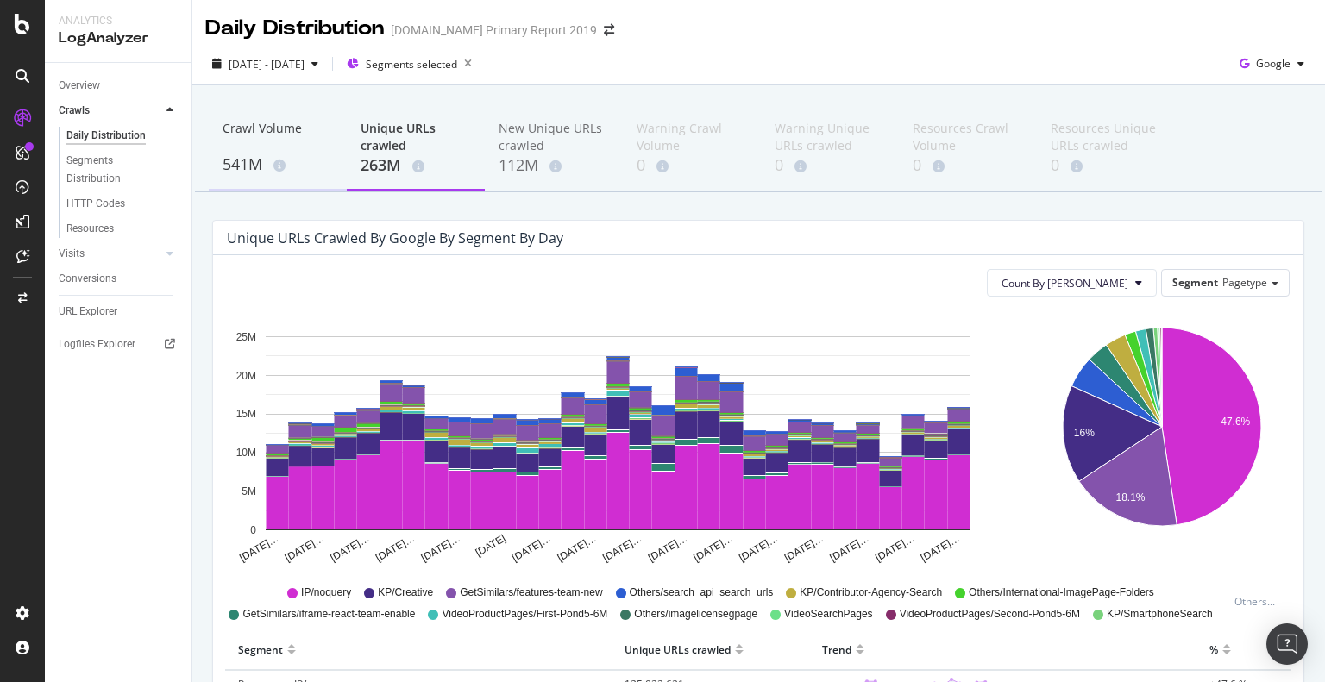
click at [247, 160] on div "541M" at bounding box center [277, 165] width 110 height 22
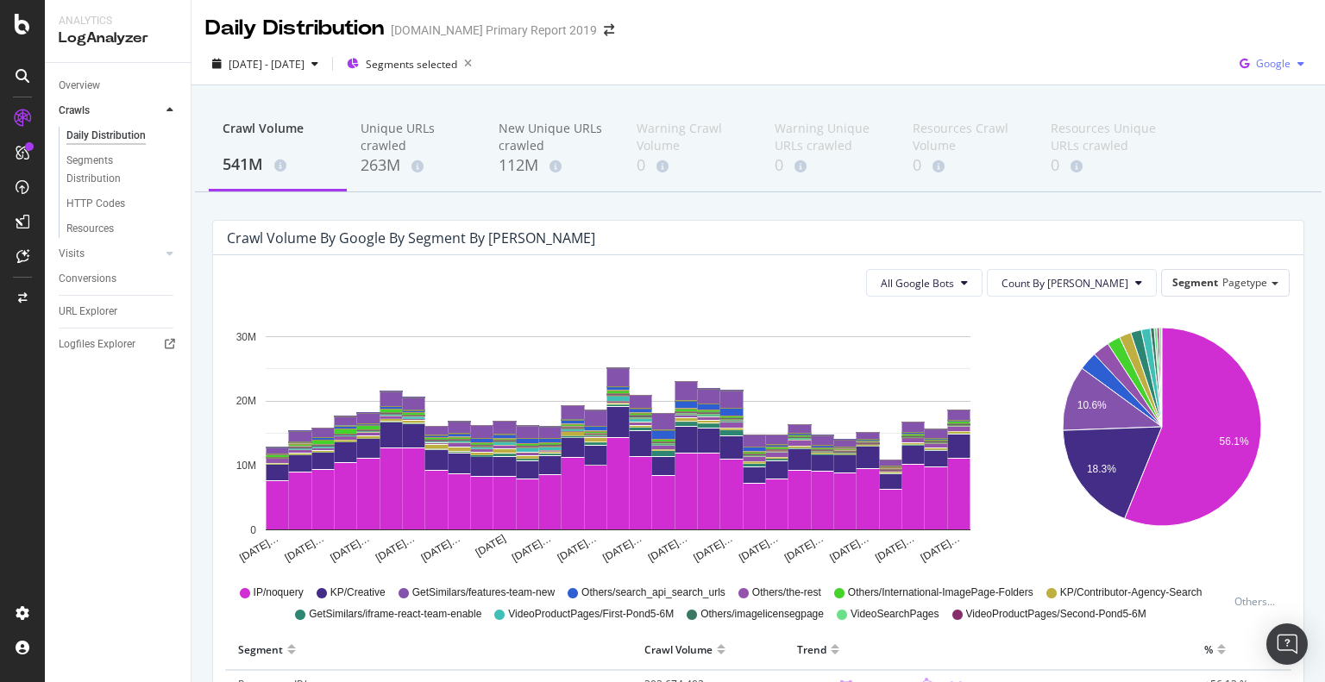
click at [1240, 69] on icon "button" at bounding box center [1243, 64] width 23 height 24
click at [1242, 130] on span "Bing" at bounding box center [1273, 130] width 64 height 16
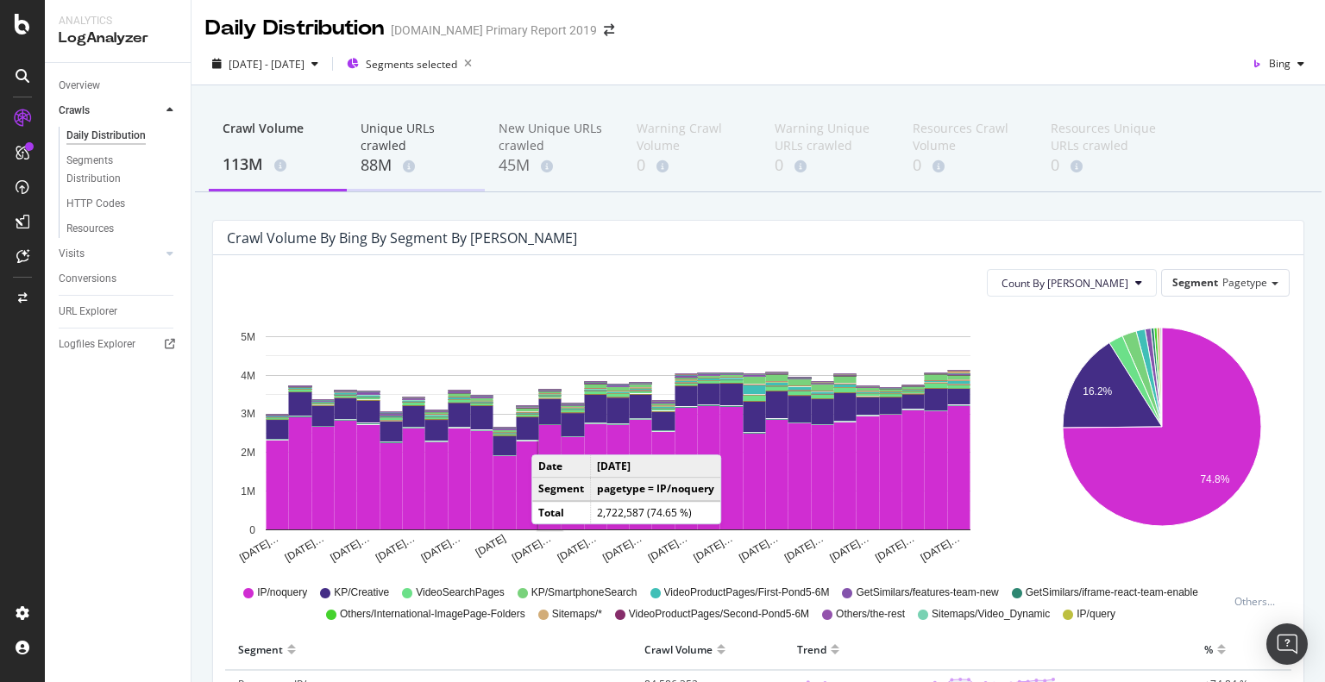
click at [379, 166] on div "88M" at bounding box center [415, 165] width 110 height 22
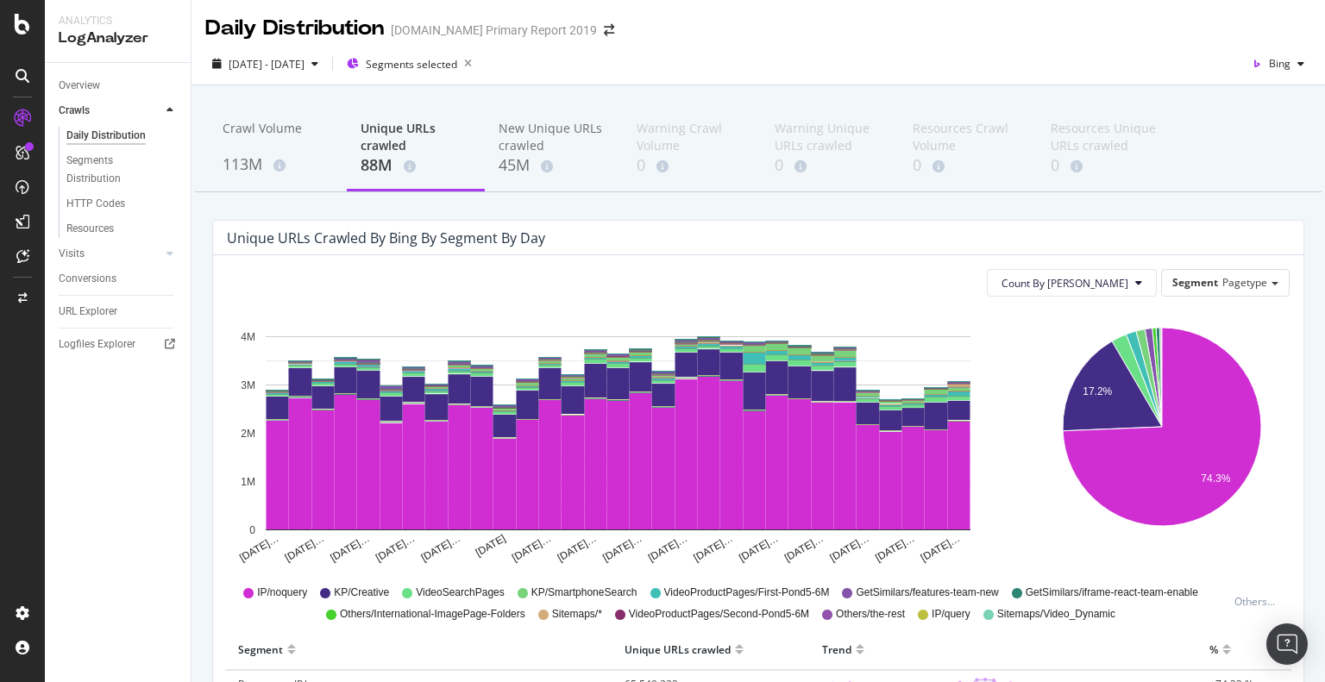
scroll to position [259, 0]
click at [109, 204] on div "HTTP Codes" at bounding box center [95, 204] width 59 height 18
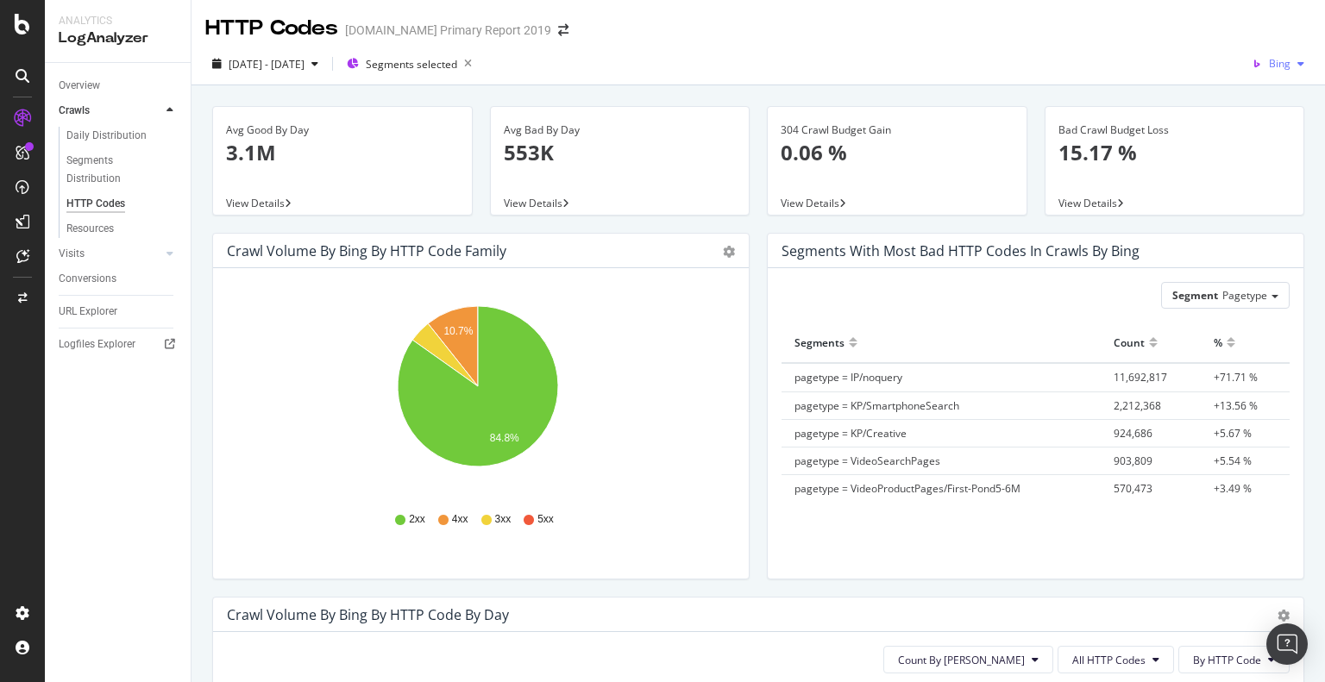
click at [1273, 65] on span "Bing" at bounding box center [1280, 63] width 22 height 15
click at [1261, 103] on span "Google" at bounding box center [1273, 99] width 64 height 16
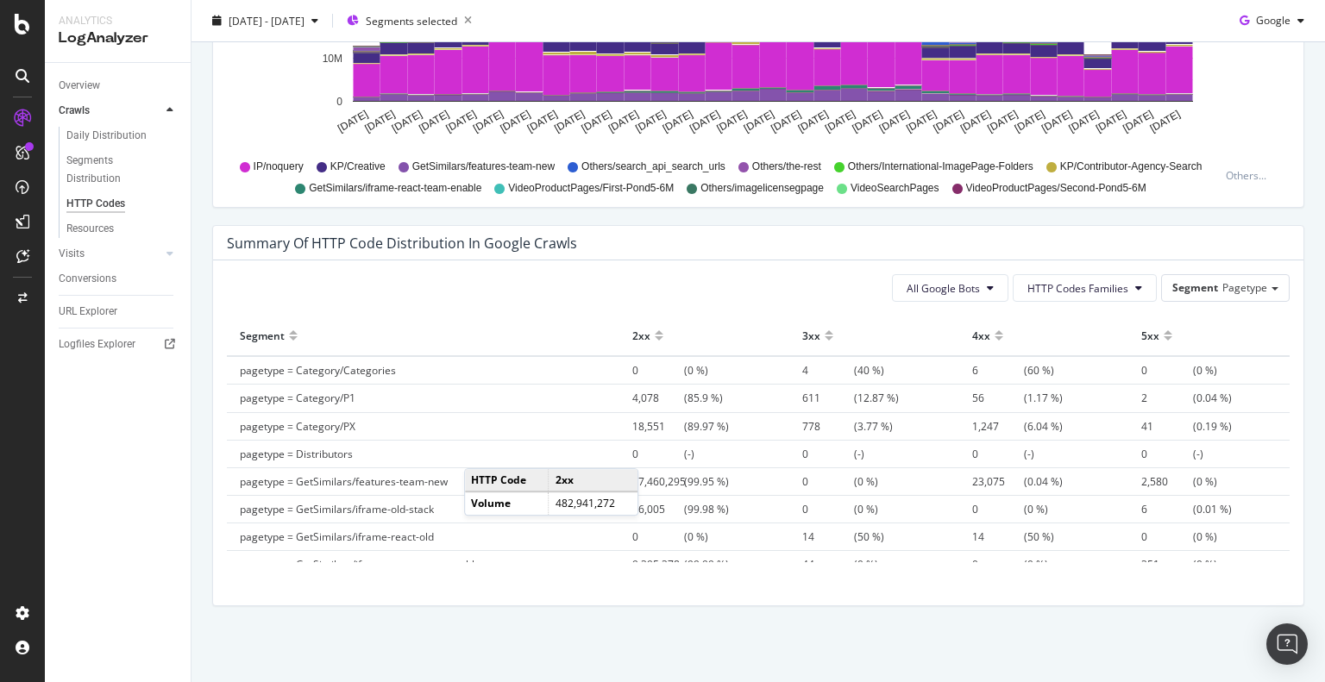
scroll to position [259, 0]
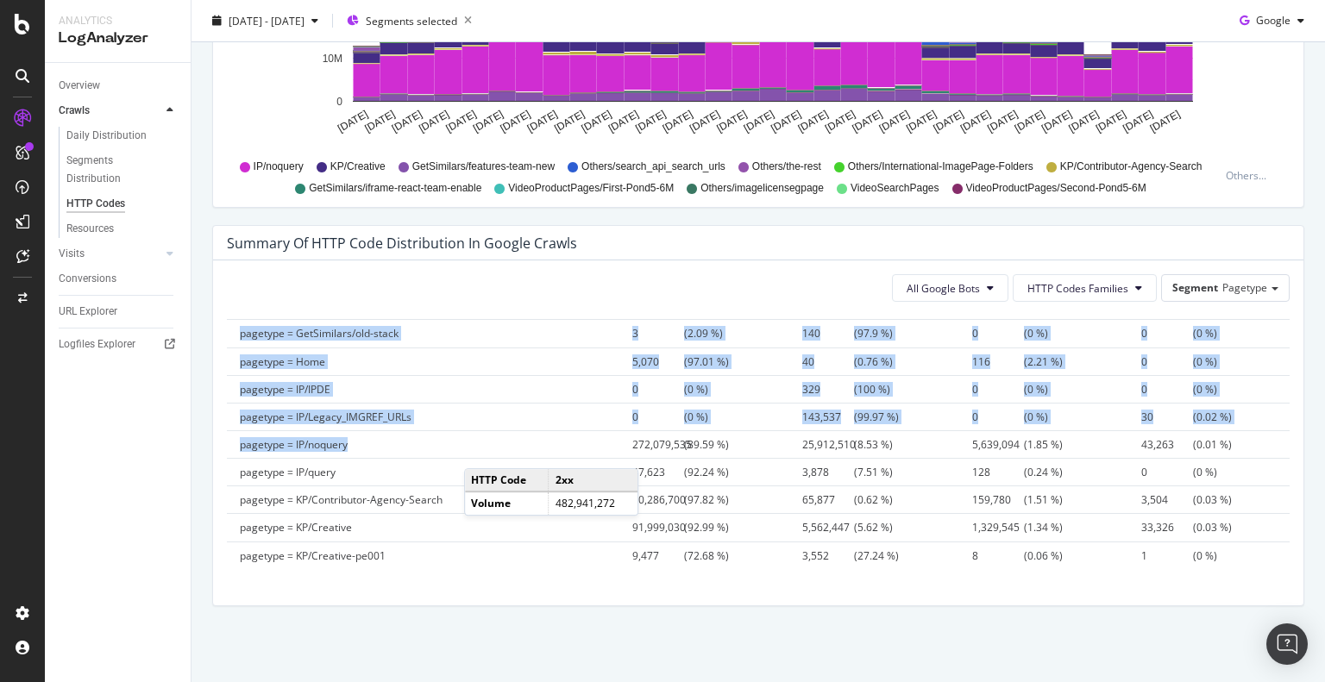
drag, startPoint x: 224, startPoint y: 442, endPoint x: 419, endPoint y: 442, distance: 194.9
click at [433, 441] on div "All Google Bots HTTP Codes Families Segment Pagetype Hold CTRL while clicking t…" at bounding box center [758, 432] width 1090 height 345
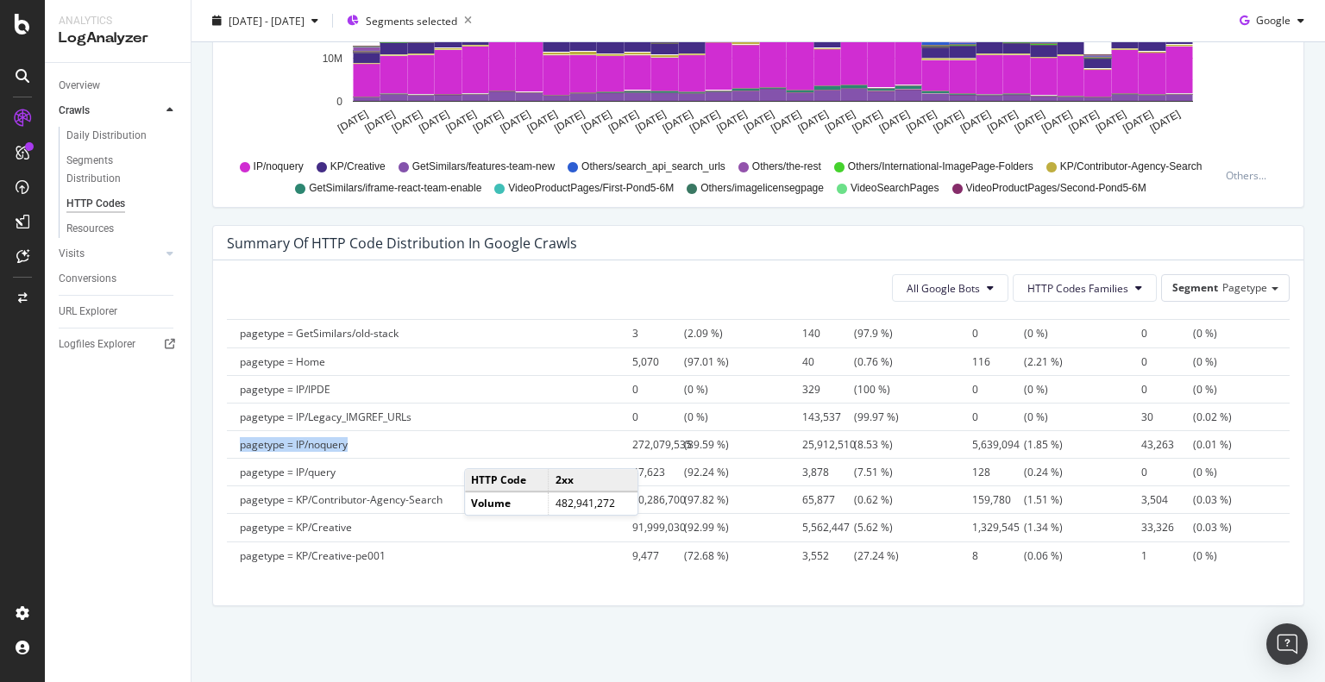
drag, startPoint x: 235, startPoint y: 444, endPoint x: 350, endPoint y: 442, distance: 115.6
click at [350, 442] on td "pagetype = IP/noquery" at bounding box center [423, 444] width 392 height 28
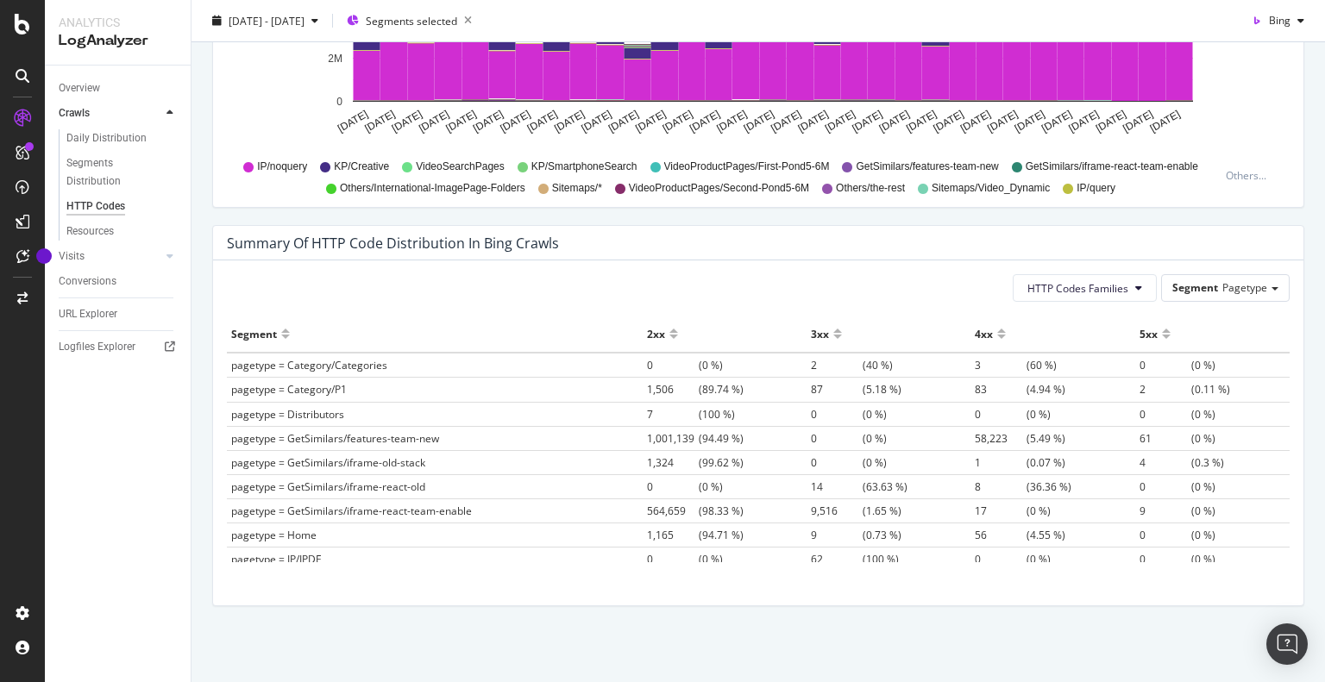
scroll to position [172, 0]
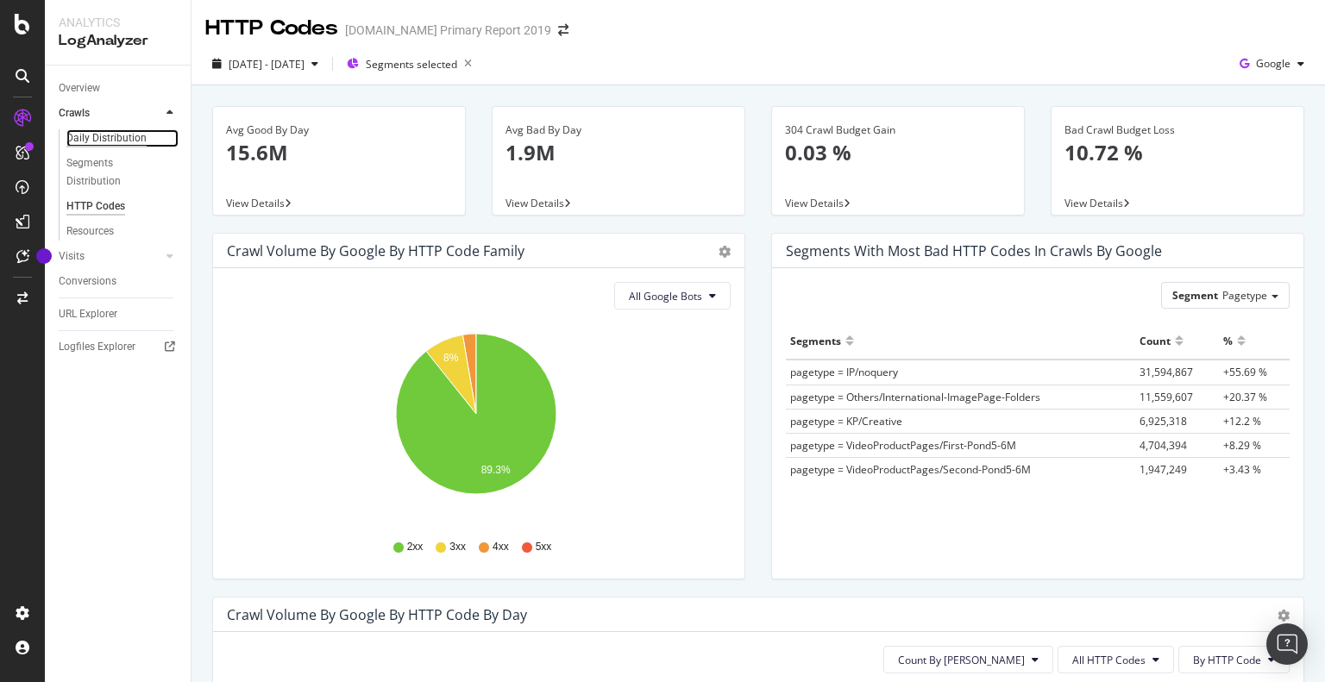
click at [78, 135] on div "Daily Distribution" at bounding box center [106, 138] width 80 height 18
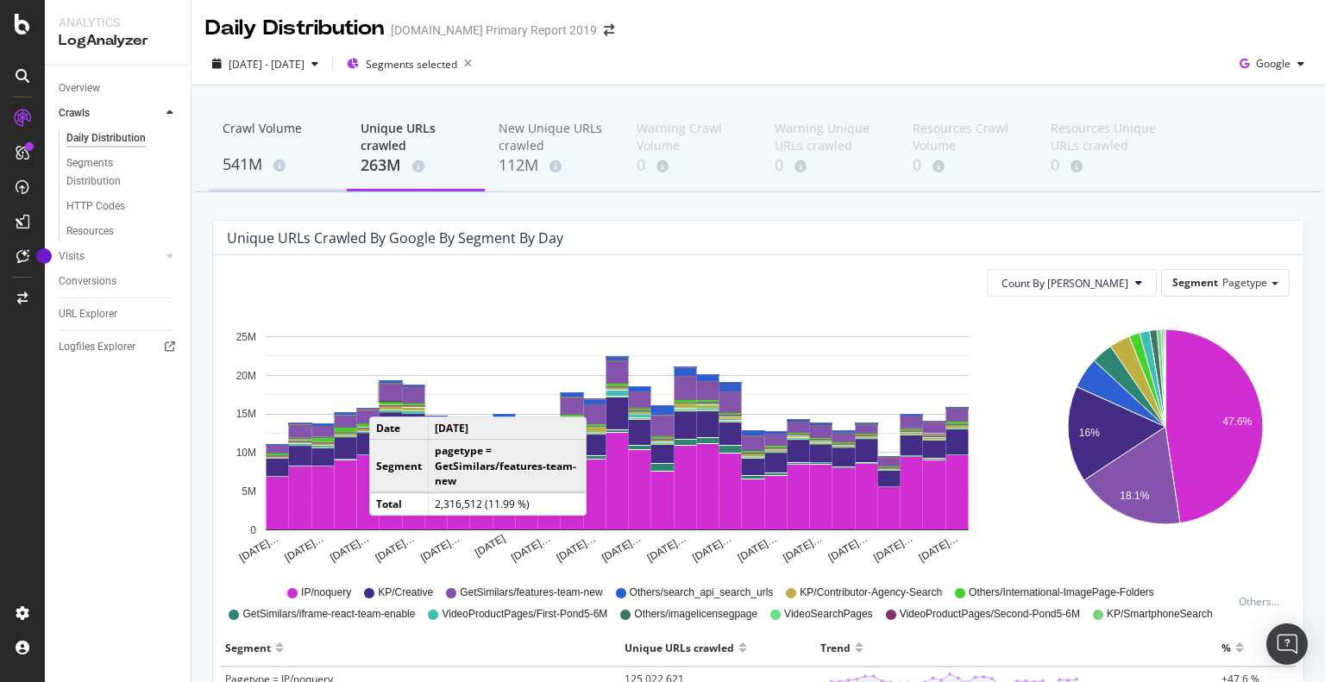
click at [234, 149] on div "Crawl Volume" at bounding box center [277, 136] width 110 height 33
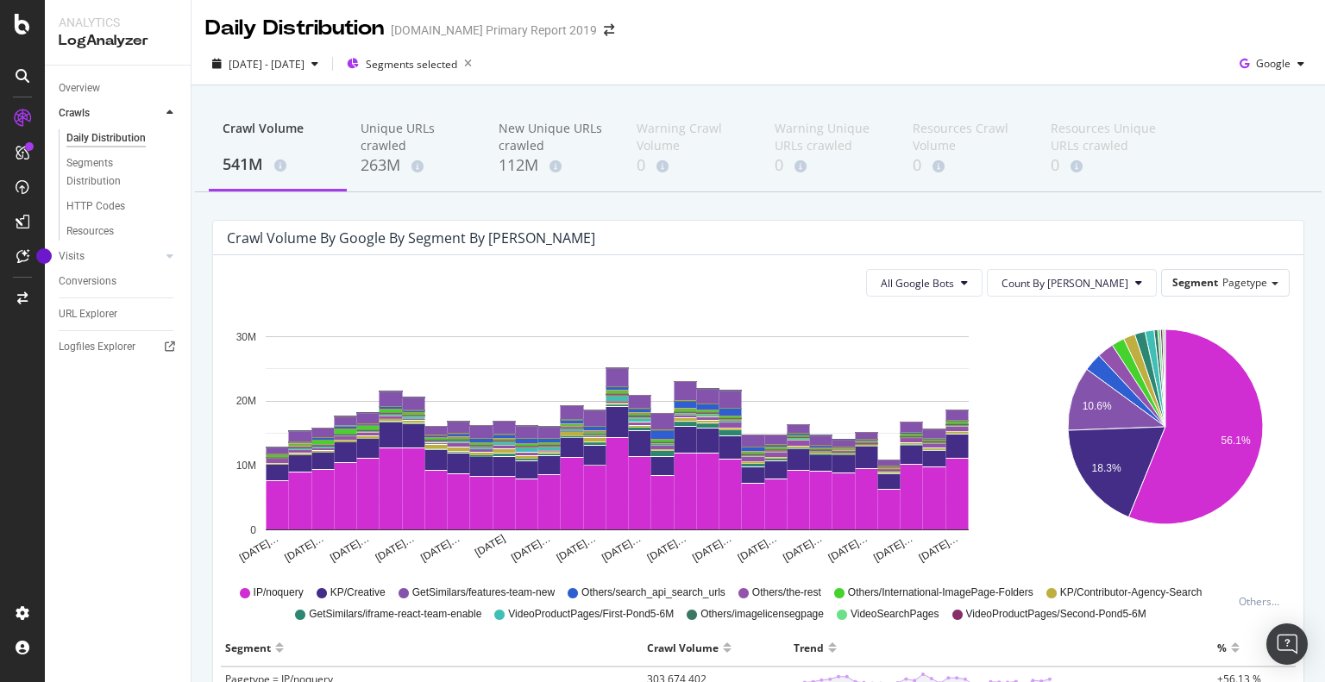
scroll to position [259, 0]
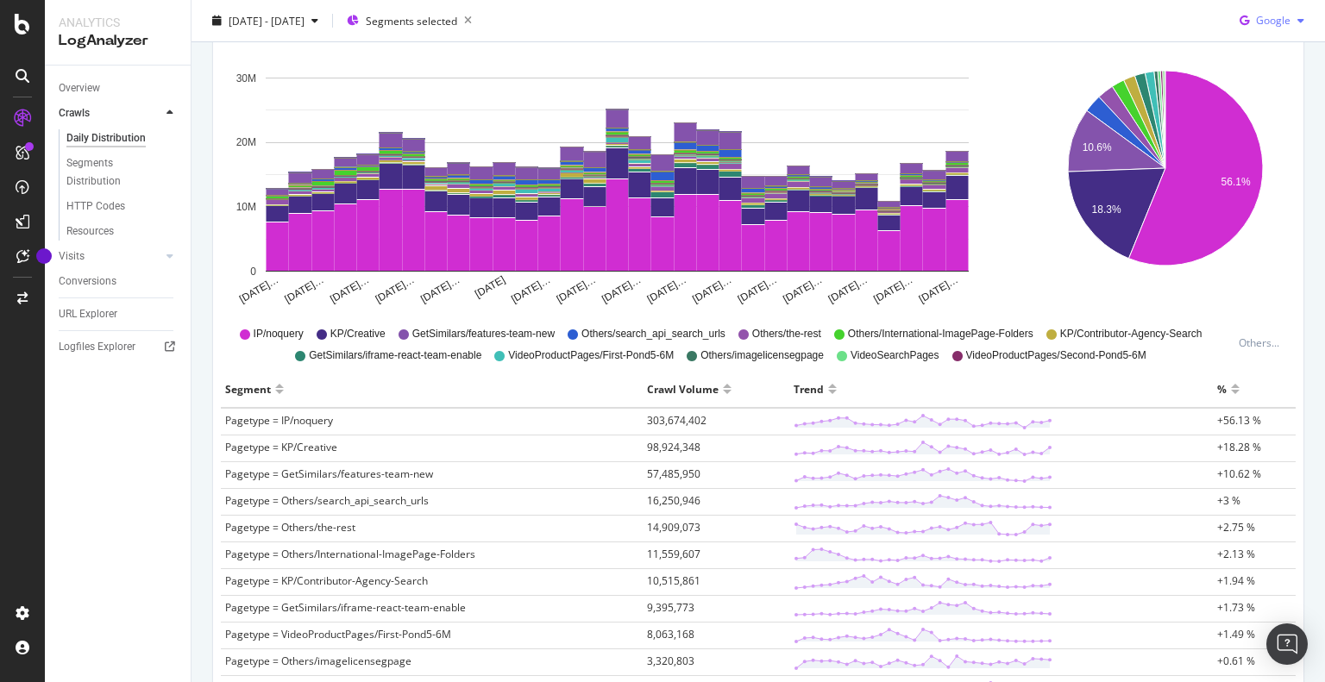
click at [1297, 16] on icon "button" at bounding box center [1300, 21] width 7 height 10
click at [1259, 89] on span "Bing" at bounding box center [1273, 87] width 64 height 16
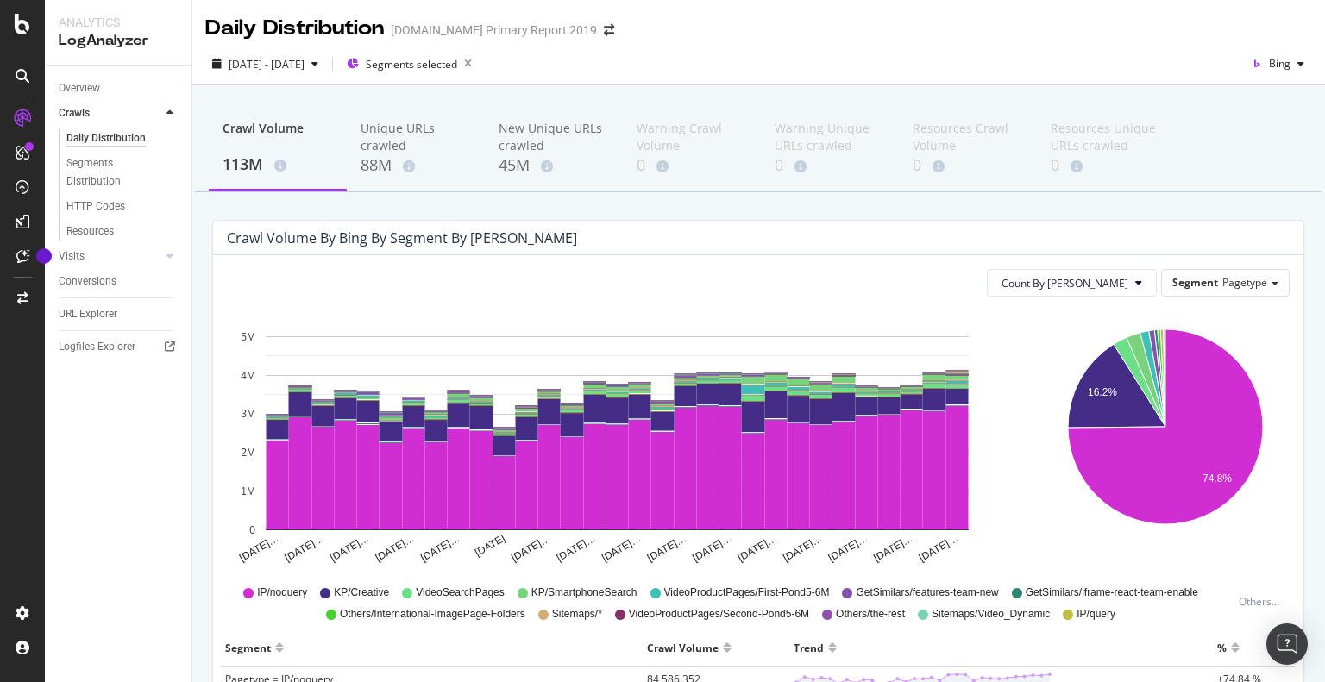
scroll to position [259, 0]
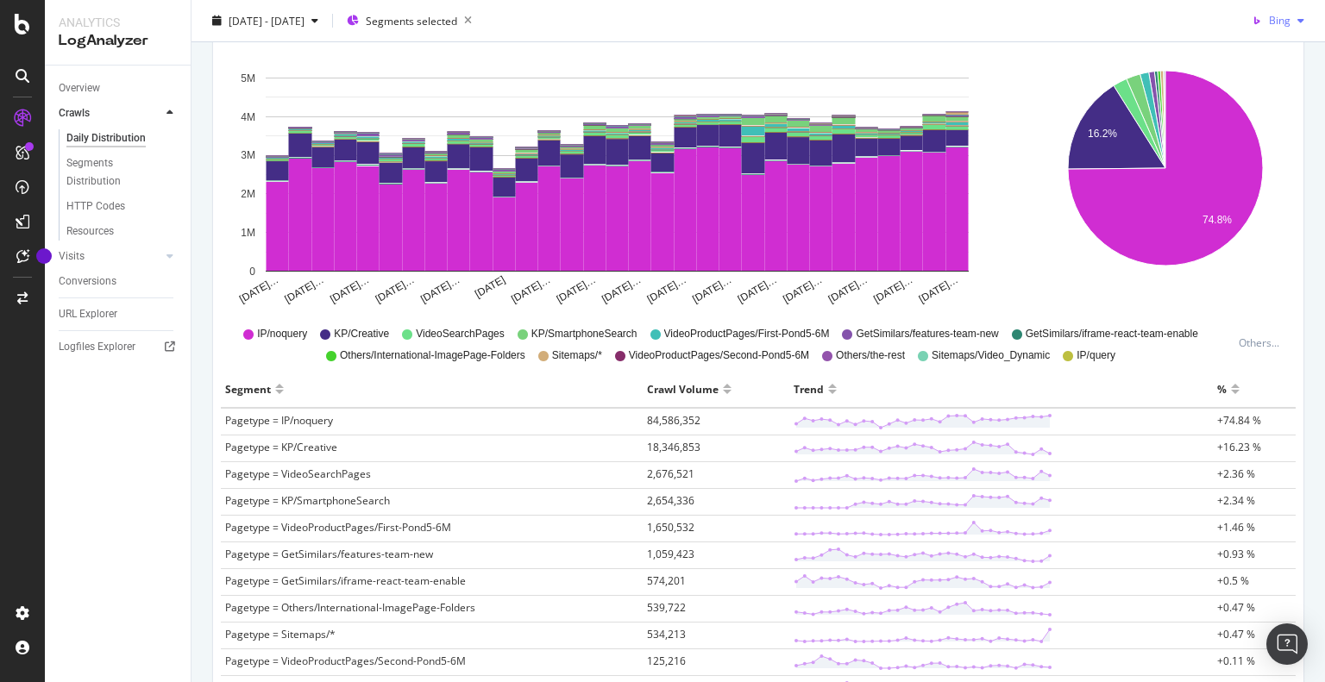
click at [1268, 11] on div "Bing" at bounding box center [1277, 21] width 66 height 26
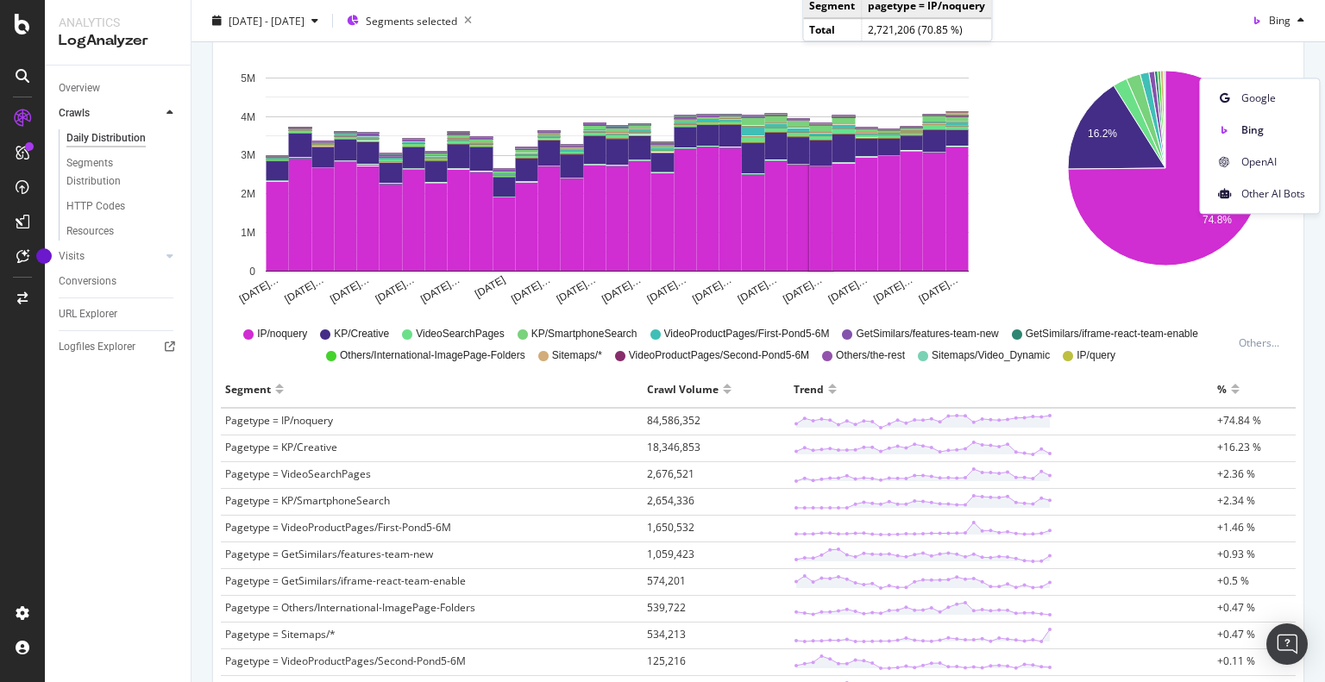
scroll to position [0, 0]
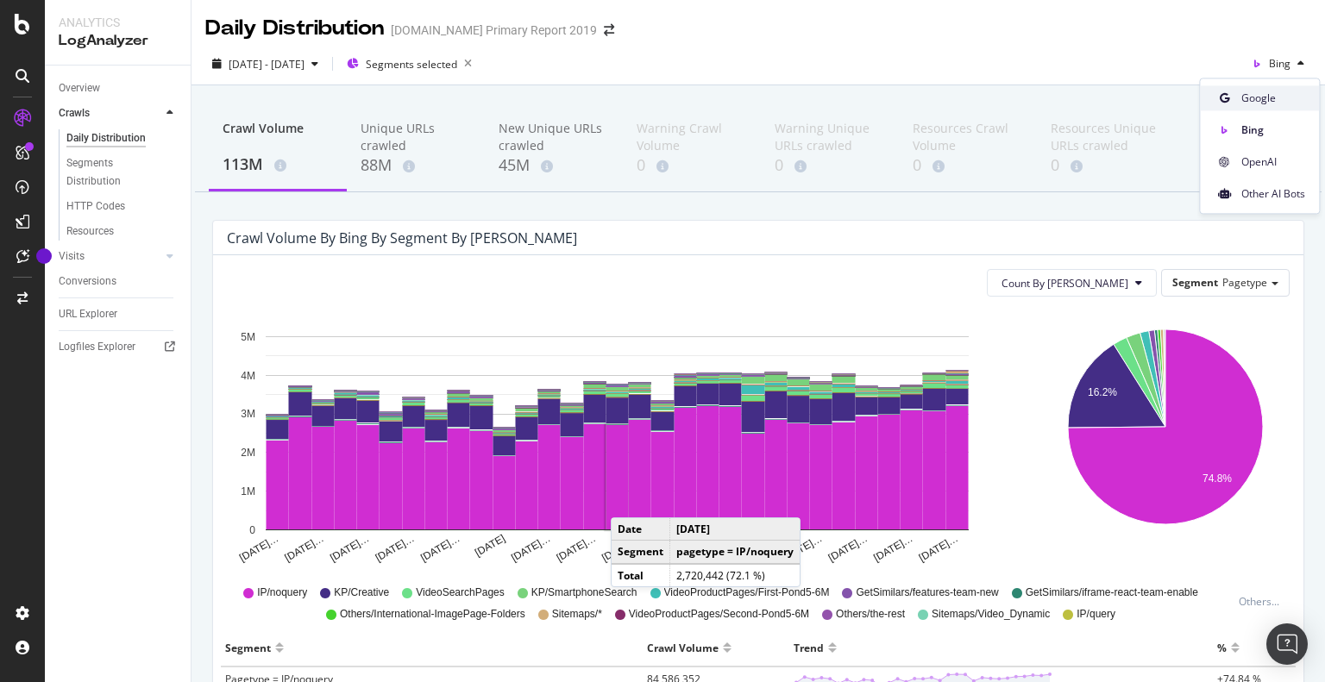
click at [1241, 104] on span "Google" at bounding box center [1273, 99] width 64 height 16
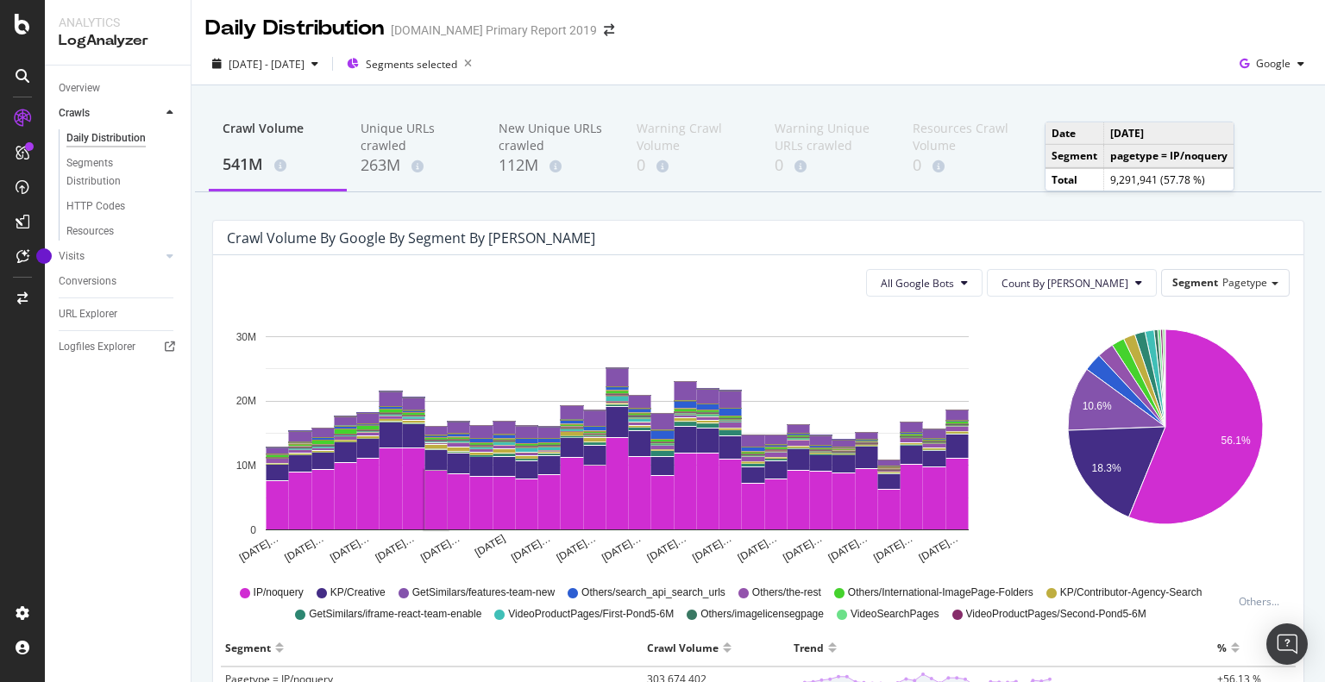
scroll to position [172, 0]
